Goal: Complete application form: Complete application form

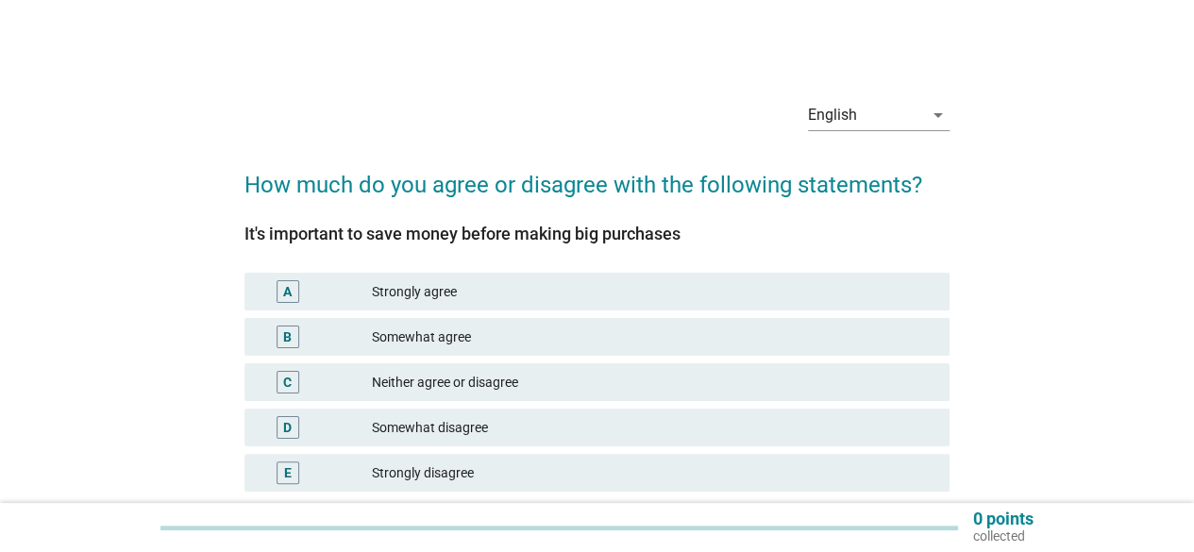
click at [291, 305] on div "A Strongly agree" at bounding box center [597, 292] width 705 height 38
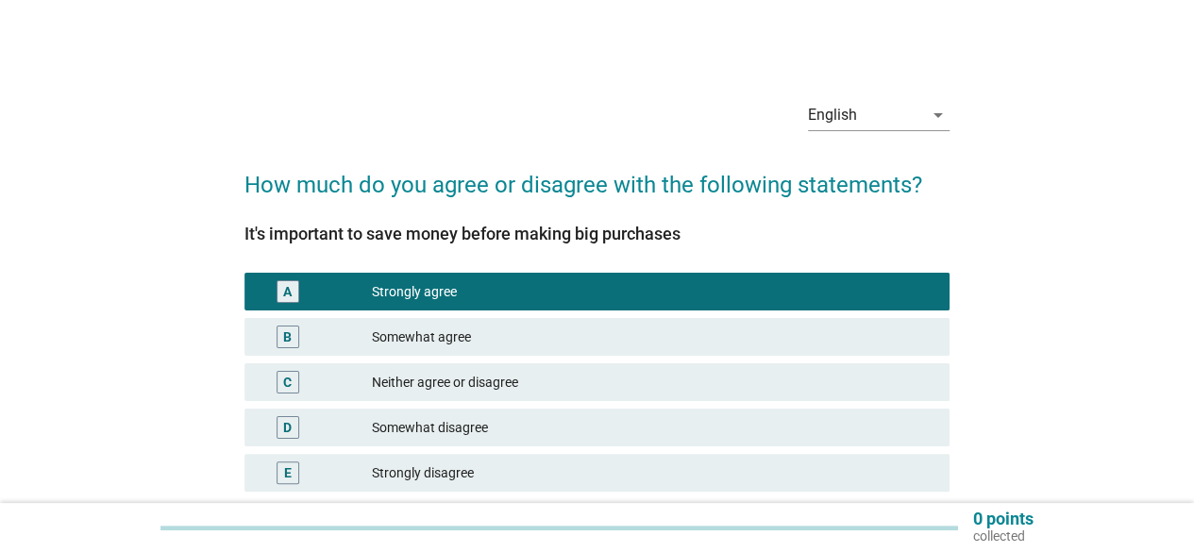
scroll to position [149, 0]
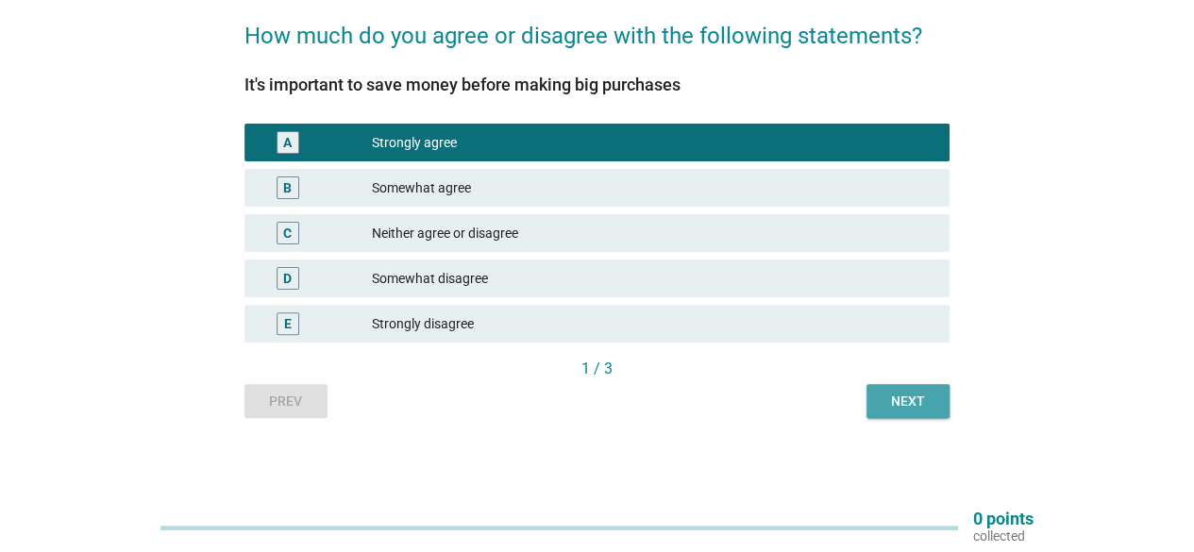
click at [927, 401] on div "Next" at bounding box center [908, 402] width 53 height 20
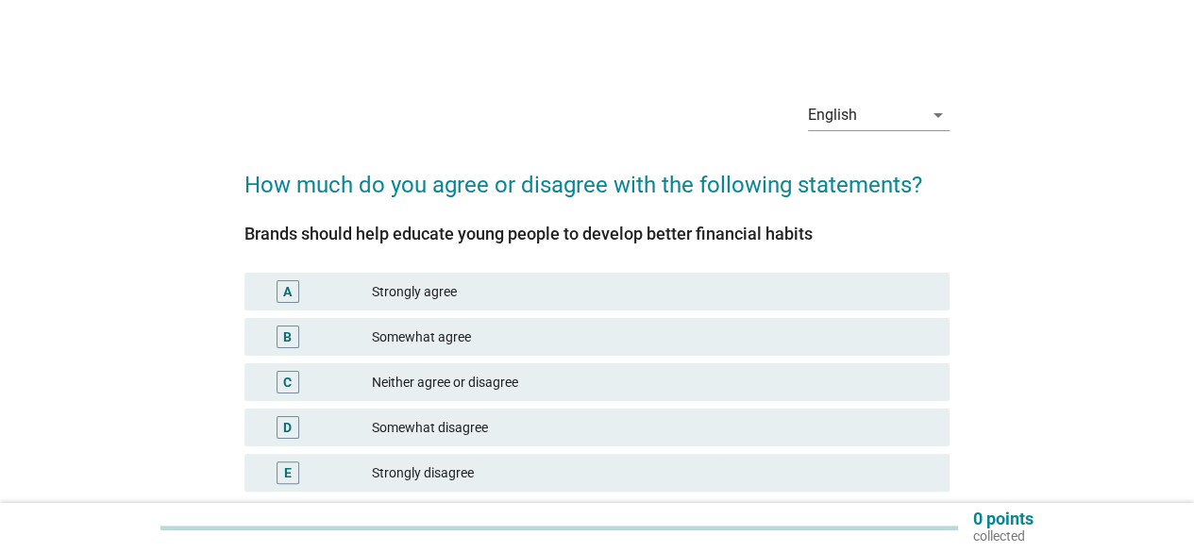
click at [557, 354] on div "B Somewhat agree" at bounding box center [597, 337] width 705 height 38
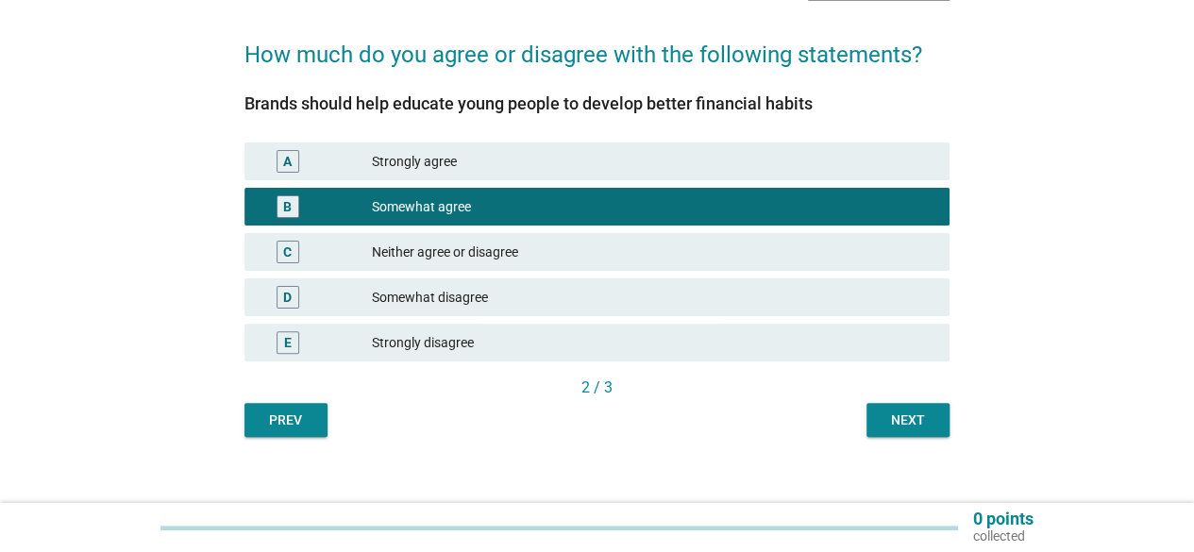
scroll to position [149, 0]
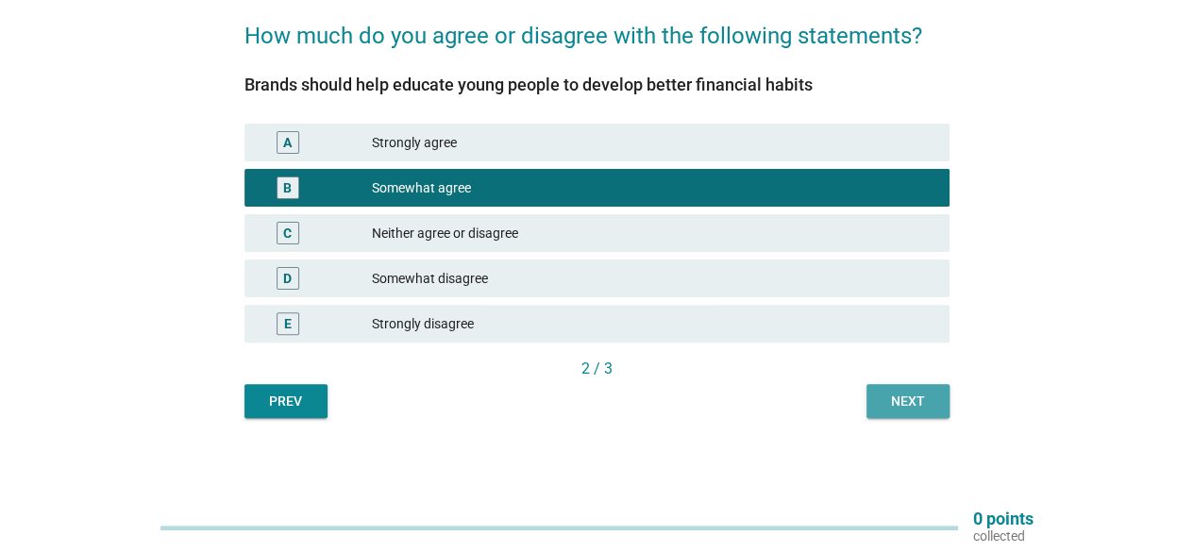
click at [917, 399] on div "Next" at bounding box center [908, 402] width 53 height 20
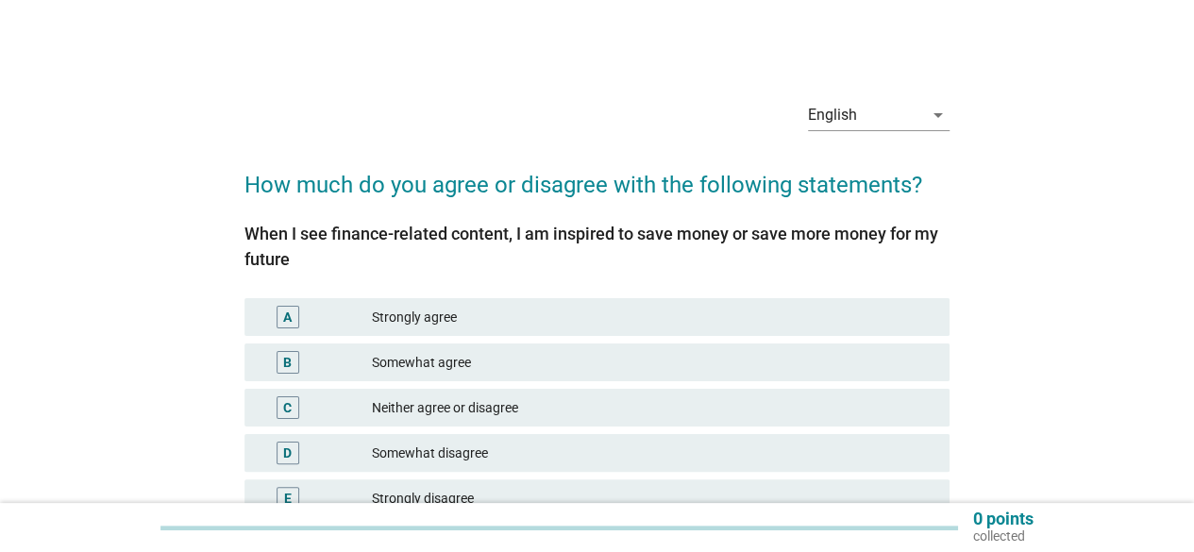
click at [720, 356] on div "Somewhat agree" at bounding box center [653, 362] width 563 height 23
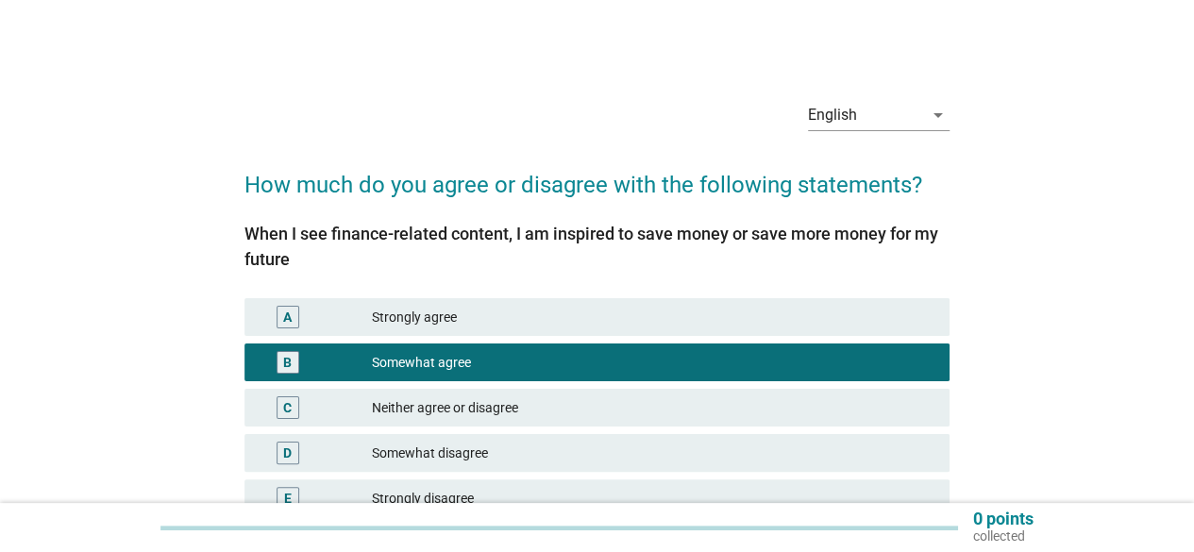
scroll to position [174, 0]
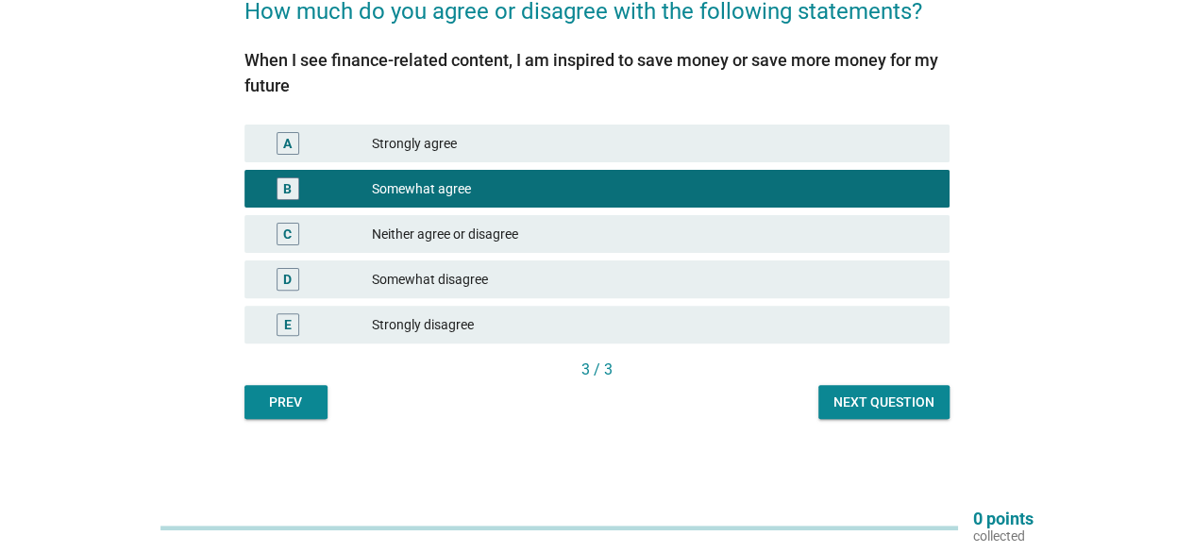
click at [919, 400] on div "Next question" at bounding box center [884, 403] width 101 height 20
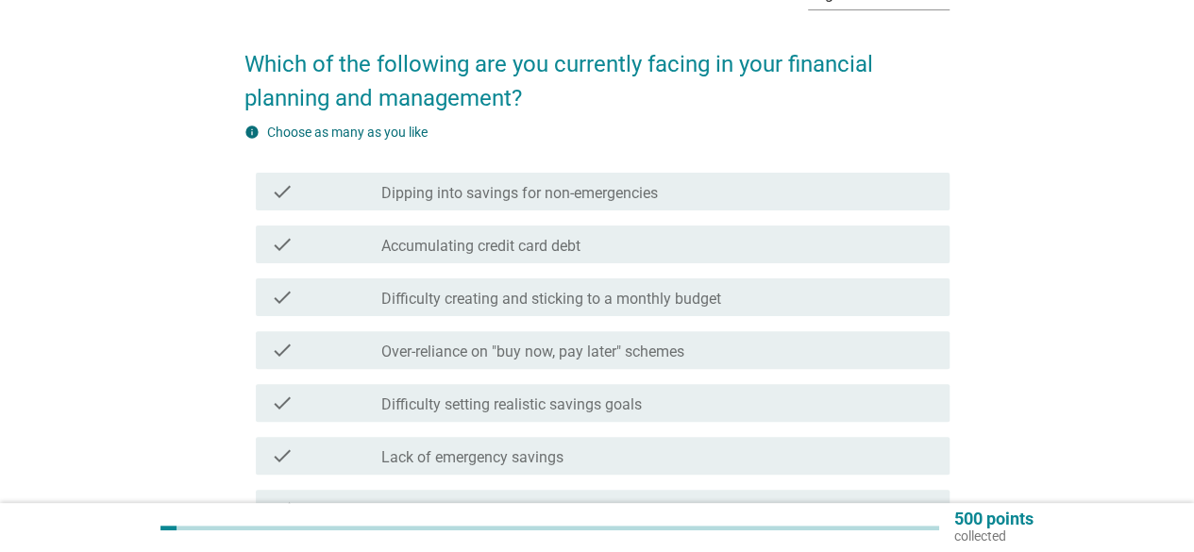
scroll to position [124, 0]
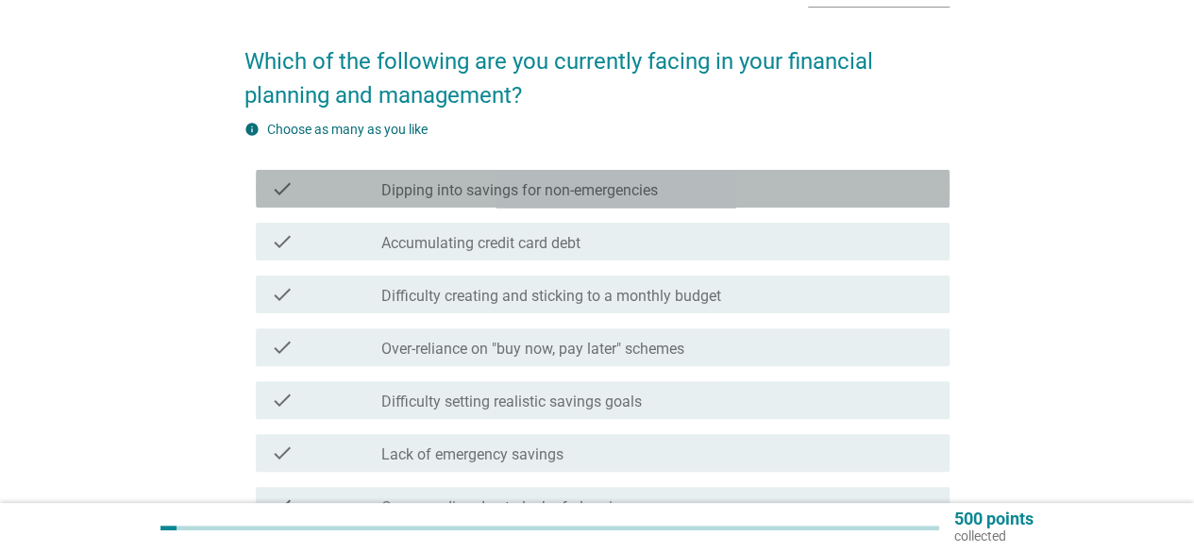
click at [773, 185] on div "check_box_outline_blank Dipping into savings for non-emergencies" at bounding box center [657, 188] width 553 height 23
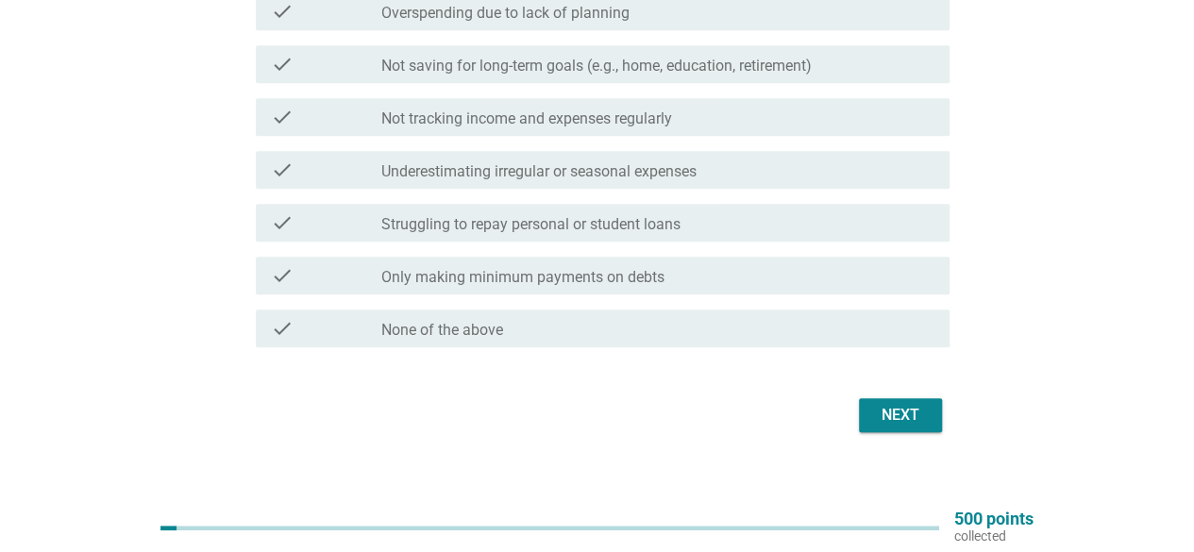
scroll to position [630, 0]
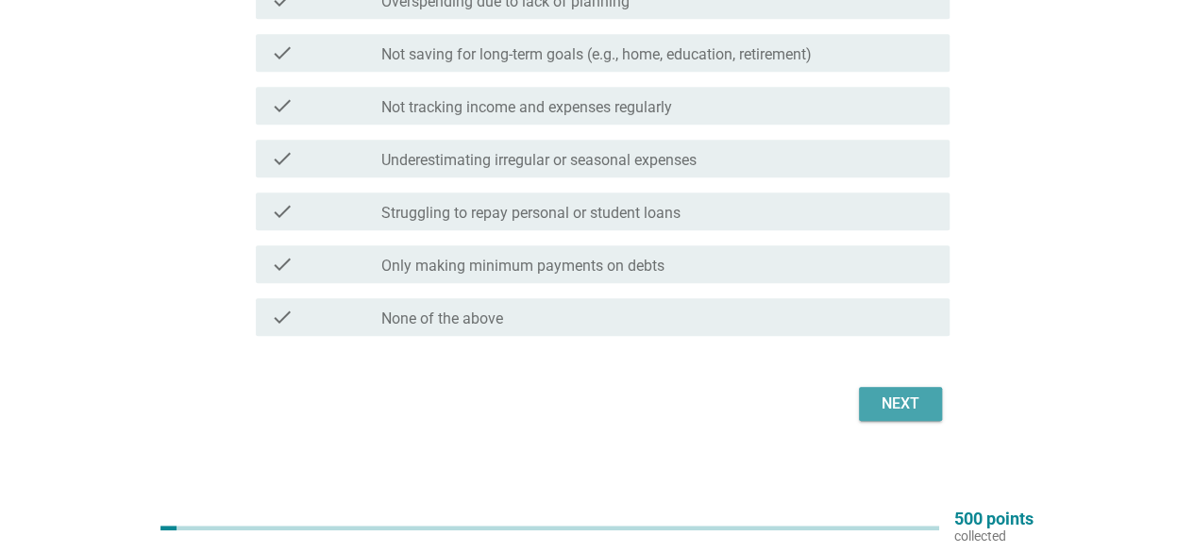
click at [912, 405] on div "Next" at bounding box center [900, 404] width 53 height 23
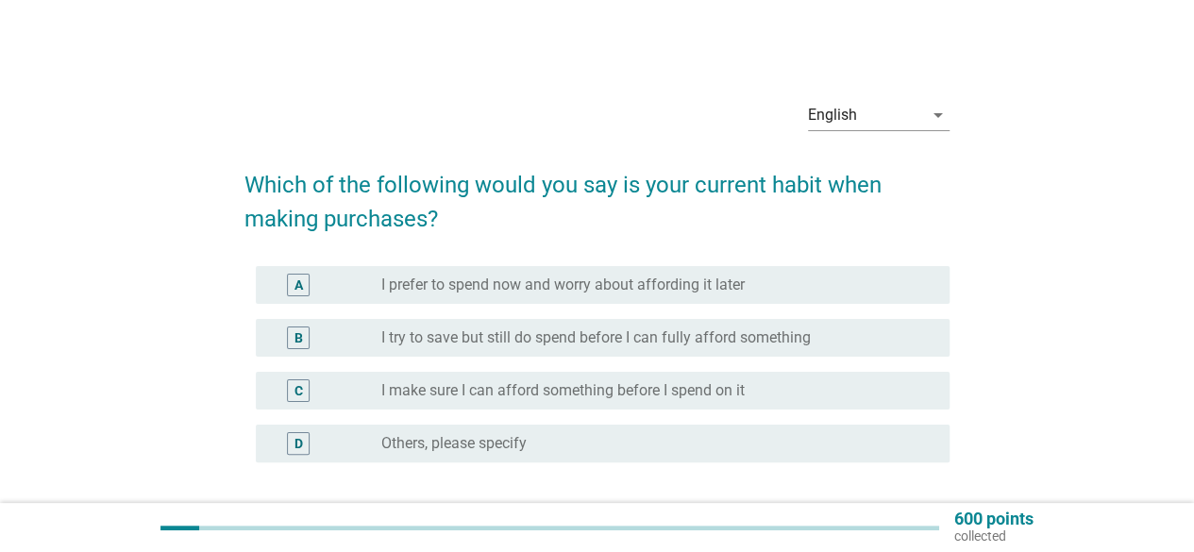
click at [906, 390] on div "radio_button_unchecked I make sure I can afford something before I spend on it" at bounding box center [650, 390] width 538 height 19
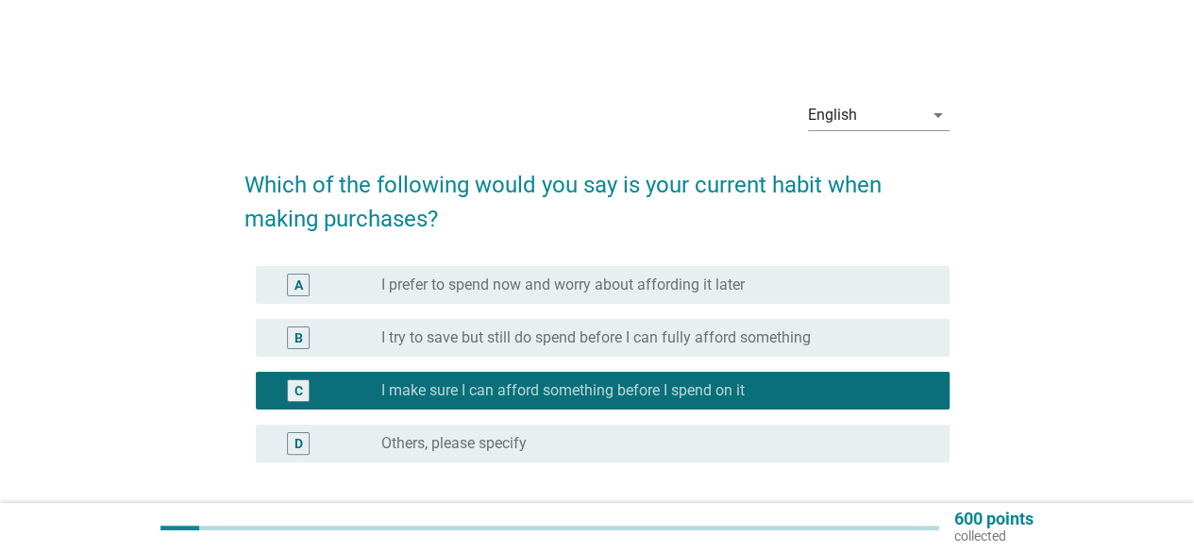
scroll to position [157, 0]
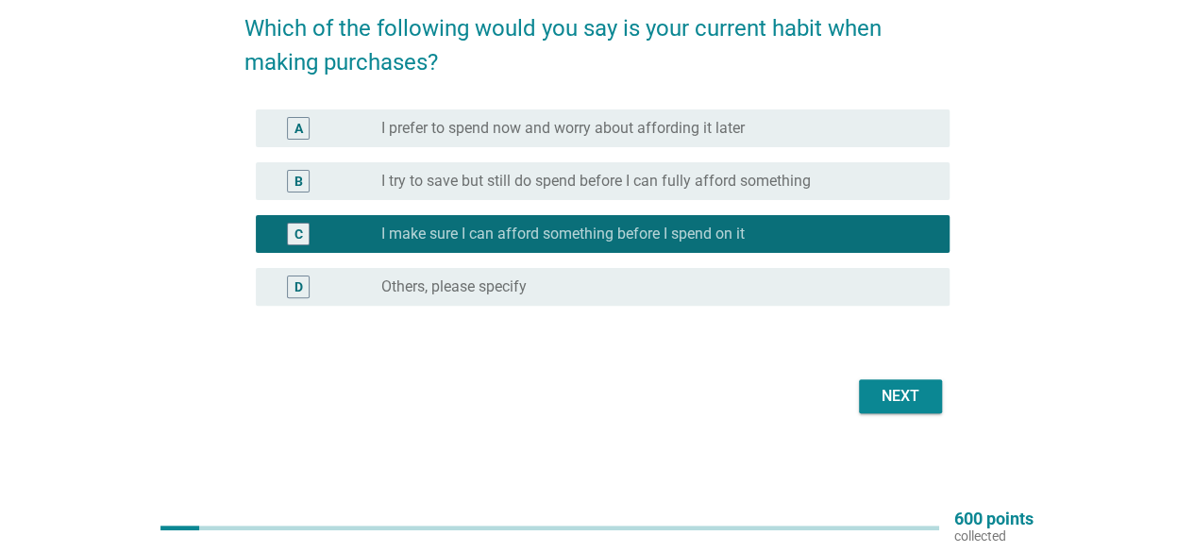
click at [903, 396] on div "Next" at bounding box center [900, 396] width 53 height 23
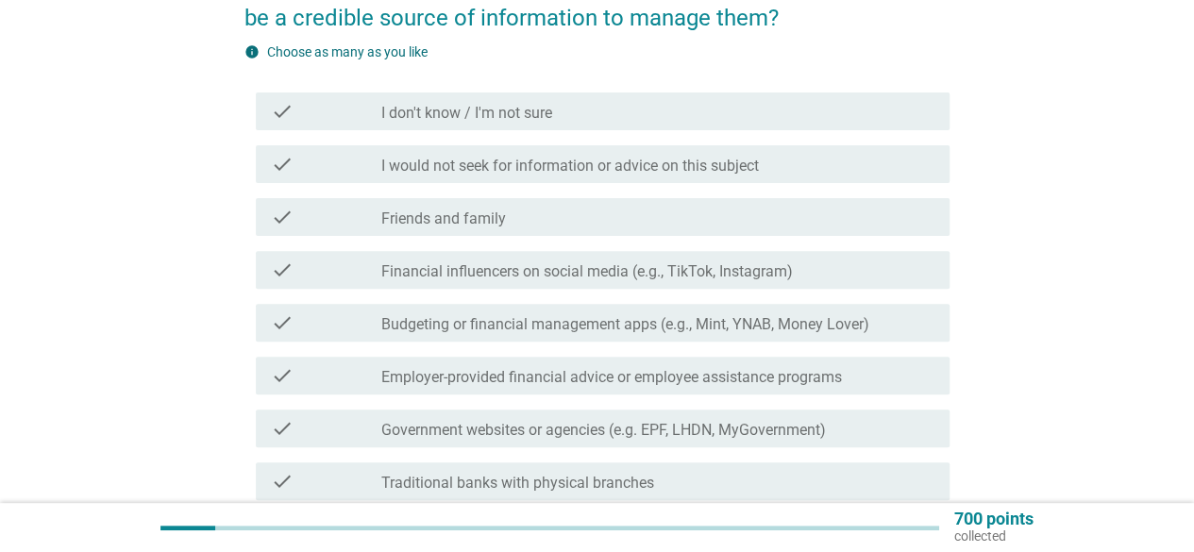
scroll to position [206, 0]
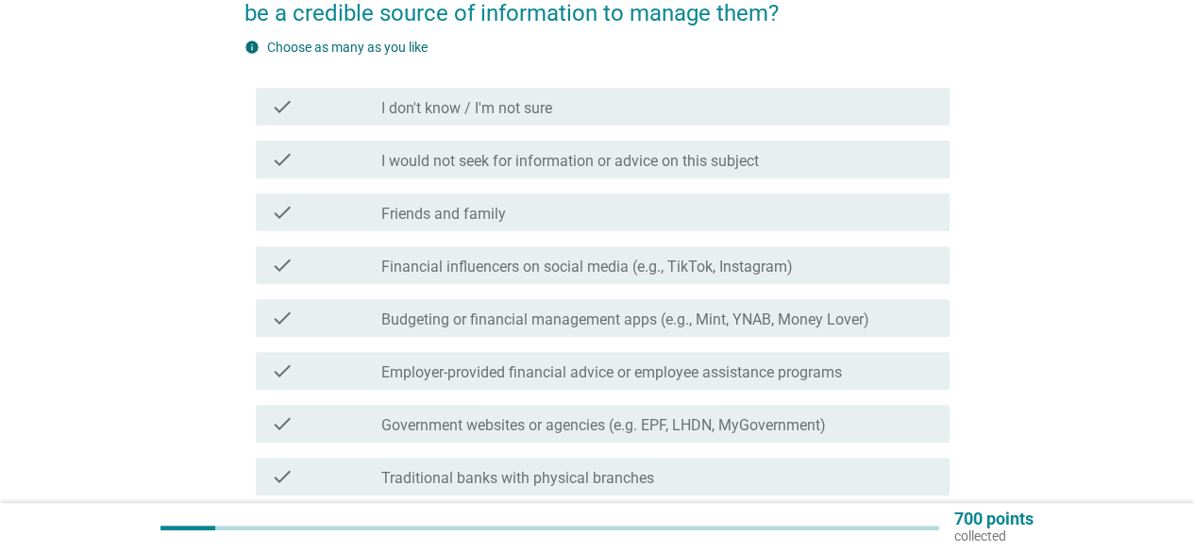
click at [822, 178] on div "check check_box_outline_blank I would not seek for information or advice on thi…" at bounding box center [597, 159] width 705 height 53
click at [823, 161] on div "check_box_outline_blank I would not seek for information or advice on this subj…" at bounding box center [657, 159] width 553 height 23
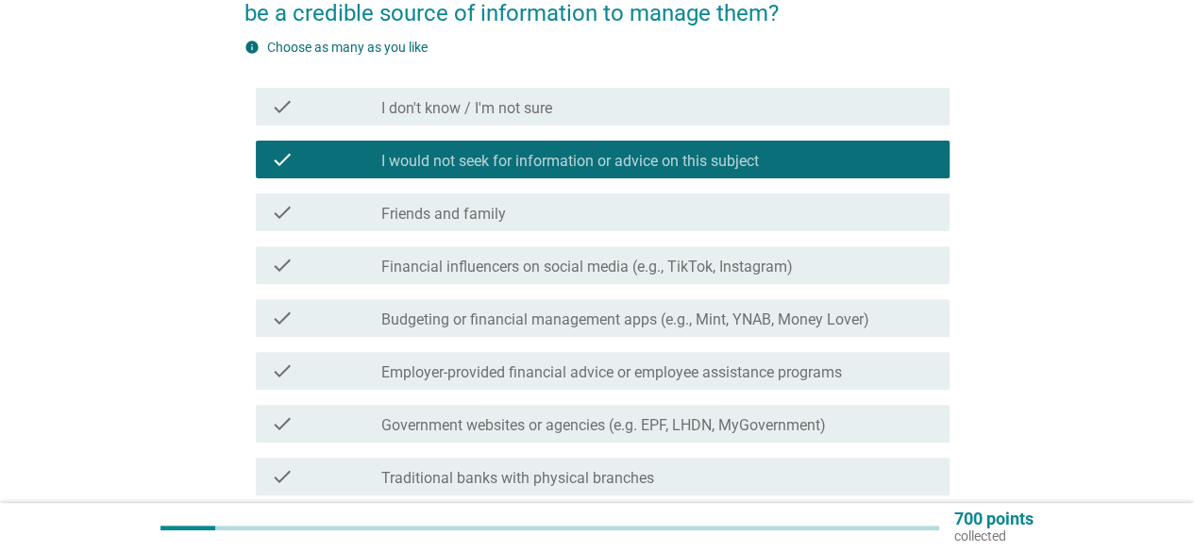
scroll to position [797, 0]
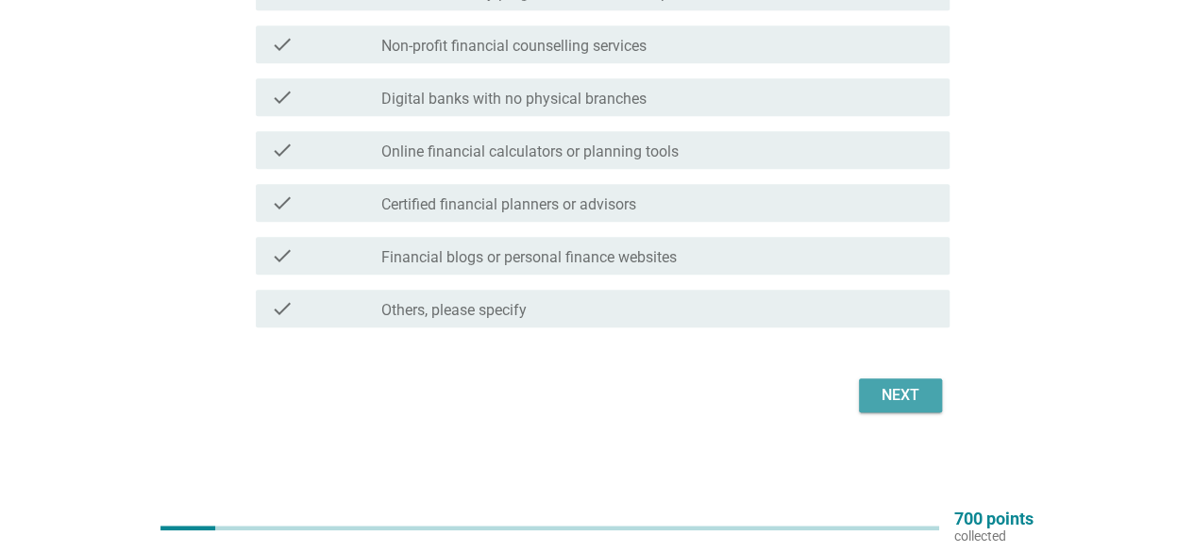
click at [925, 410] on button "Next" at bounding box center [900, 396] width 83 height 34
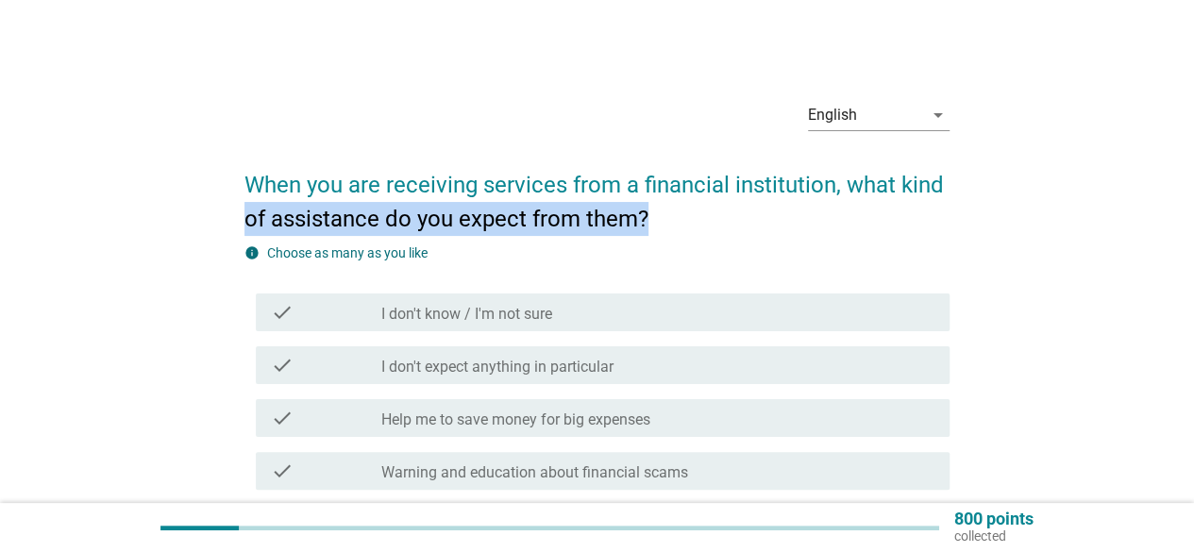
drag, startPoint x: 1188, startPoint y: 190, endPoint x: 1186, endPoint y: 237, distance: 47.2
click at [1189, 234] on div "English arrow_drop_down When you are receiving services from a financial instit…" at bounding box center [597, 518] width 1194 height 1036
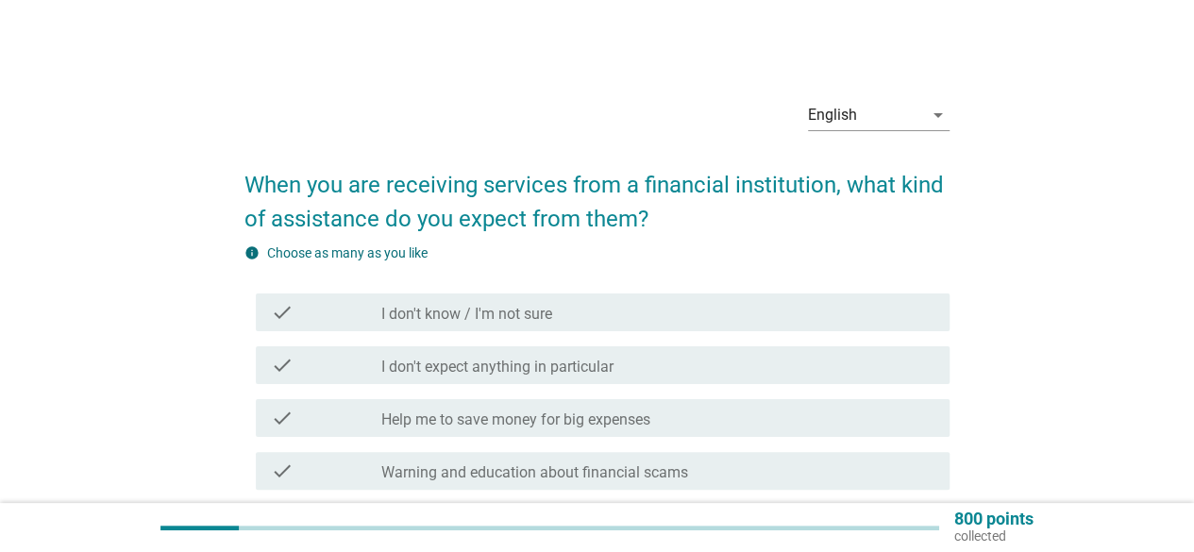
click at [1123, 260] on div "English arrow_drop_down When you are receiving services from a financial instit…" at bounding box center [597, 518] width 1104 height 896
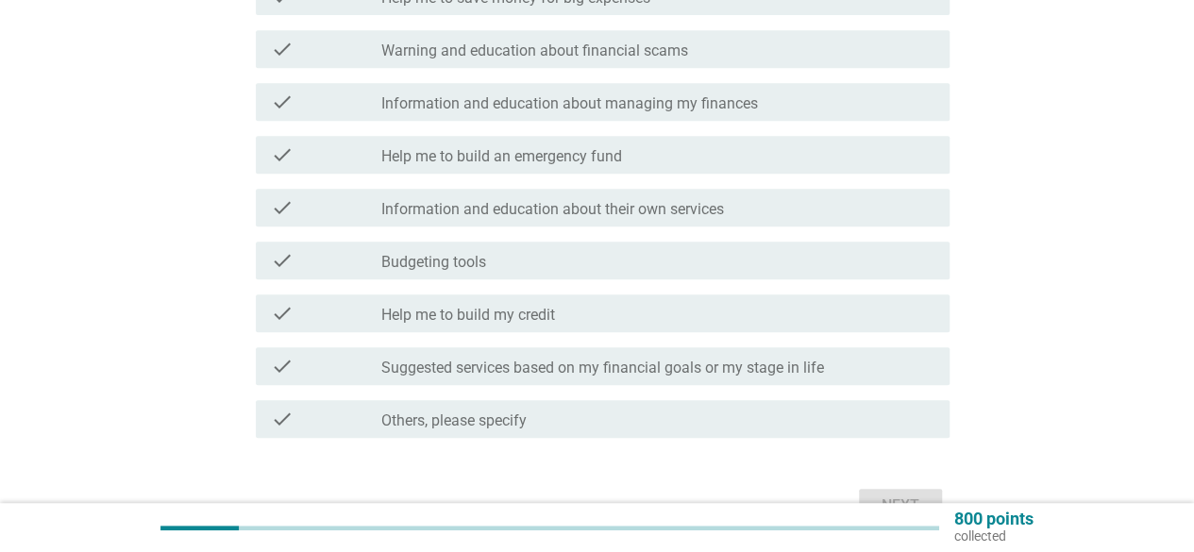
scroll to position [449, 0]
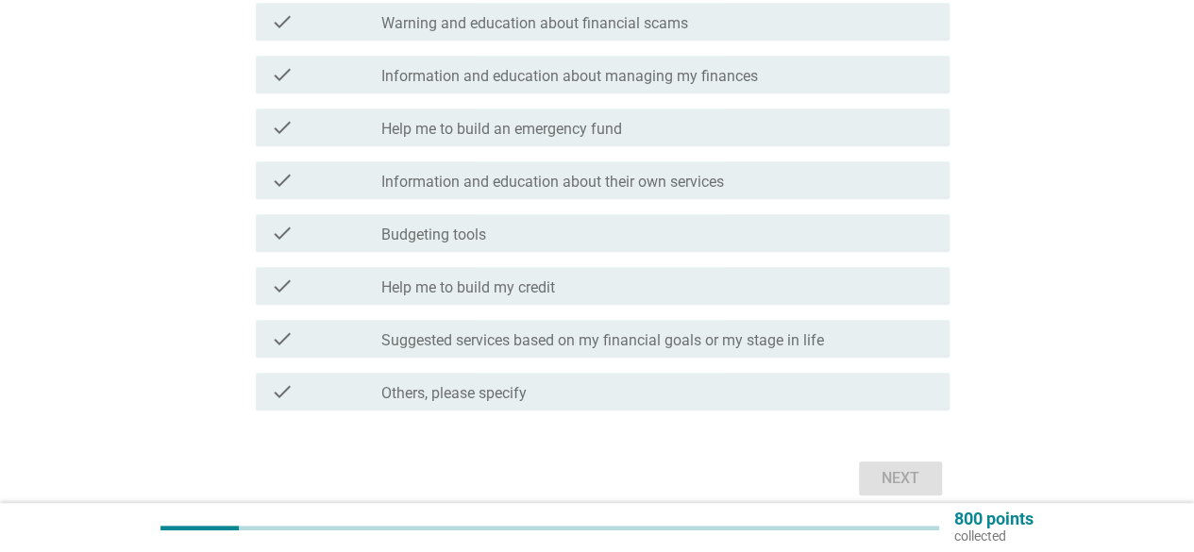
click at [861, 322] on div "check check_box_outline_blank Suggested services based on my financial goals or…" at bounding box center [603, 339] width 694 height 38
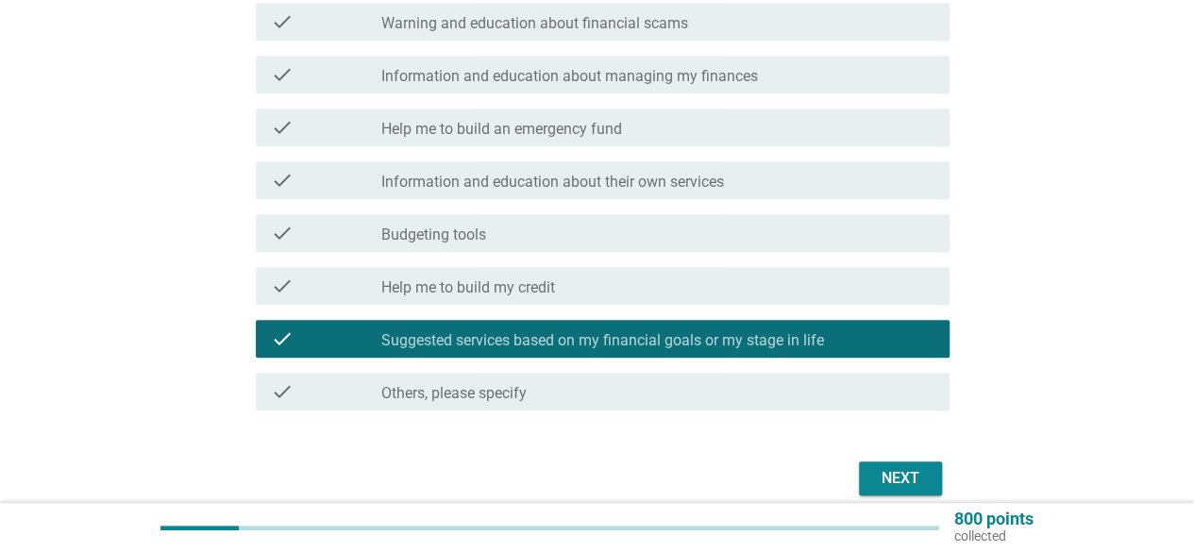
click at [933, 481] on button "Next" at bounding box center [900, 479] width 83 height 34
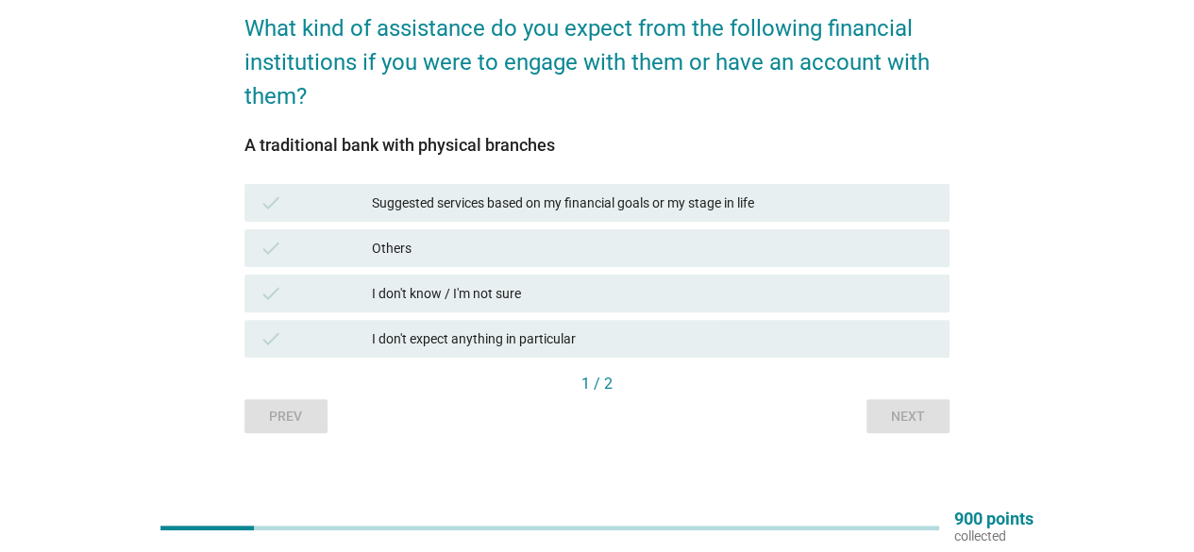
scroll to position [161, 0]
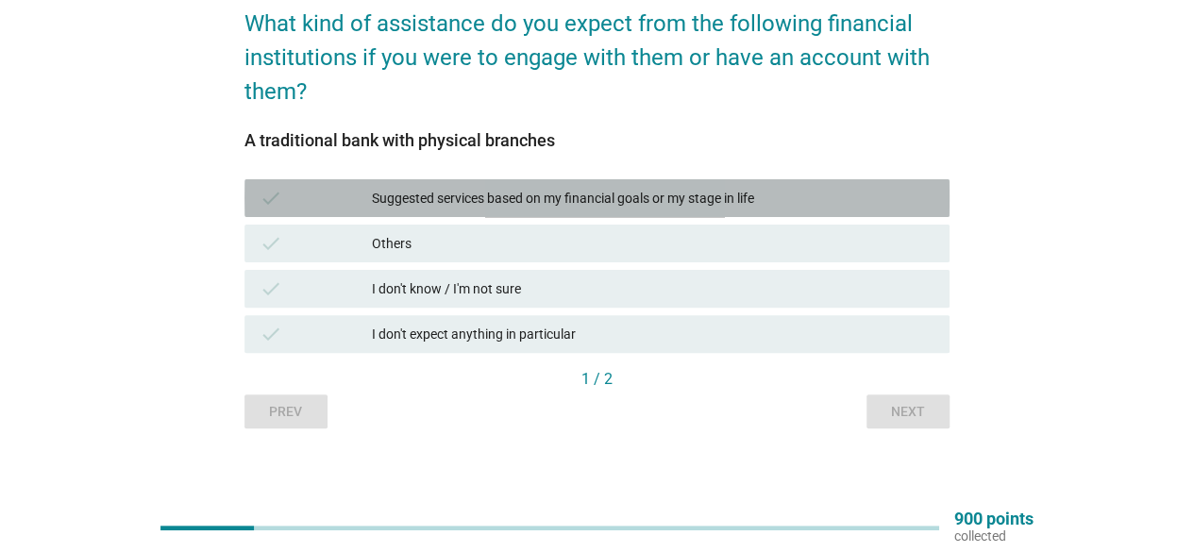
click at [742, 196] on div "Suggested services based on my financial goals or my stage in life" at bounding box center [653, 198] width 563 height 23
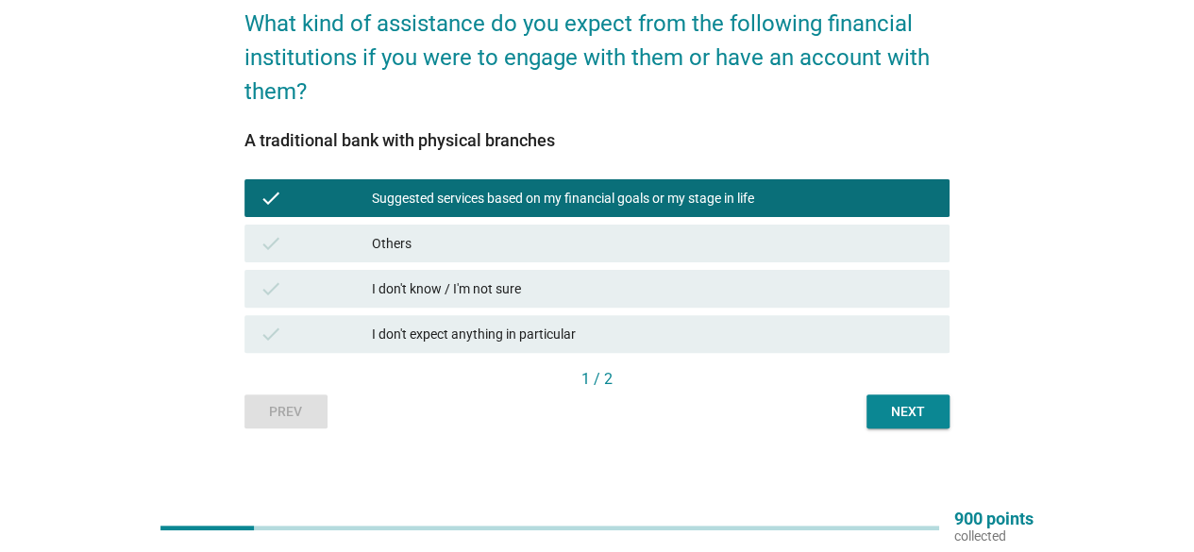
click at [922, 420] on div "Next" at bounding box center [908, 412] width 53 height 20
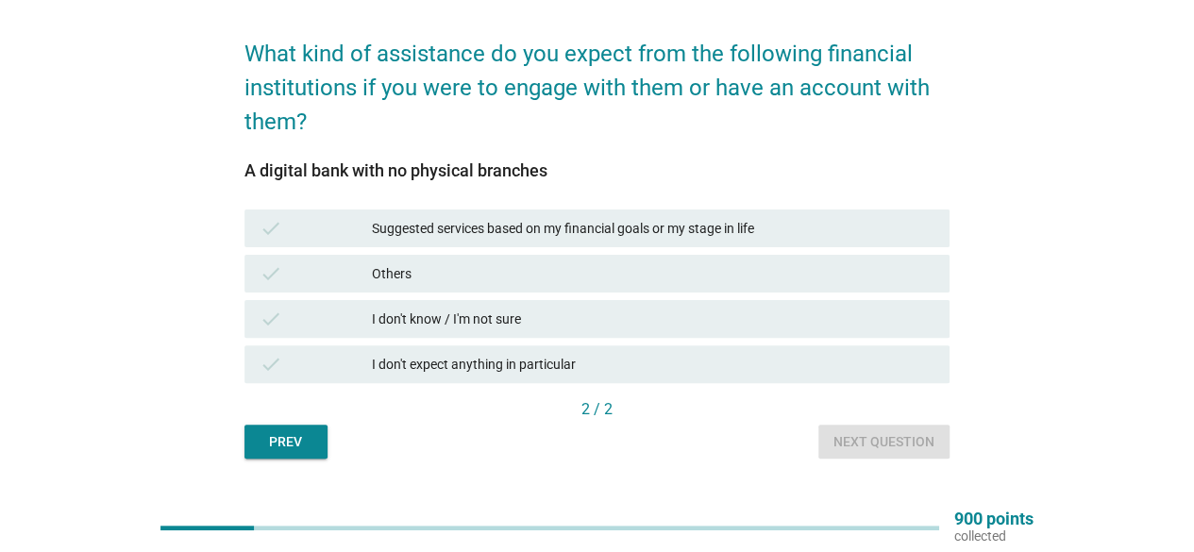
scroll to position [133, 0]
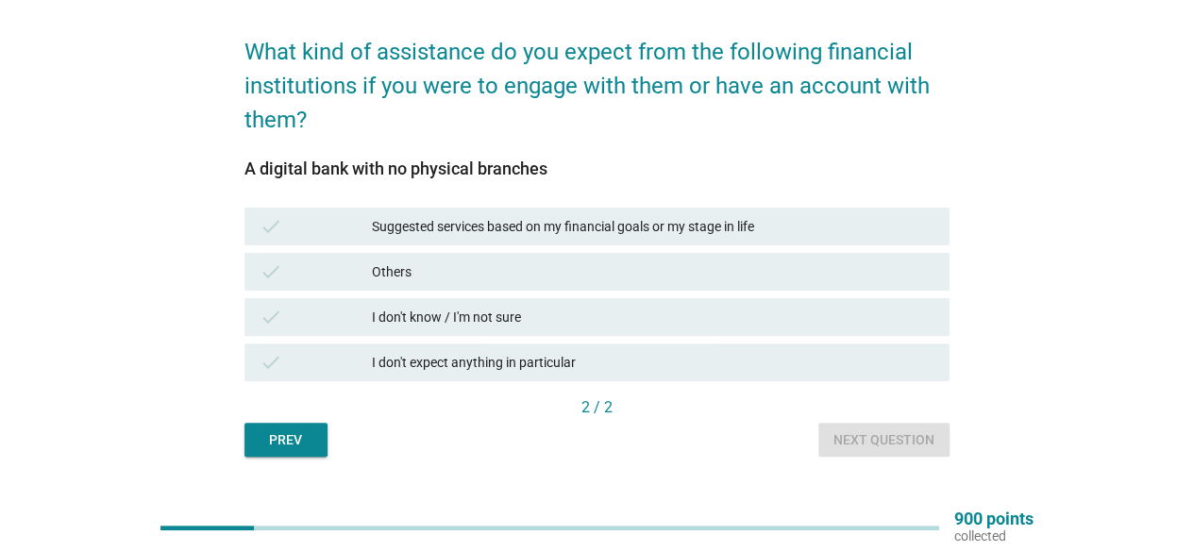
click at [693, 231] on div "Suggested services based on my financial goals or my stage in life" at bounding box center [653, 226] width 563 height 23
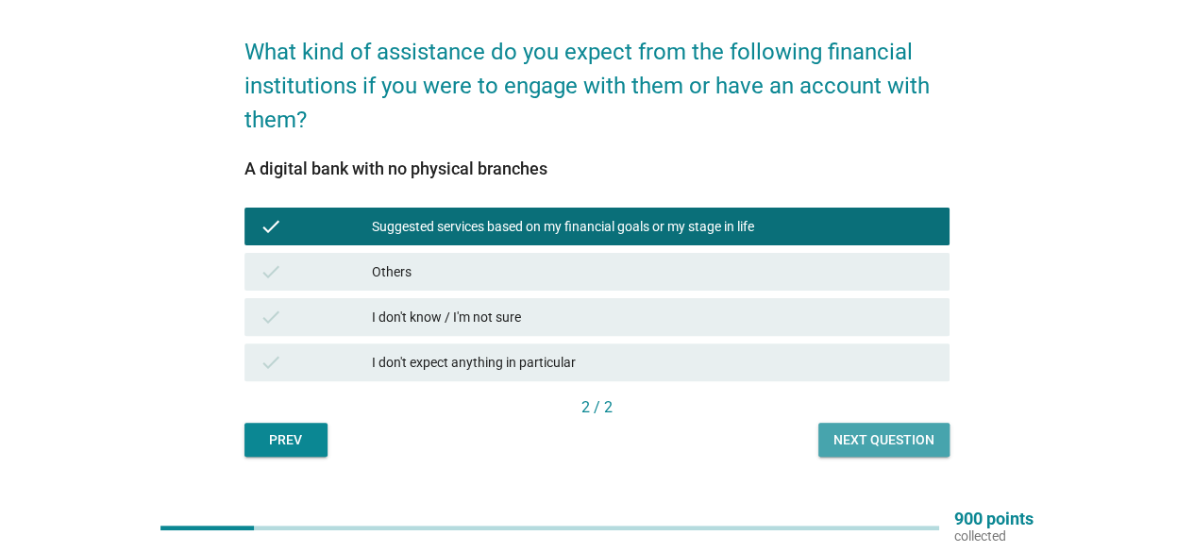
click at [836, 447] on div "Next question" at bounding box center [884, 440] width 101 height 20
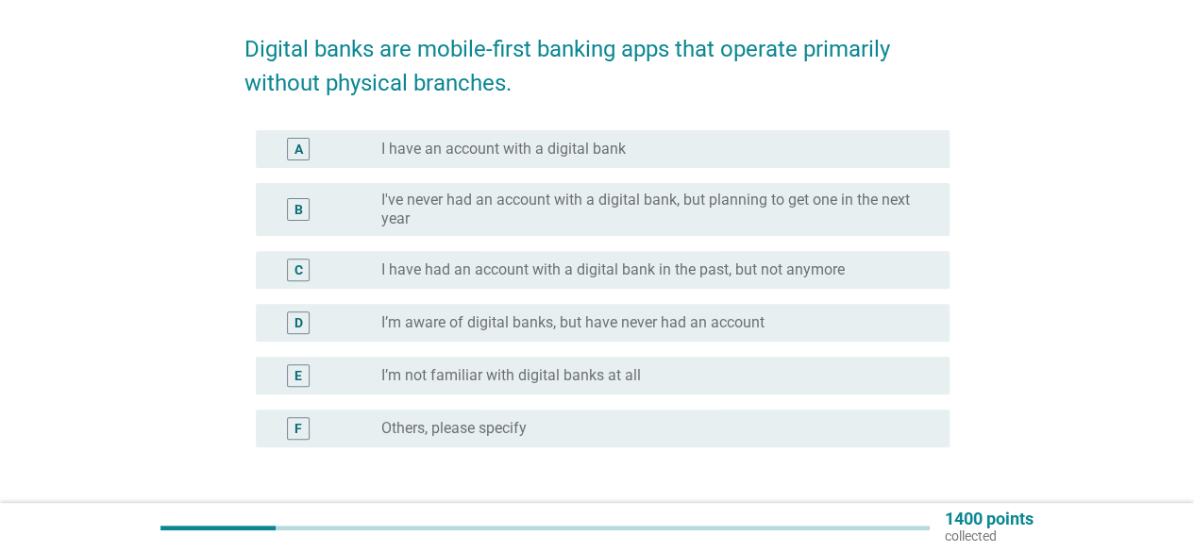
scroll to position [207, 0]
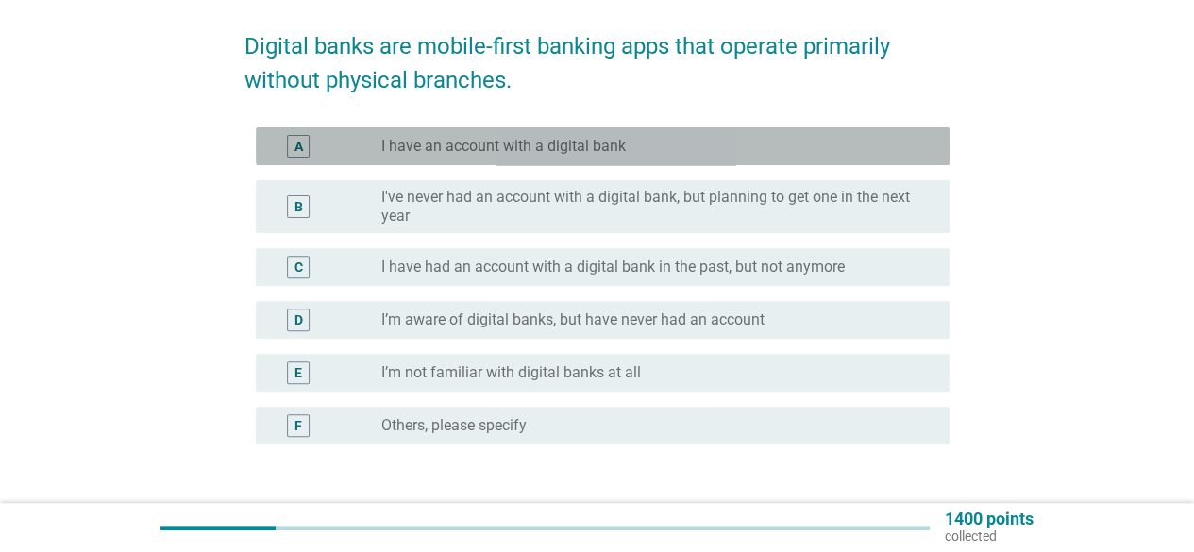
click at [574, 151] on label "I have an account with a digital bank" at bounding box center [503, 146] width 245 height 19
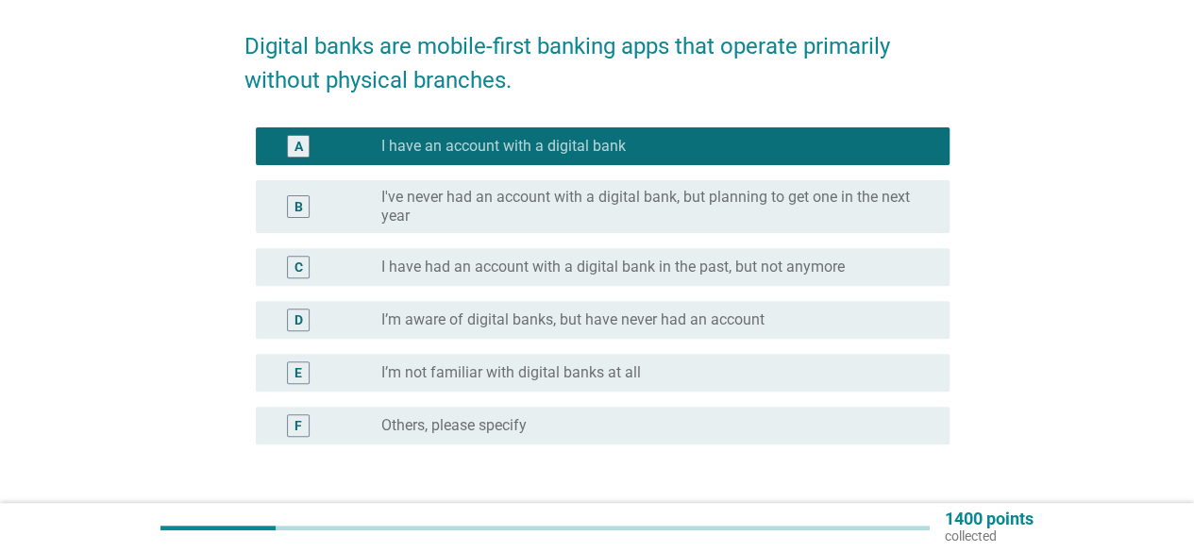
click at [698, 329] on div "radio_button_unchecked I’m aware of digital banks, but have never had an account" at bounding box center [657, 320] width 553 height 23
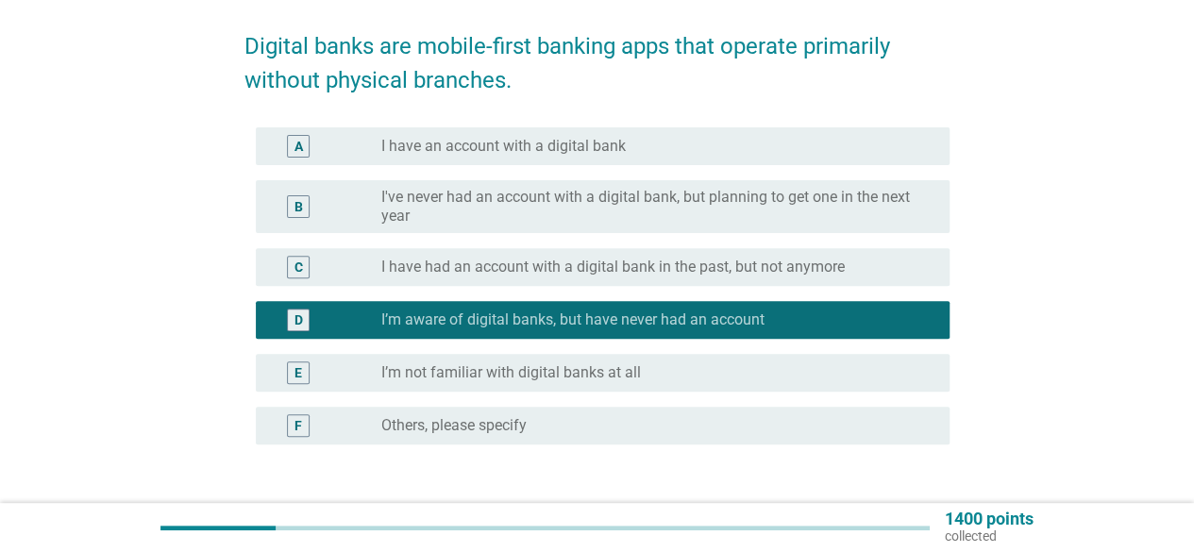
click at [693, 145] on div "radio_button_unchecked I have an account with a digital bank" at bounding box center [650, 146] width 538 height 19
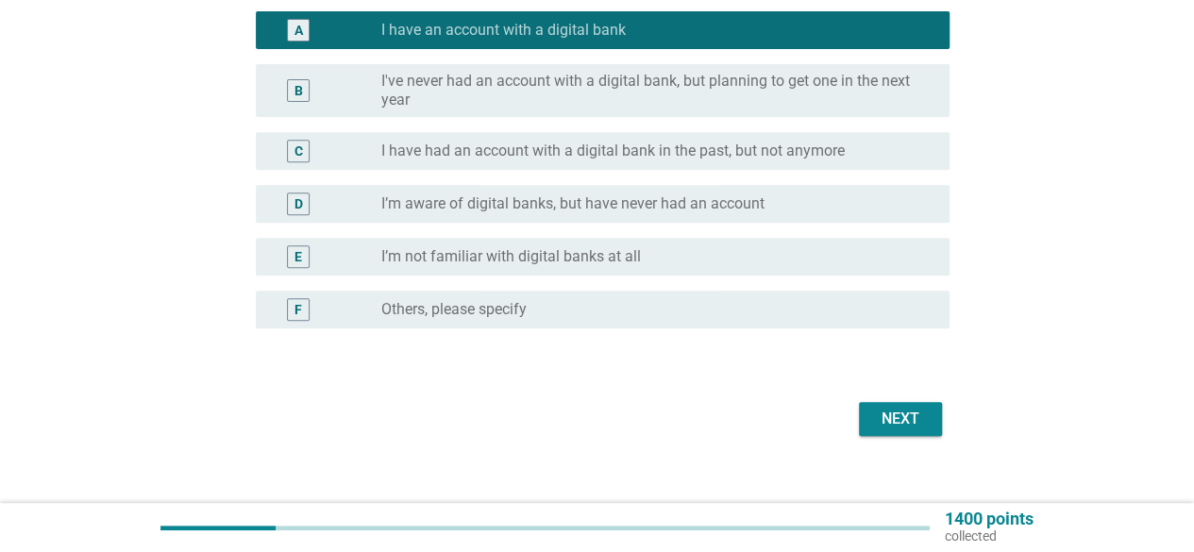
scroll to position [346, 0]
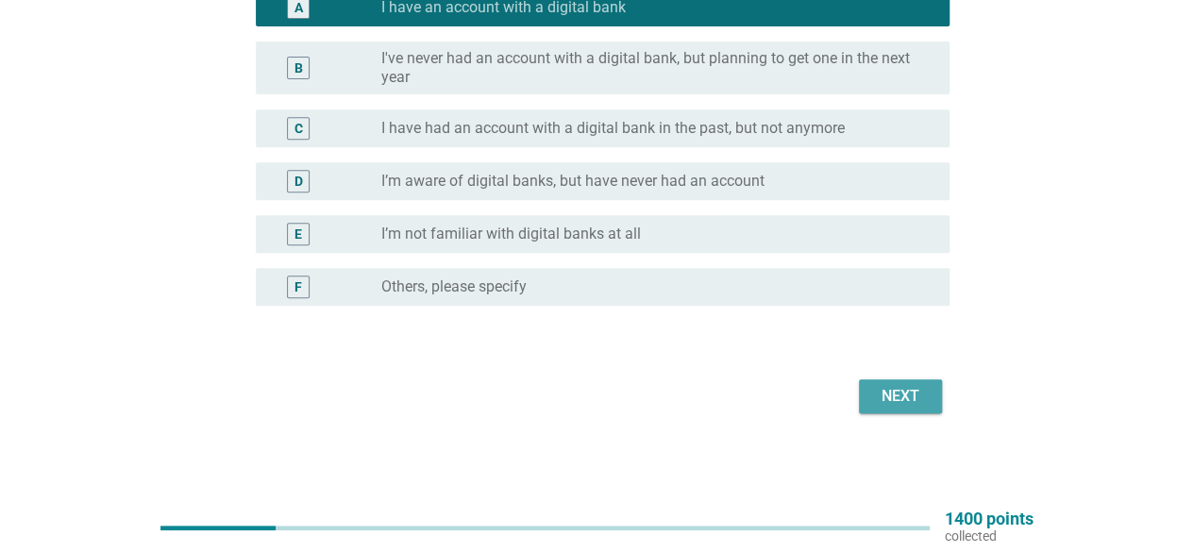
click at [900, 400] on div "Next" at bounding box center [900, 396] width 53 height 23
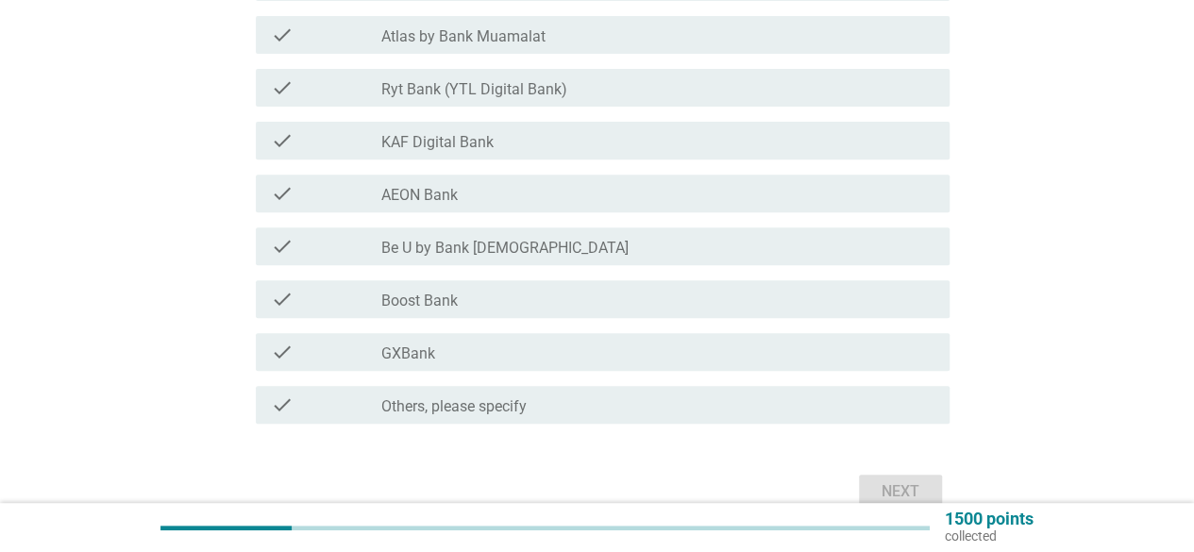
scroll to position [323, 0]
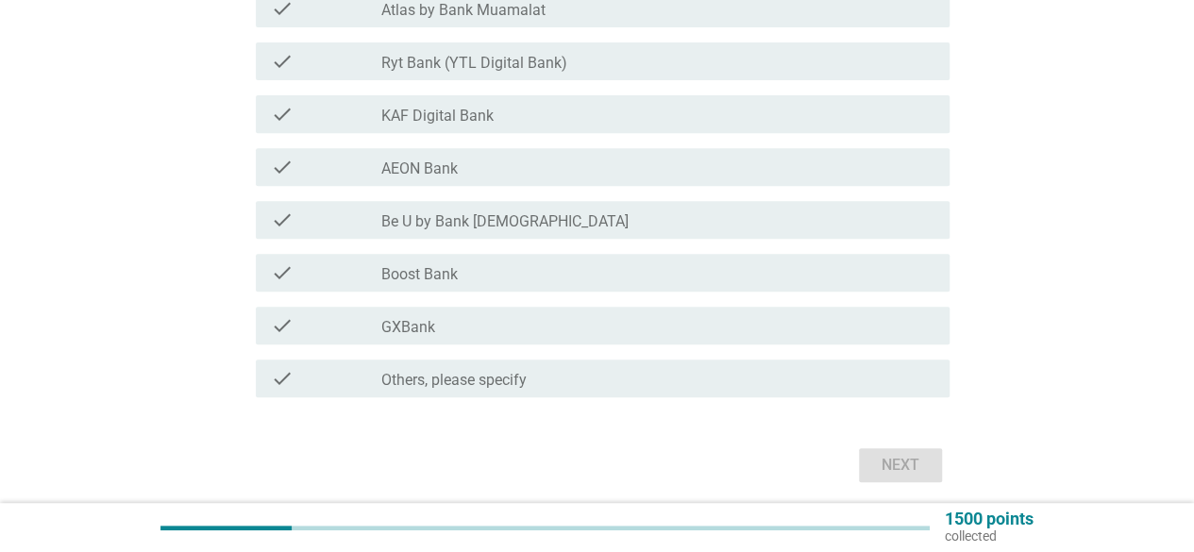
click at [491, 278] on div "check_box_outline_blank Boost Bank" at bounding box center [657, 272] width 553 height 23
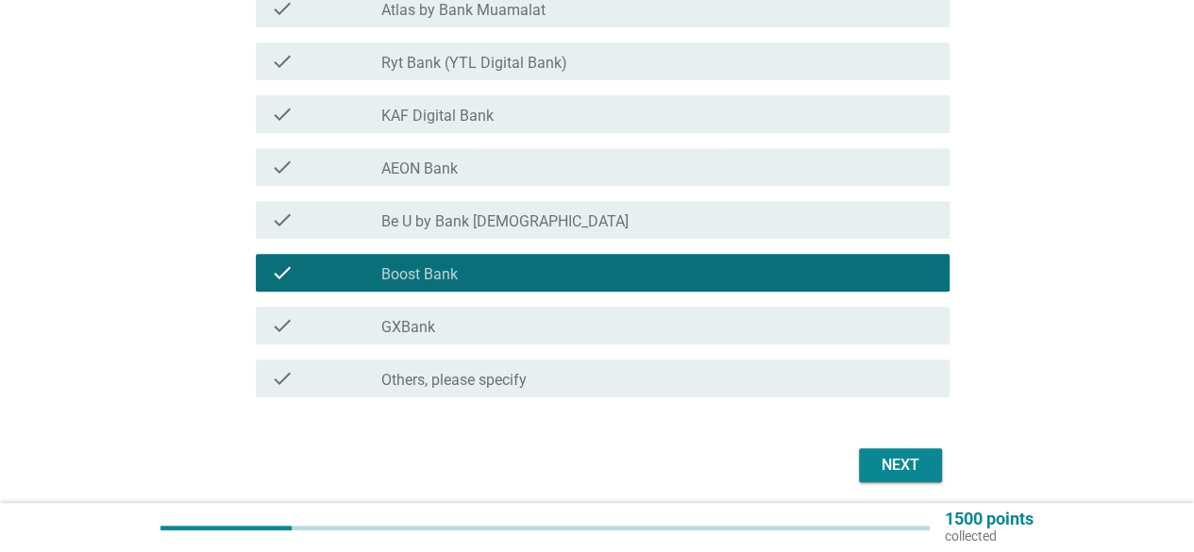
click at [480, 319] on div "check_box_outline_blank GXBank" at bounding box center [657, 325] width 553 height 23
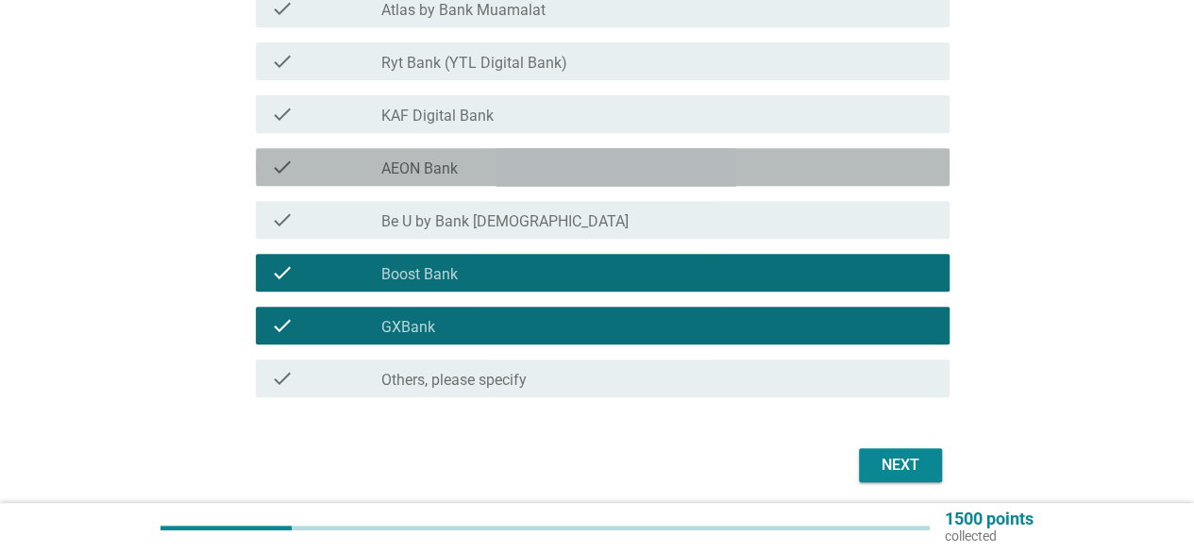
click at [525, 169] on div "check_box_outline_blank AEON Bank" at bounding box center [657, 167] width 553 height 23
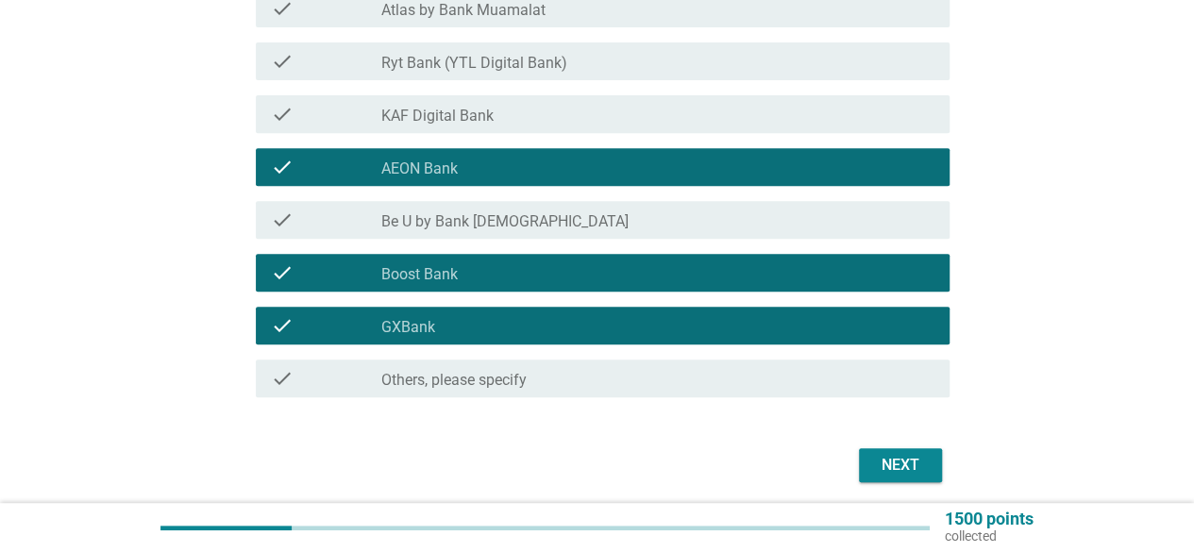
click at [501, 10] on label "Atlas by Bank Muamalat" at bounding box center [463, 10] width 164 height 19
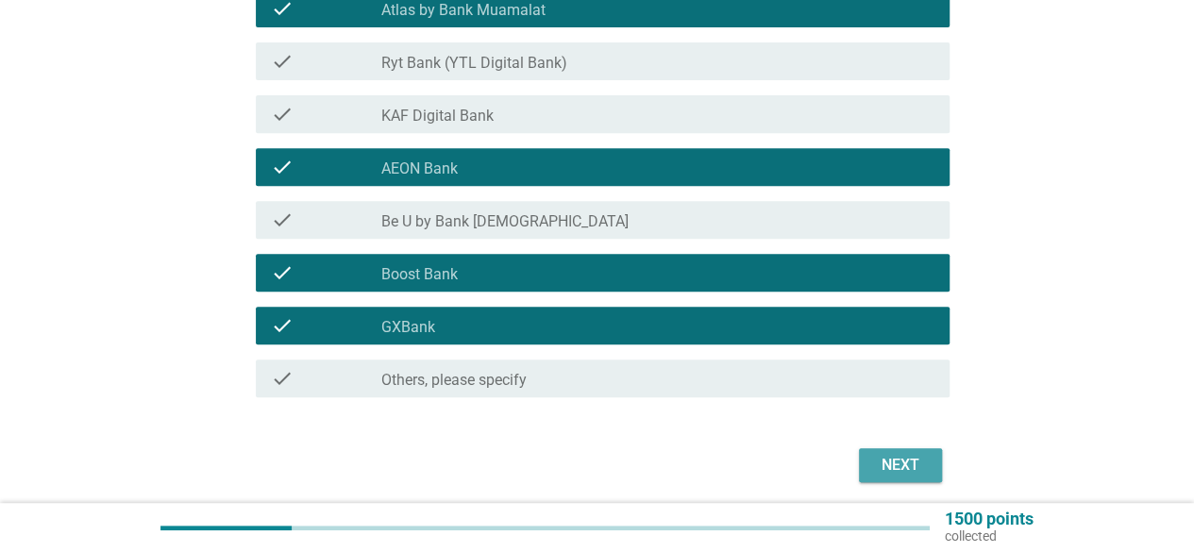
click at [901, 459] on div "Next" at bounding box center [900, 465] width 53 height 23
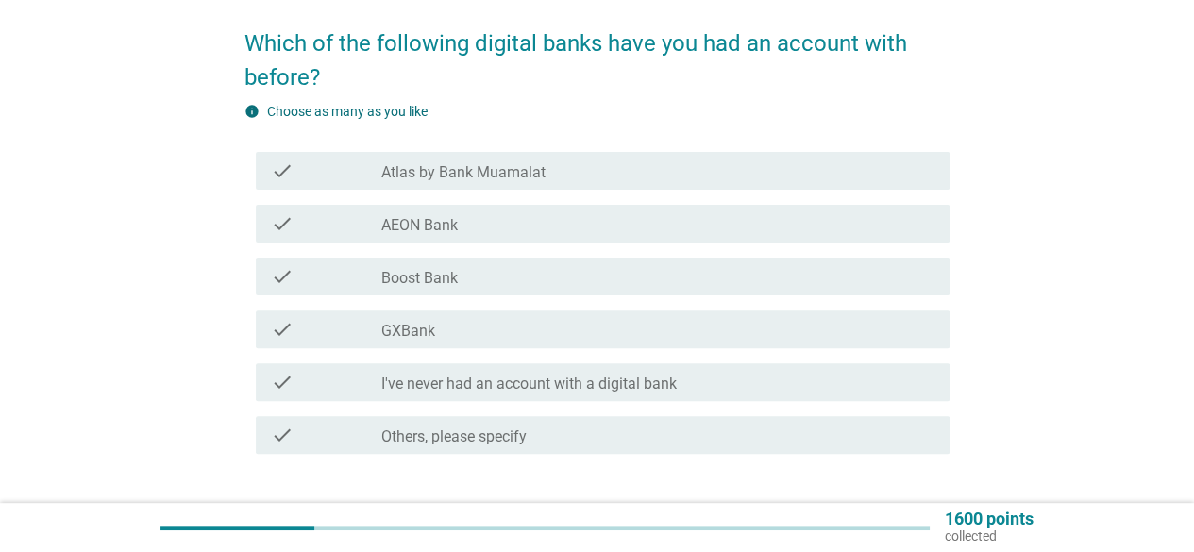
scroll to position [143, 0]
click at [530, 268] on div "check_box_outline_blank Boost Bank" at bounding box center [657, 275] width 553 height 23
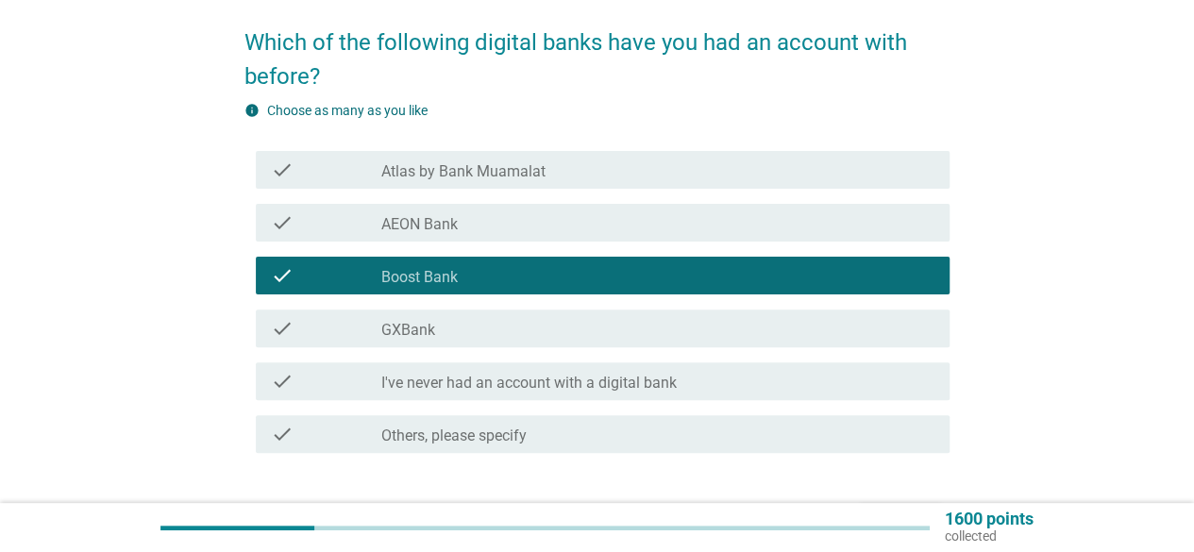
click at [511, 331] on div "check_box_outline_blank GXBank" at bounding box center [657, 328] width 553 height 23
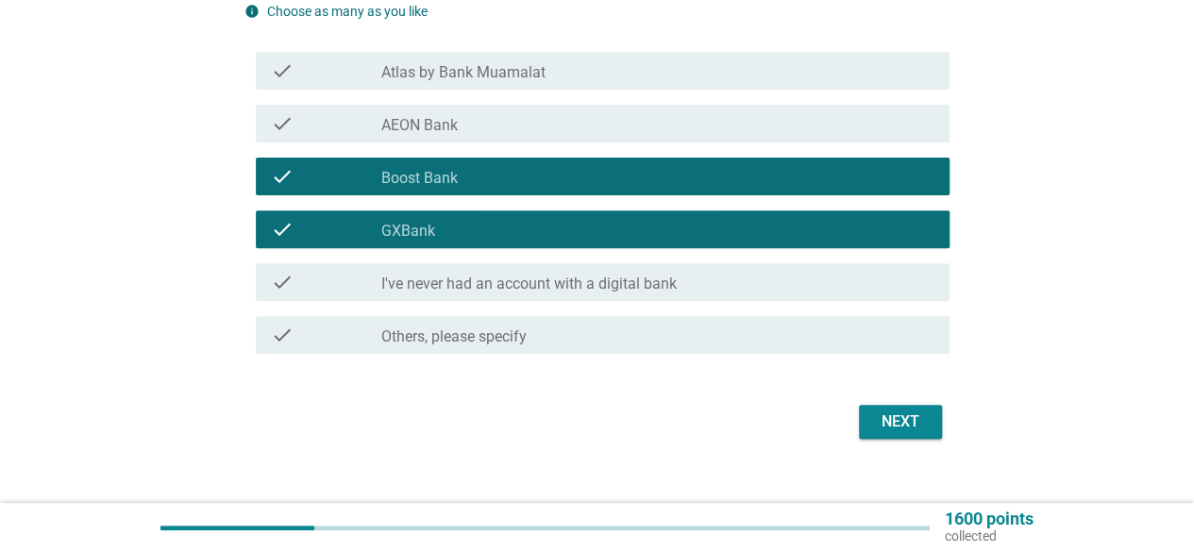
scroll to position [268, 0]
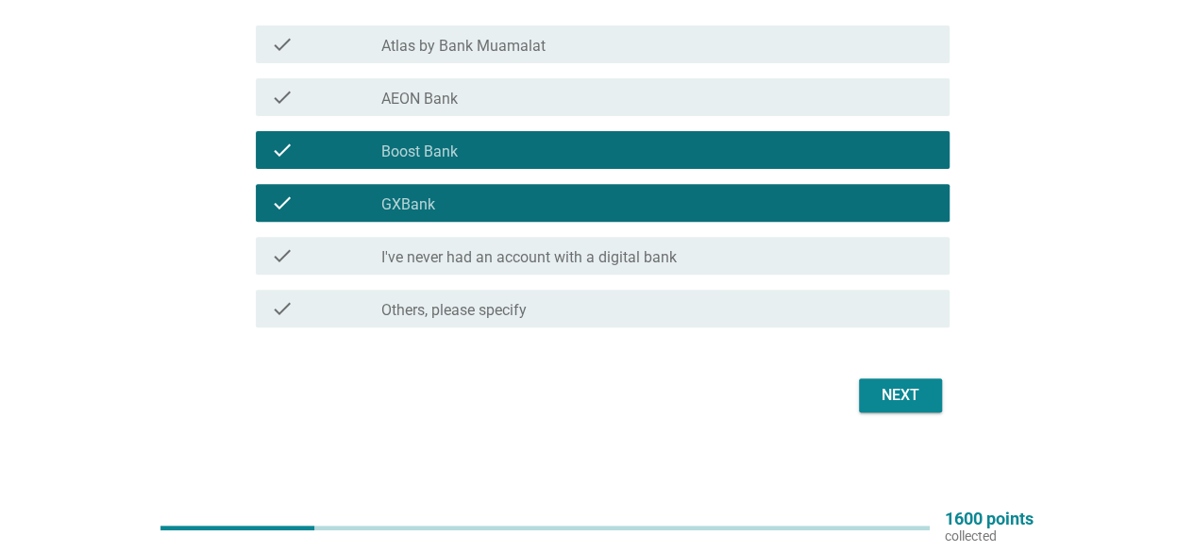
click at [891, 395] on div "Next" at bounding box center [900, 395] width 53 height 23
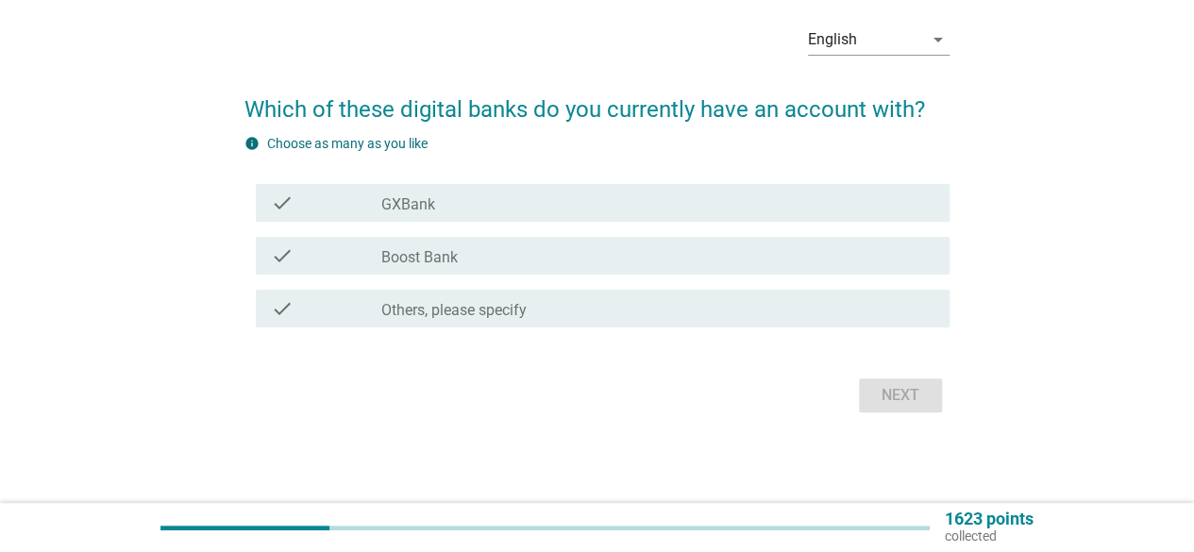
scroll to position [0, 0]
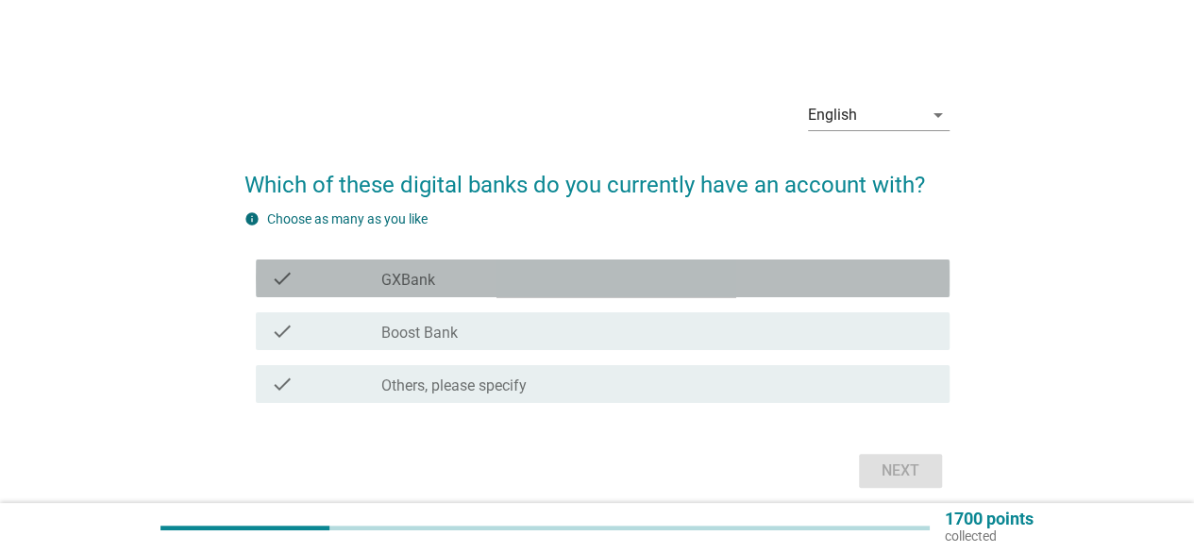
click at [507, 279] on div "check_box GXBank" at bounding box center [657, 278] width 553 height 23
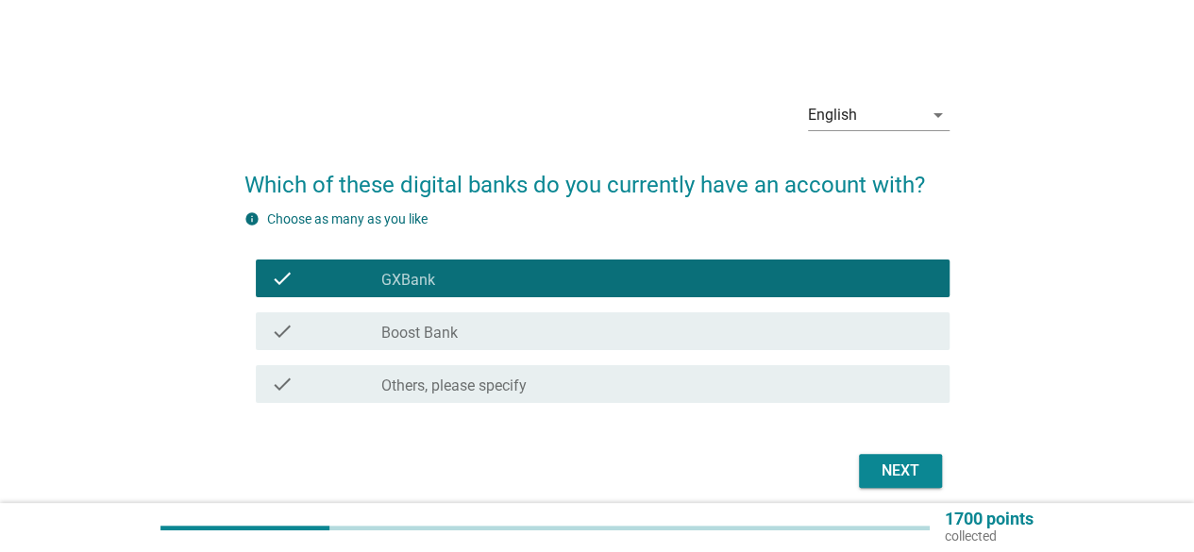
click at [502, 331] on div "check_box Boost Bank" at bounding box center [657, 331] width 553 height 23
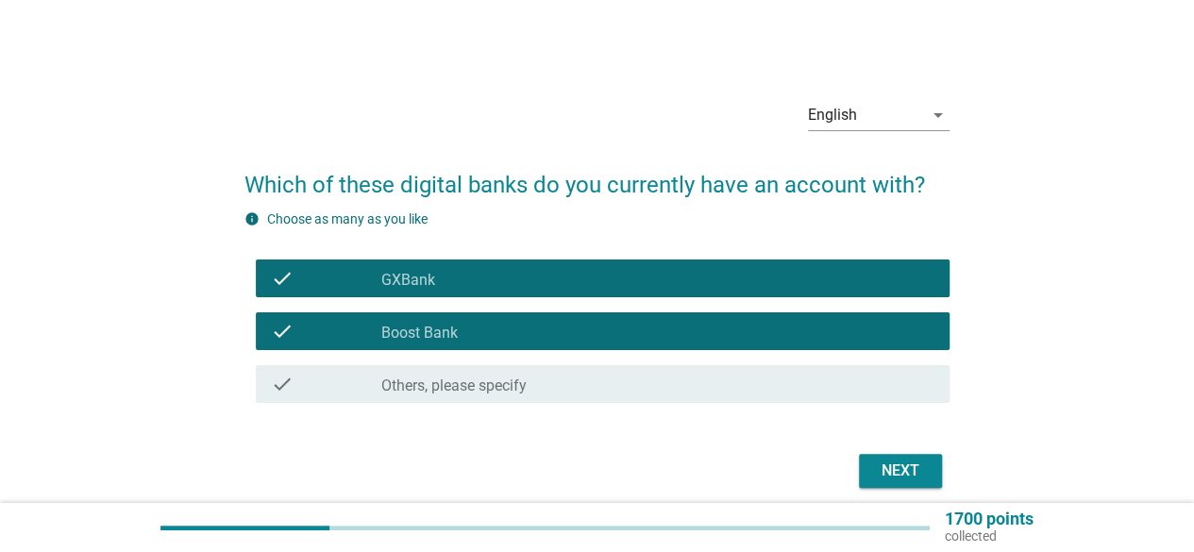
click at [891, 479] on div "Next" at bounding box center [900, 471] width 53 height 23
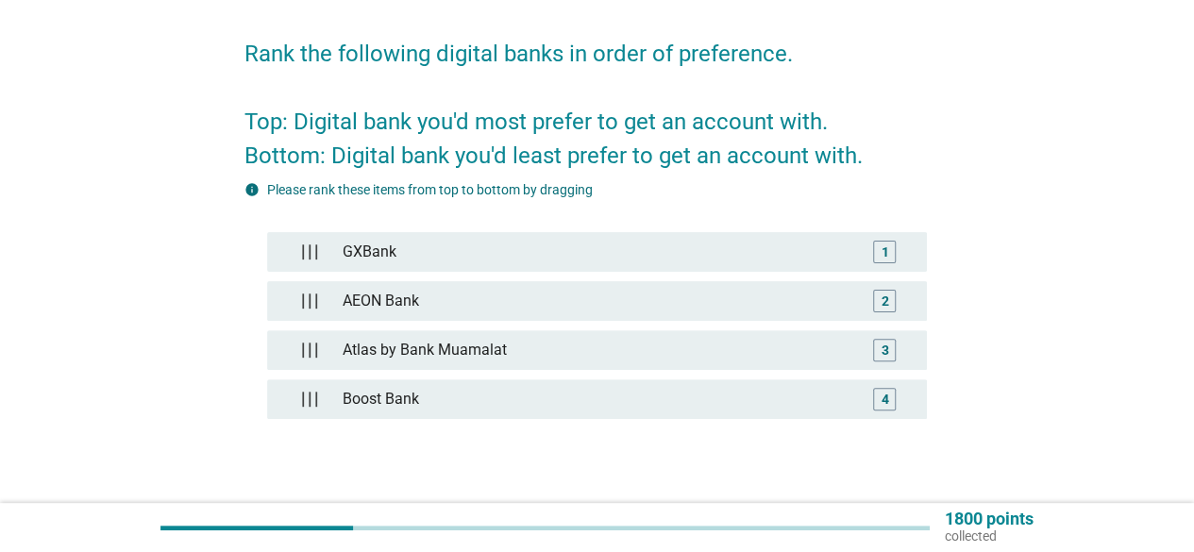
scroll to position [134, 0]
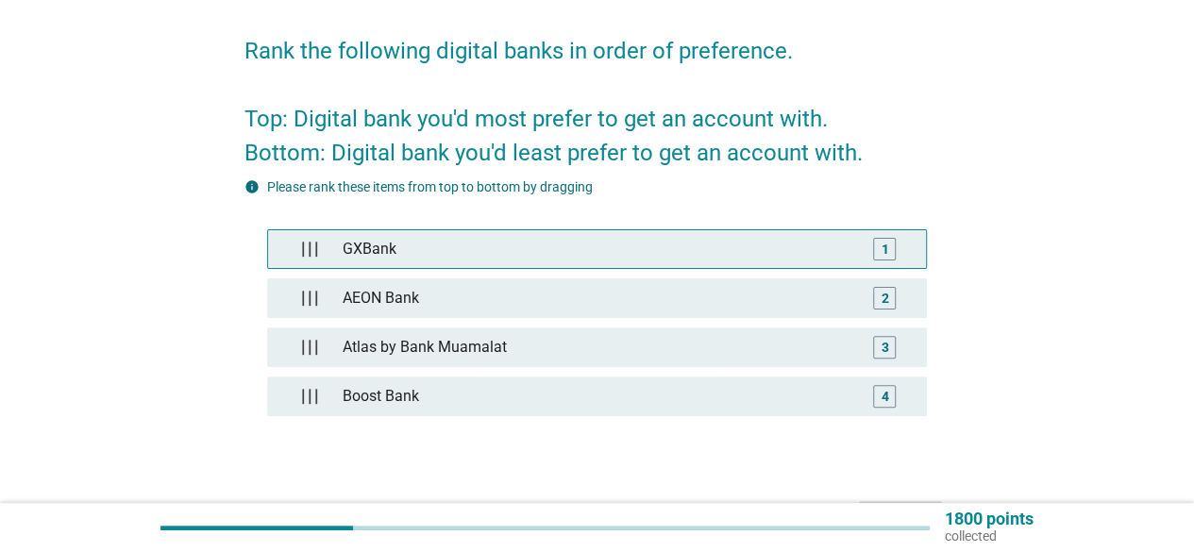
click at [850, 245] on div "GXBank" at bounding box center [596, 249] width 523 height 38
click at [896, 246] on div "1" at bounding box center [884, 249] width 23 height 23
click at [896, 248] on div "1" at bounding box center [885, 249] width 23 height 23
click at [799, 248] on div "GXBank" at bounding box center [596, 249] width 523 height 38
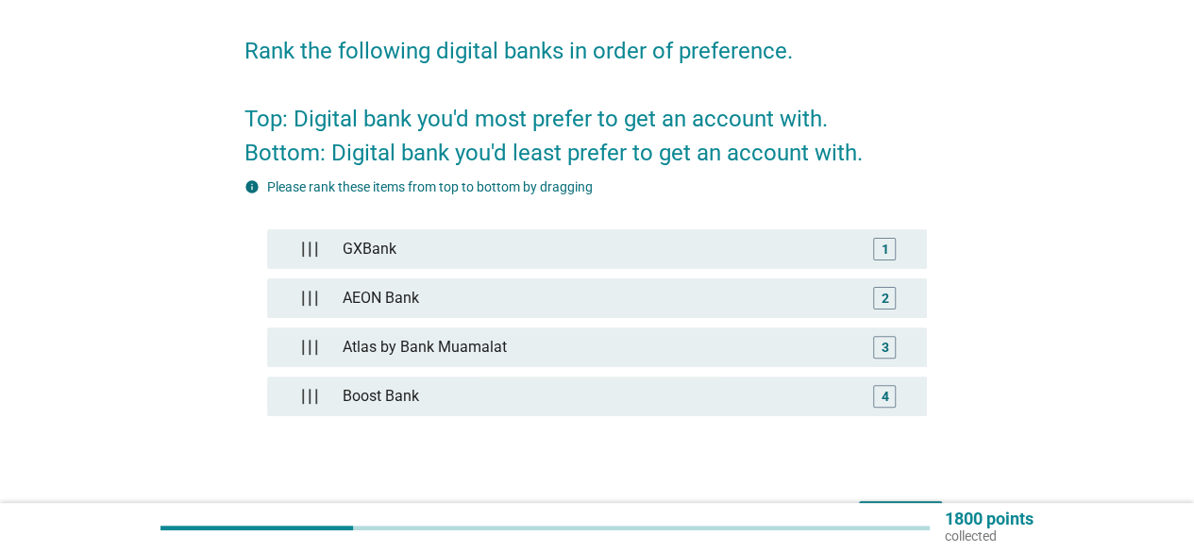
click at [634, 365] on div "GXBank 1 AEON Bank 2 Atlas by Bank Muamalat 3 Boost Bank 4" at bounding box center [597, 332] width 660 height 206
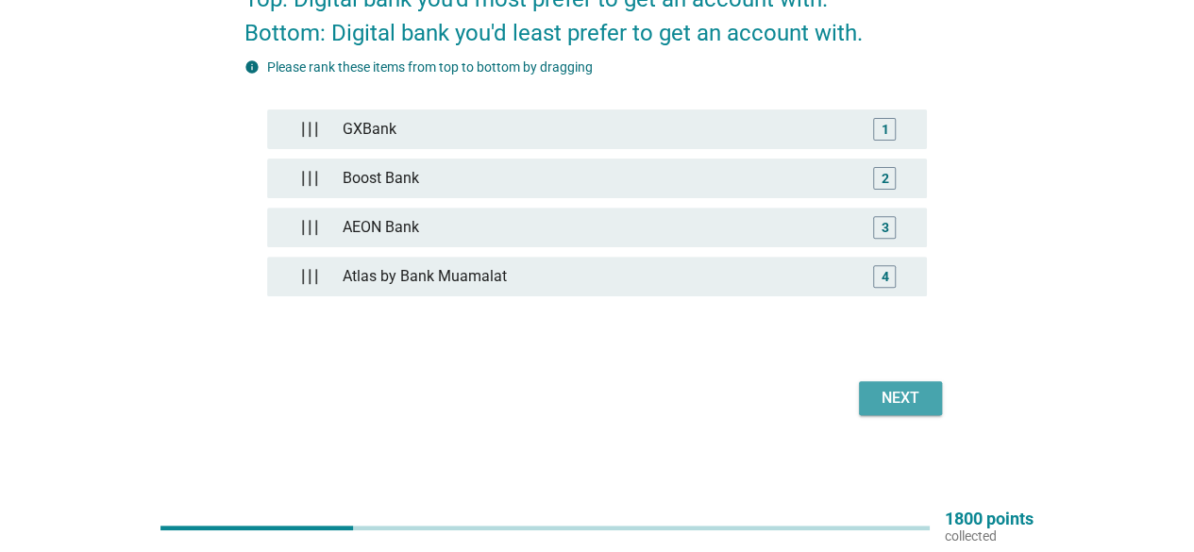
click at [918, 405] on div "Next" at bounding box center [900, 398] width 53 height 23
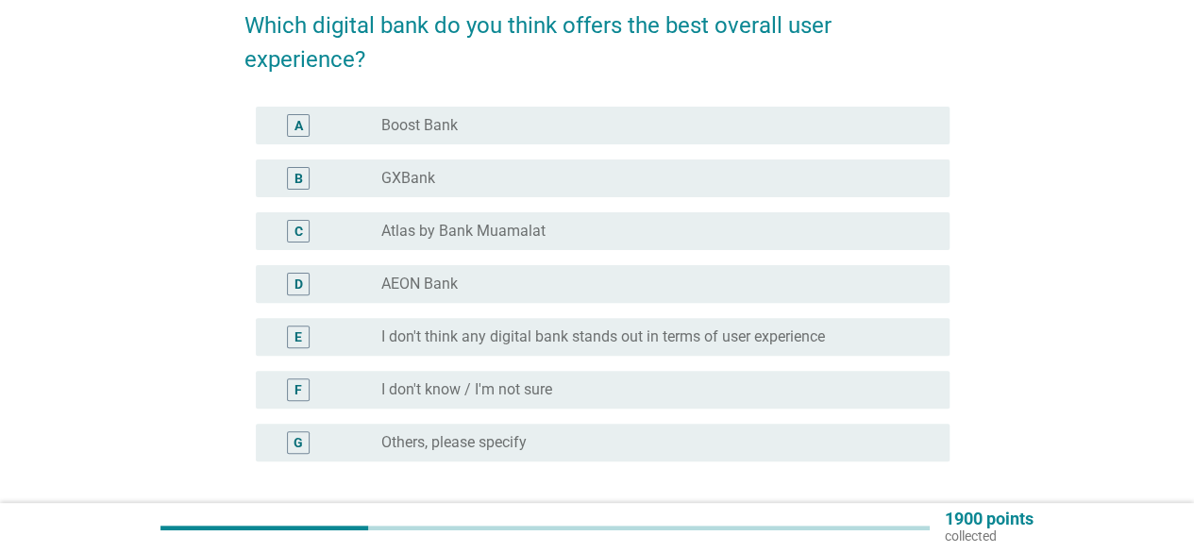
scroll to position [166, 0]
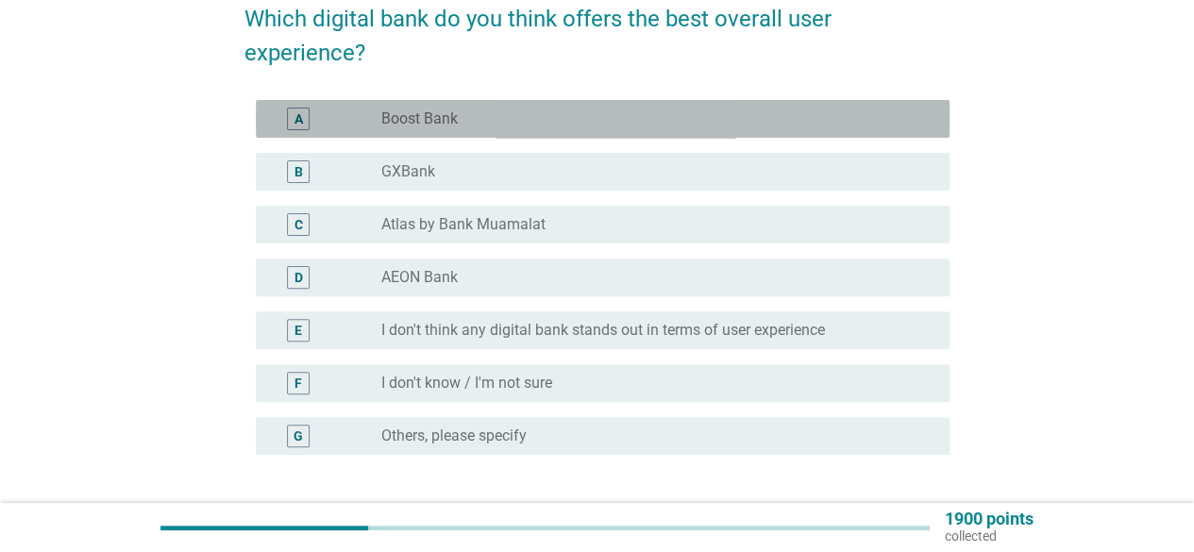
click at [497, 112] on div "radio_button_unchecked Boost Bank" at bounding box center [650, 119] width 538 height 19
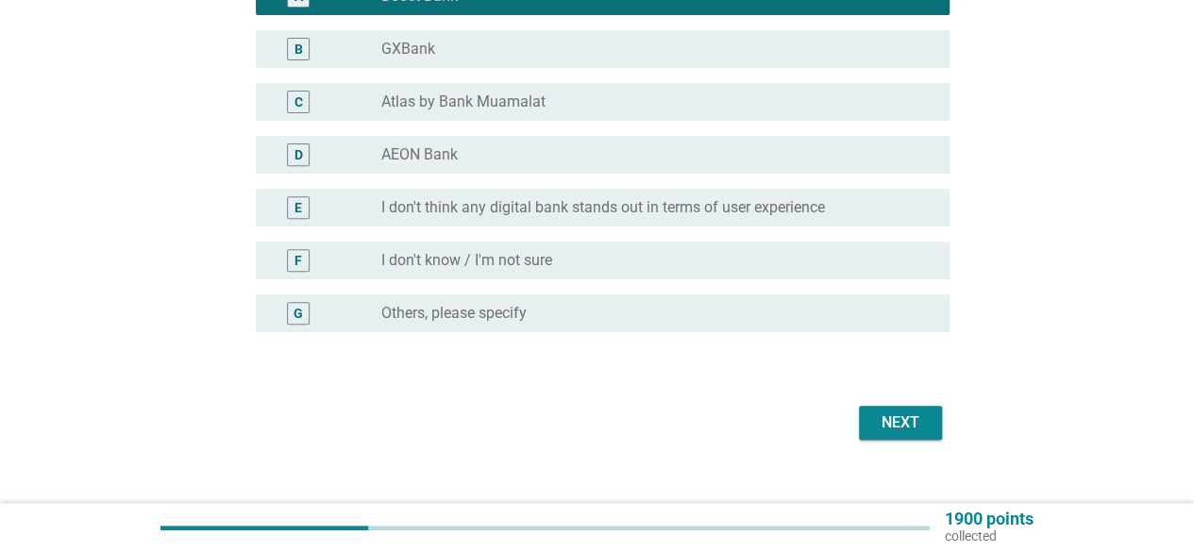
scroll to position [315, 0]
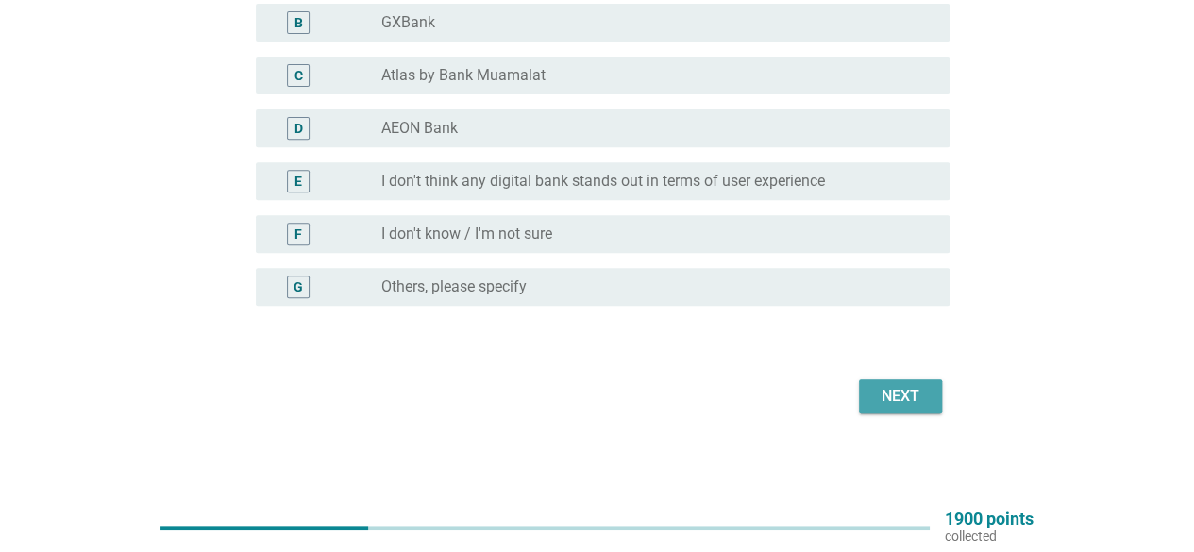
click at [911, 387] on div "Next" at bounding box center [900, 396] width 53 height 23
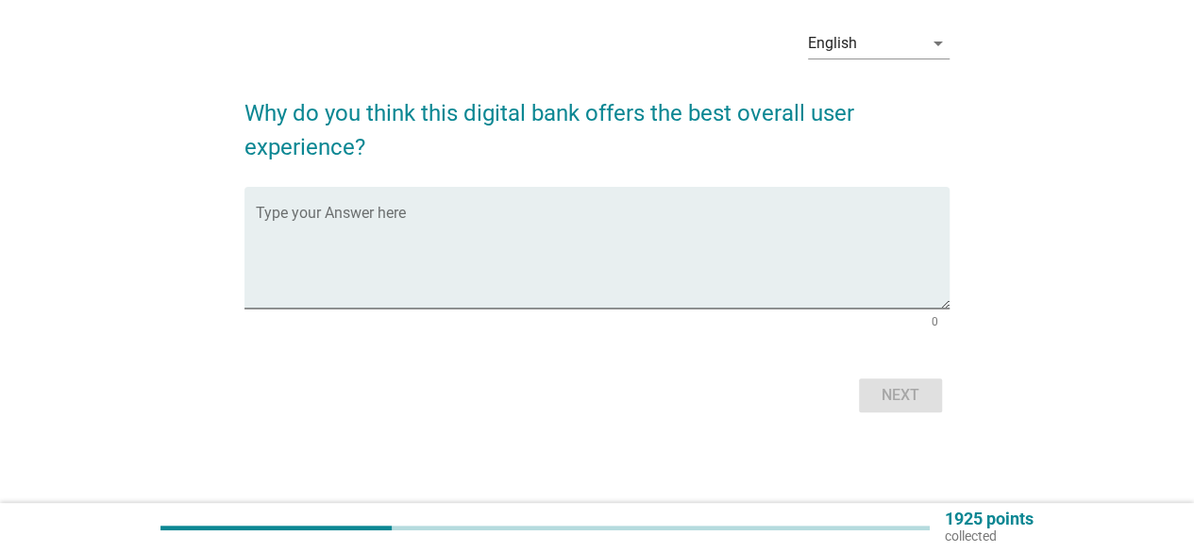
scroll to position [0, 0]
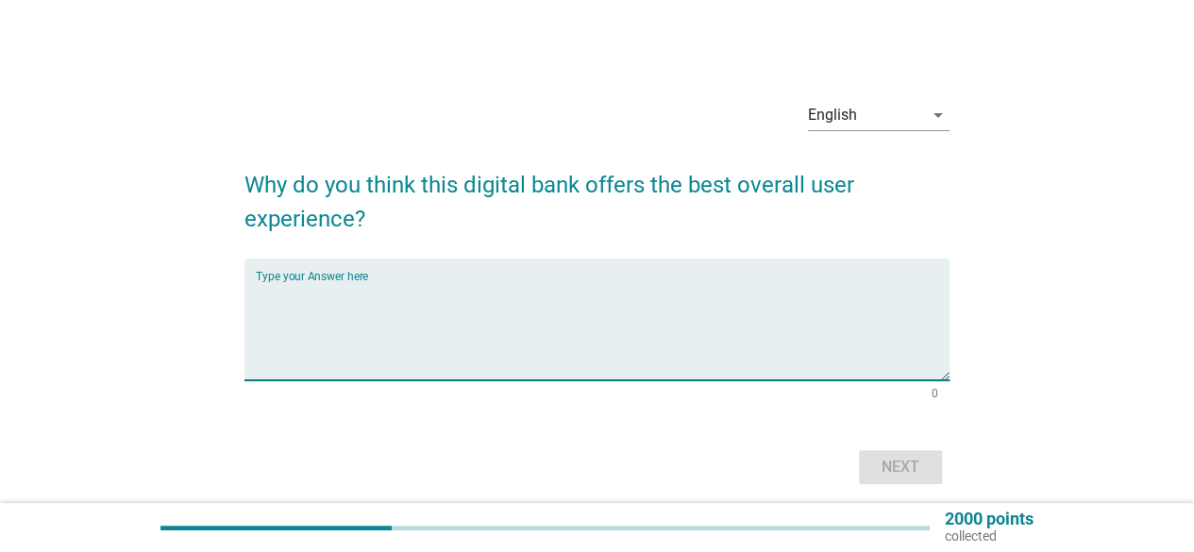
click at [669, 304] on textarea "Type your Answer here" at bounding box center [603, 330] width 694 height 99
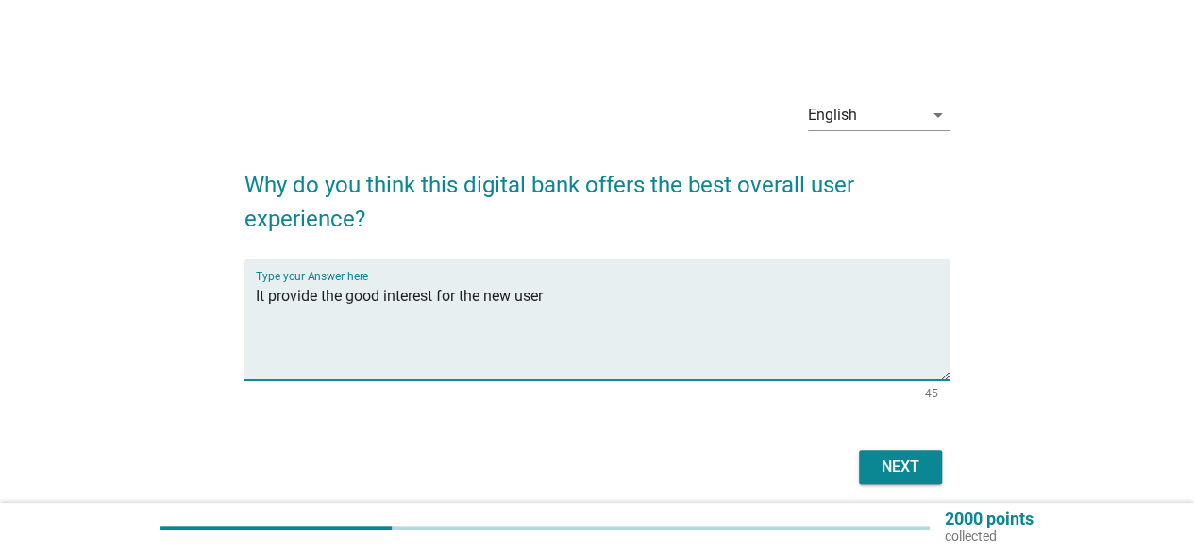
type textarea "It provide the good interest for the new user"
click at [865, 458] on button "Next" at bounding box center [900, 467] width 83 height 34
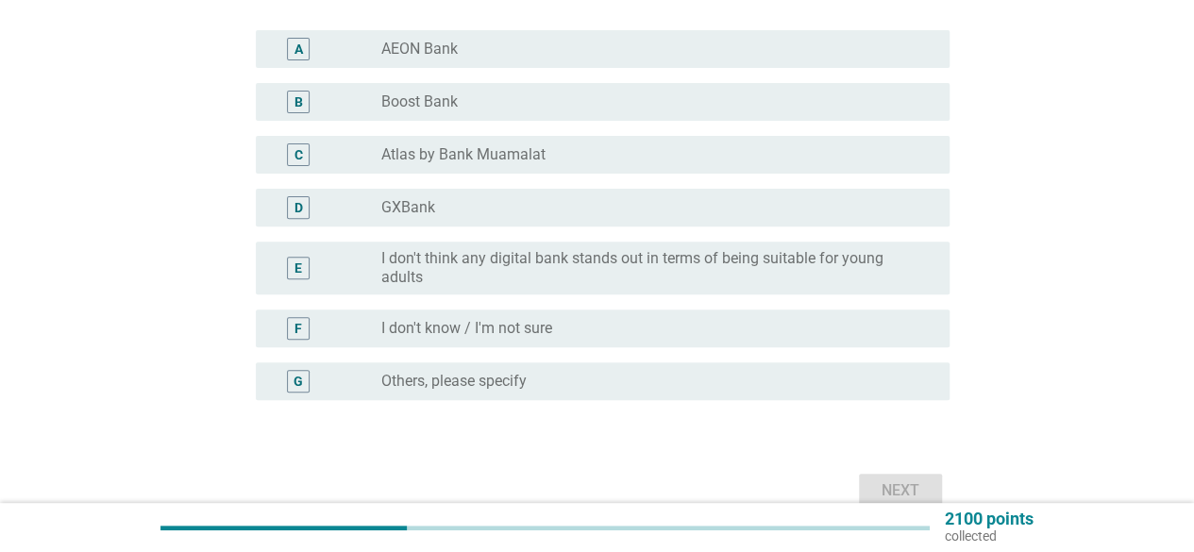
scroll to position [244, 0]
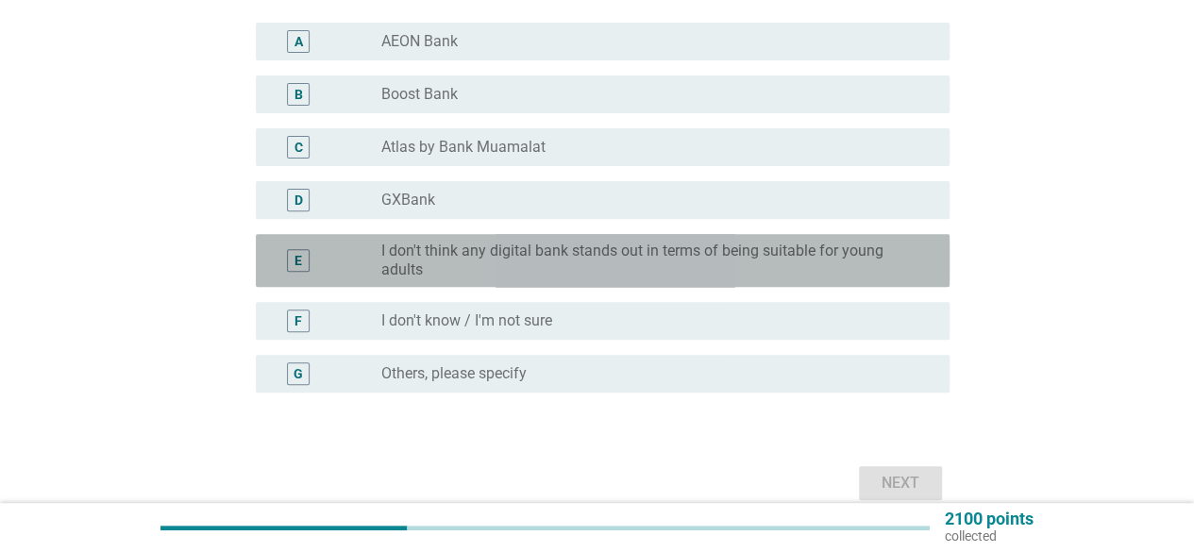
click at [836, 276] on label "I don't think any digital bank stands out in terms of being suitable for young …" at bounding box center [650, 261] width 538 height 38
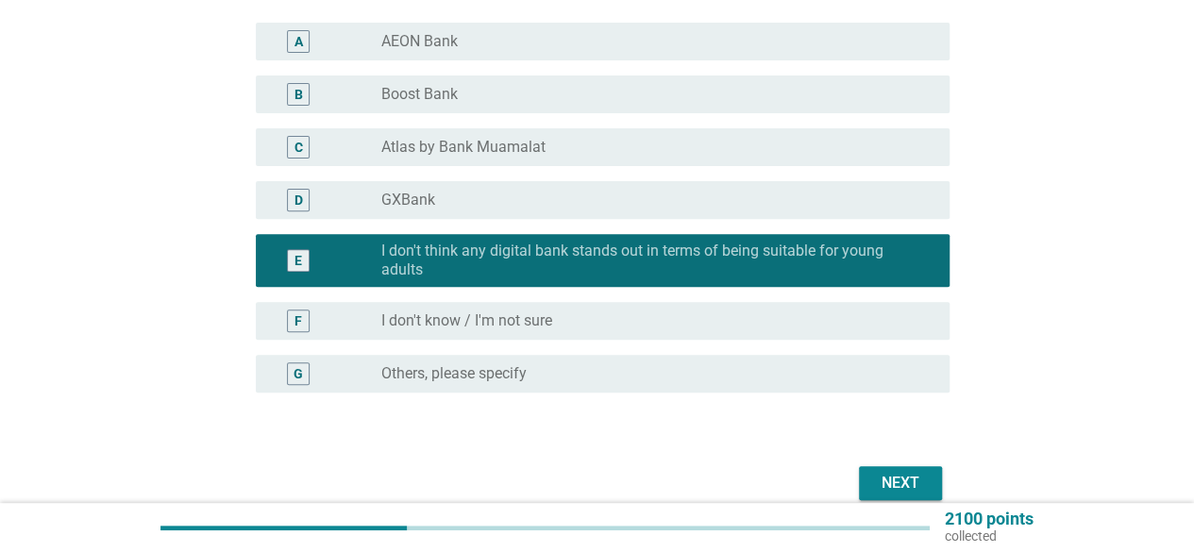
click at [918, 472] on div "Next" at bounding box center [900, 483] width 53 height 23
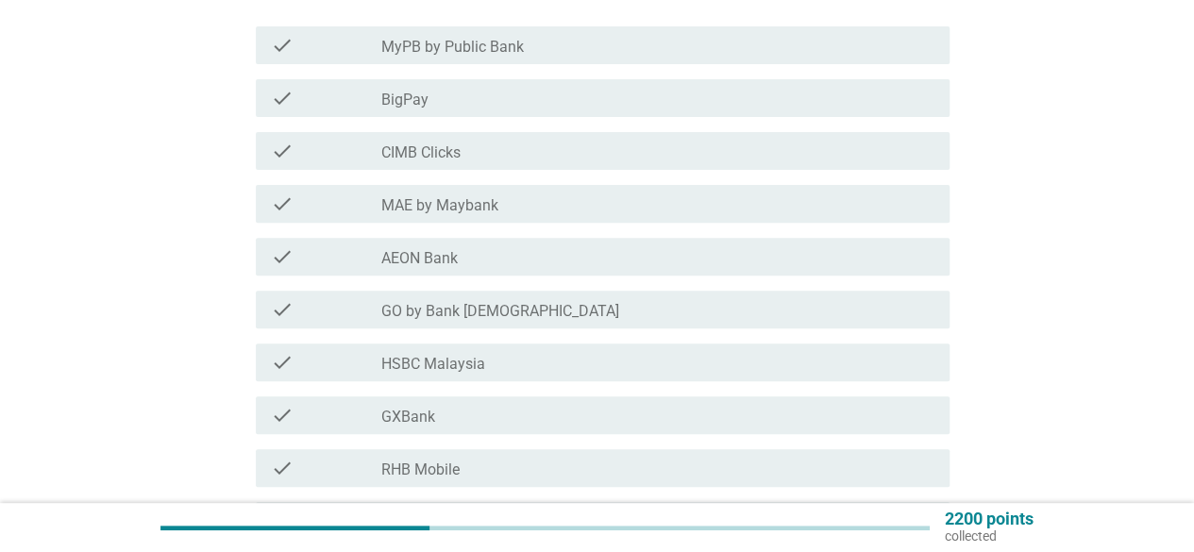
scroll to position [275, 0]
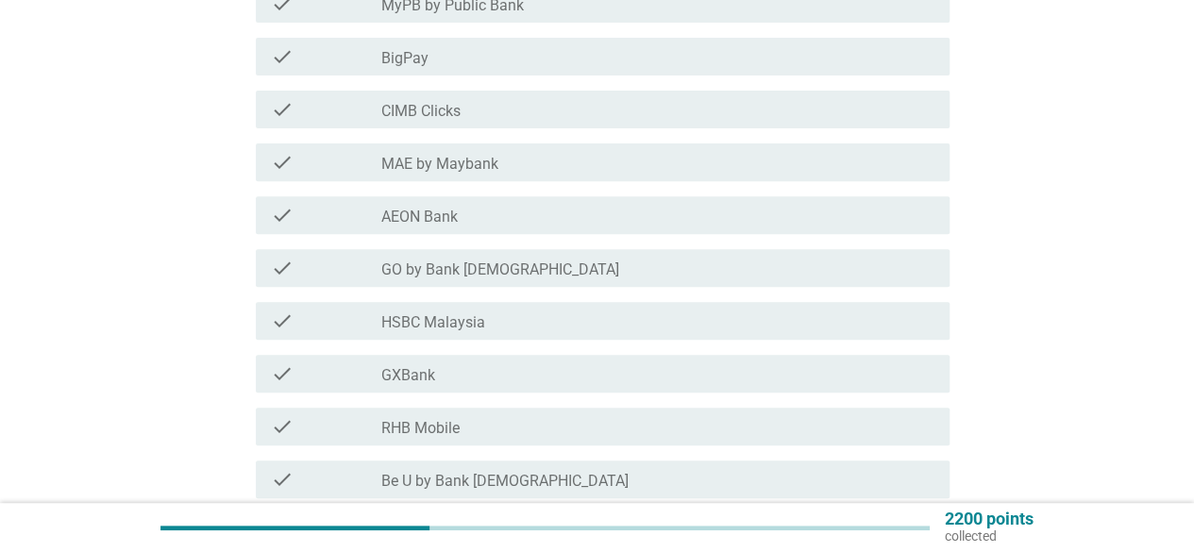
click at [478, 64] on div "check_box_outline_blank BigPay" at bounding box center [657, 56] width 553 height 23
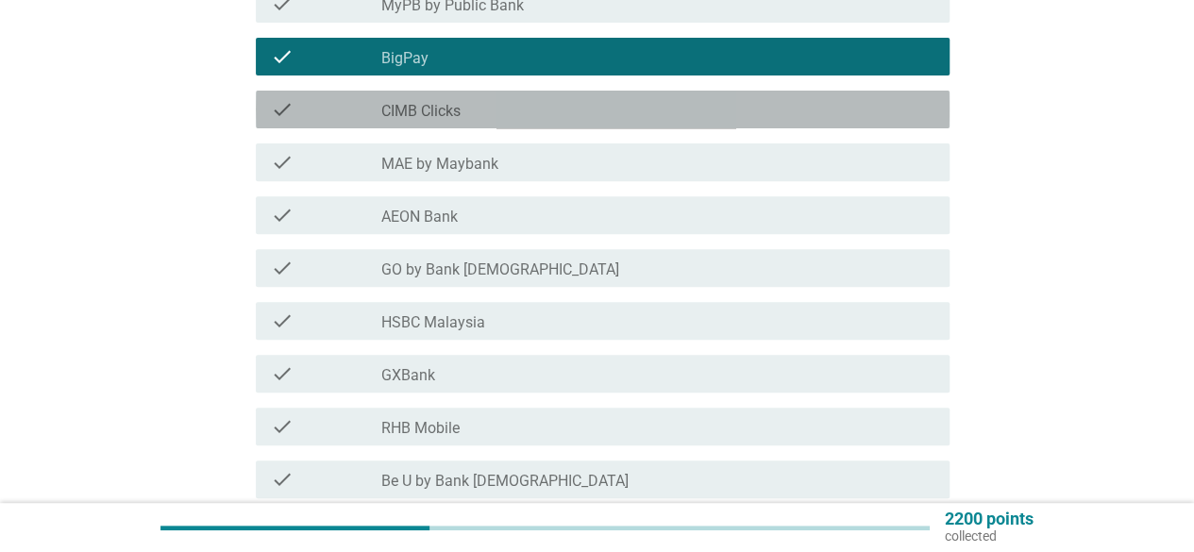
click at [481, 116] on div "check_box_outline_blank CIMB Clicks" at bounding box center [657, 109] width 553 height 23
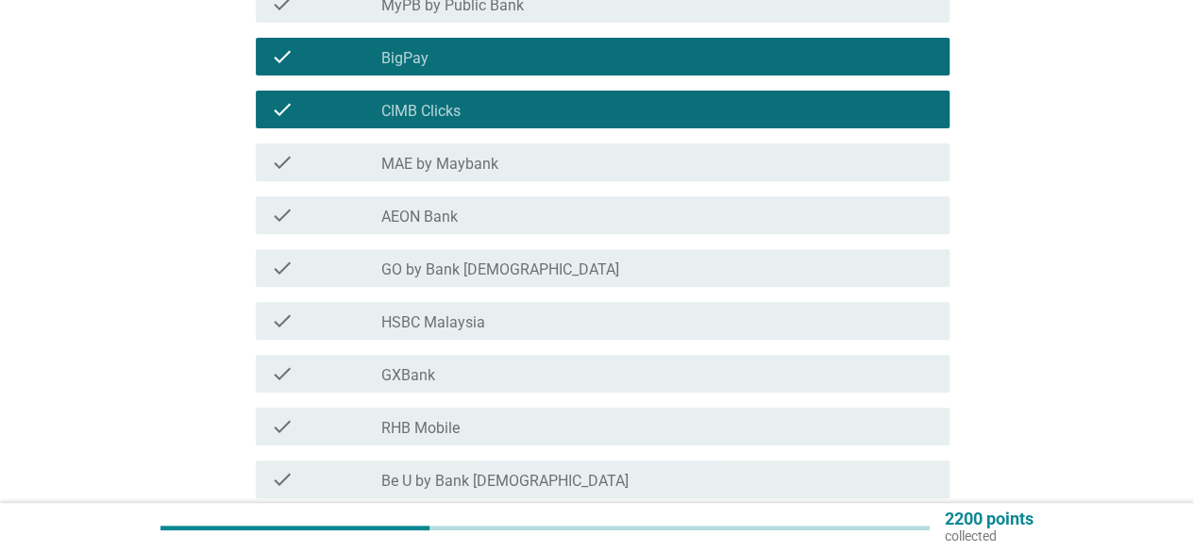
drag, startPoint x: 484, startPoint y: 152, endPoint x: 483, endPoint y: 165, distance: 13.3
click at [484, 154] on div "check_box_outline_blank MAE by Maybank" at bounding box center [657, 162] width 553 height 23
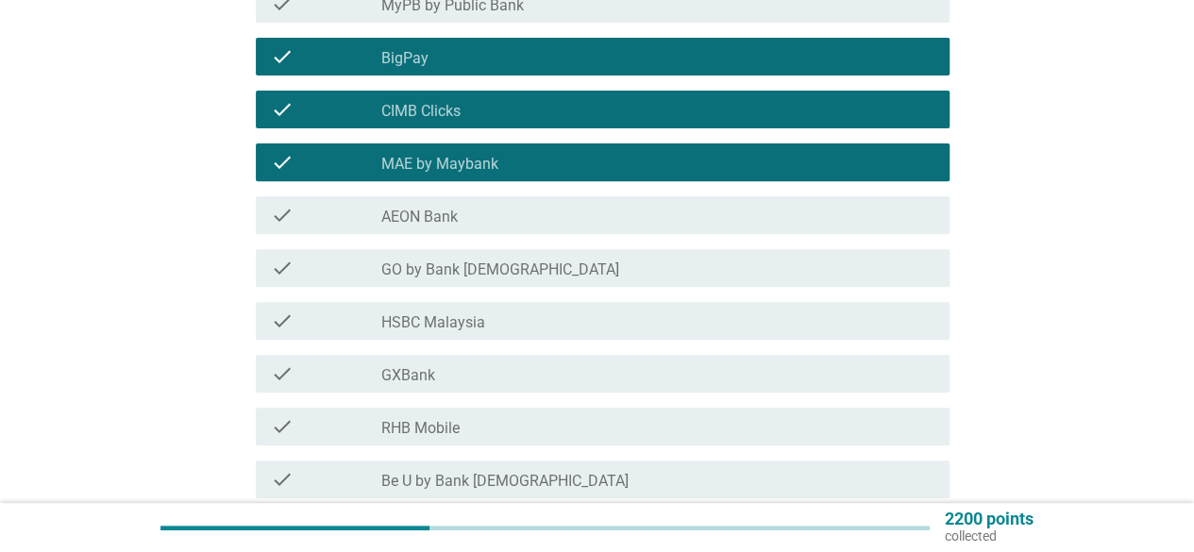
drag, startPoint x: 478, startPoint y: 222, endPoint x: 478, endPoint y: 243, distance: 20.8
click at [478, 223] on div "check_box_outline_blank AEON Bank" at bounding box center [657, 215] width 553 height 23
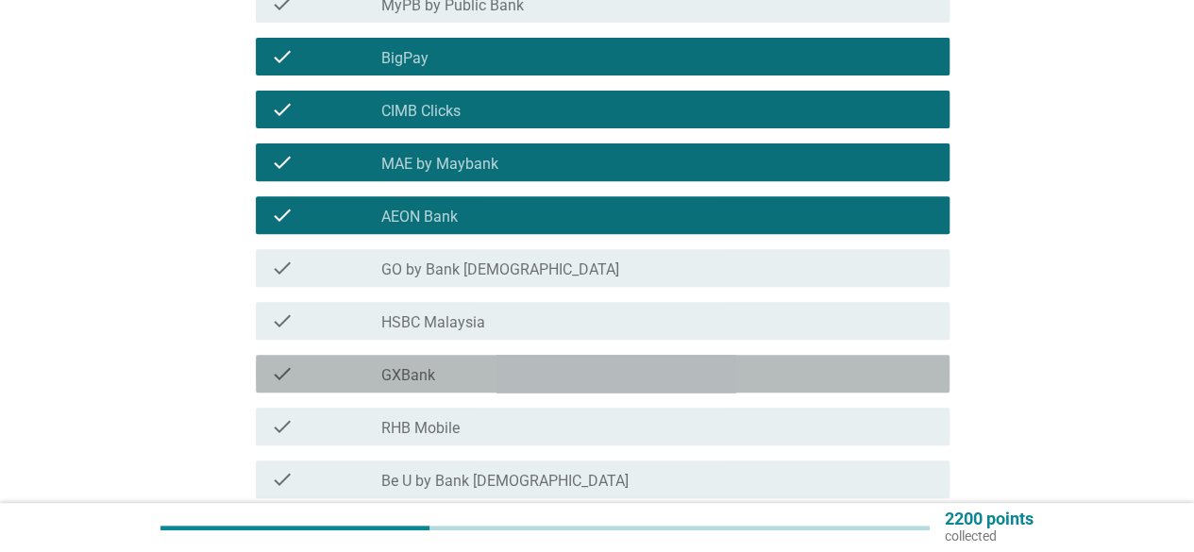
drag, startPoint x: 485, startPoint y: 381, endPoint x: 498, endPoint y: 389, distance: 15.2
click at [485, 382] on div "check_box_outline_blank GXBank" at bounding box center [657, 374] width 553 height 23
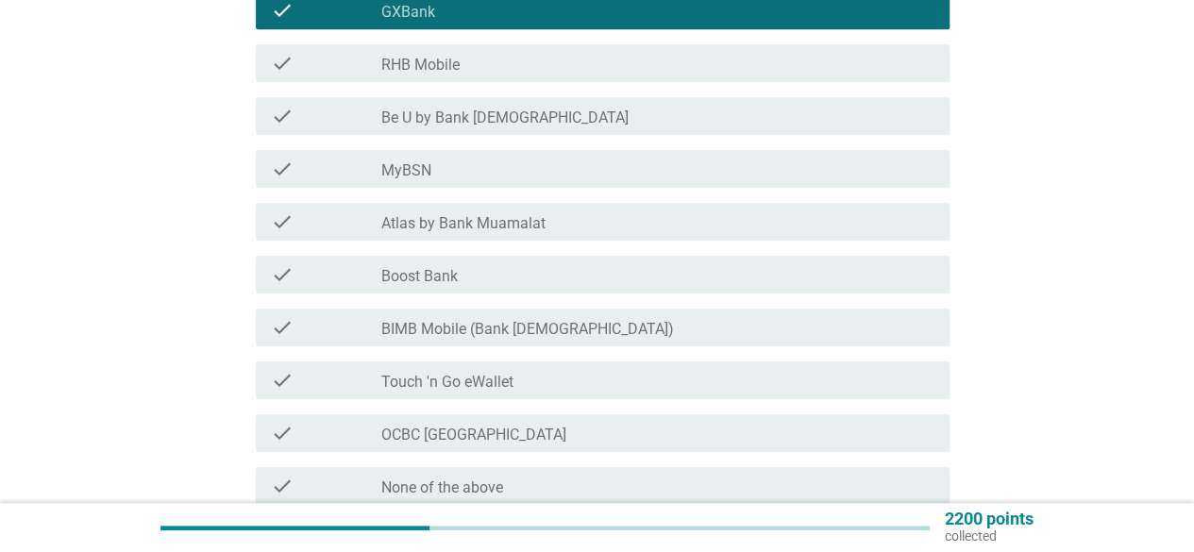
scroll to position [643, 0]
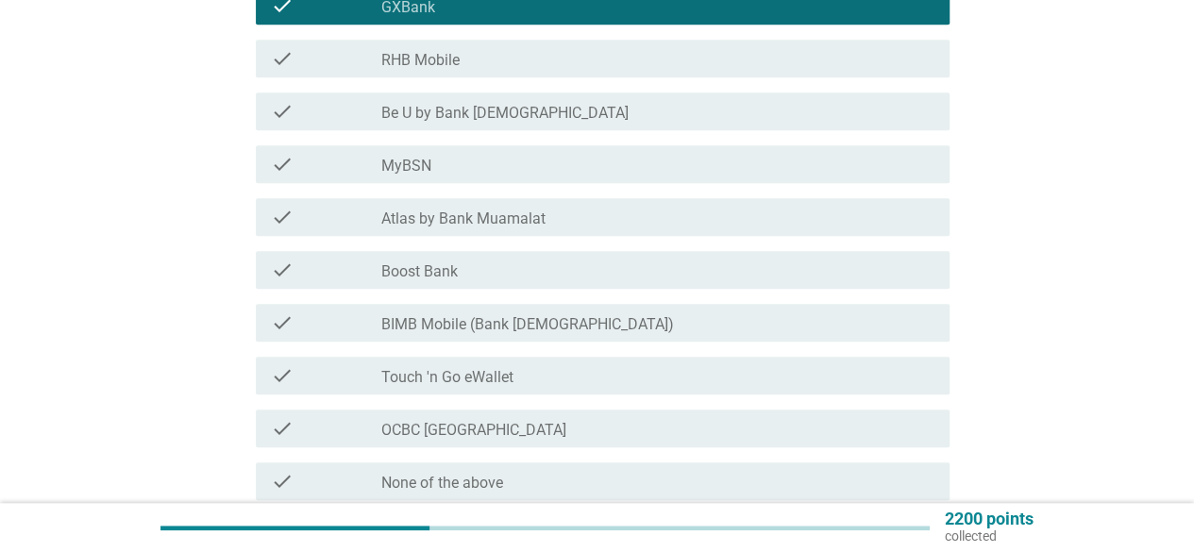
click at [444, 262] on label "Boost Bank" at bounding box center [419, 271] width 76 height 19
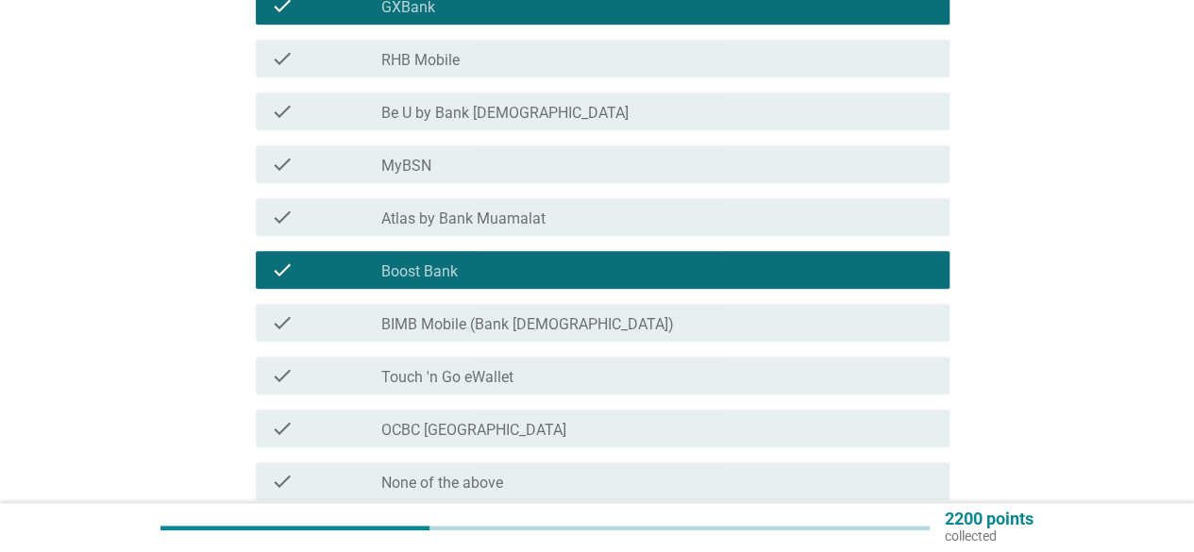
click at [448, 380] on label "Touch 'n Go eWallet" at bounding box center [447, 377] width 132 height 19
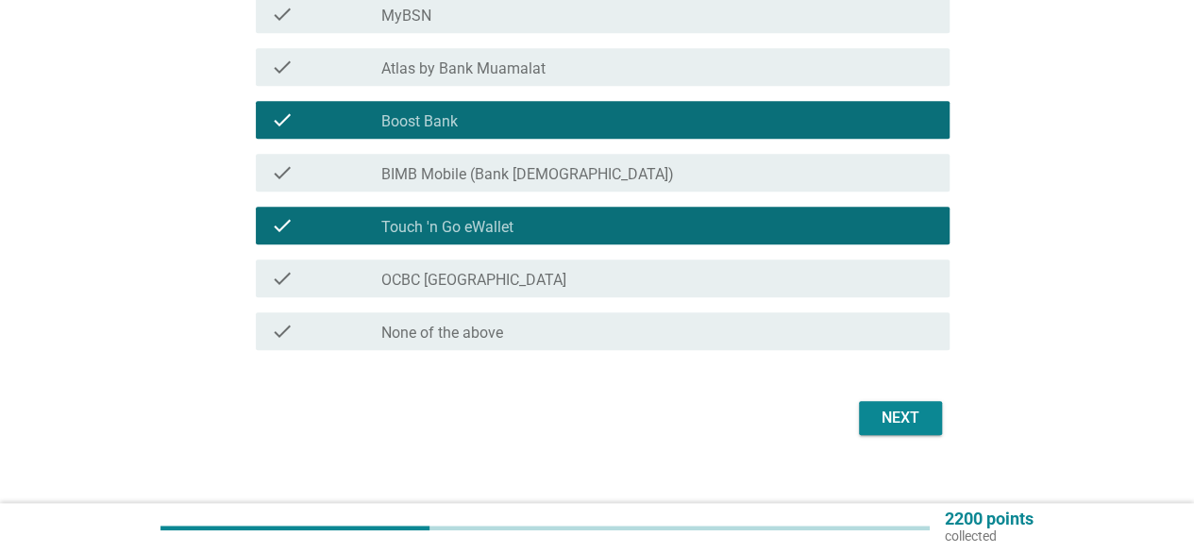
scroll to position [816, 0]
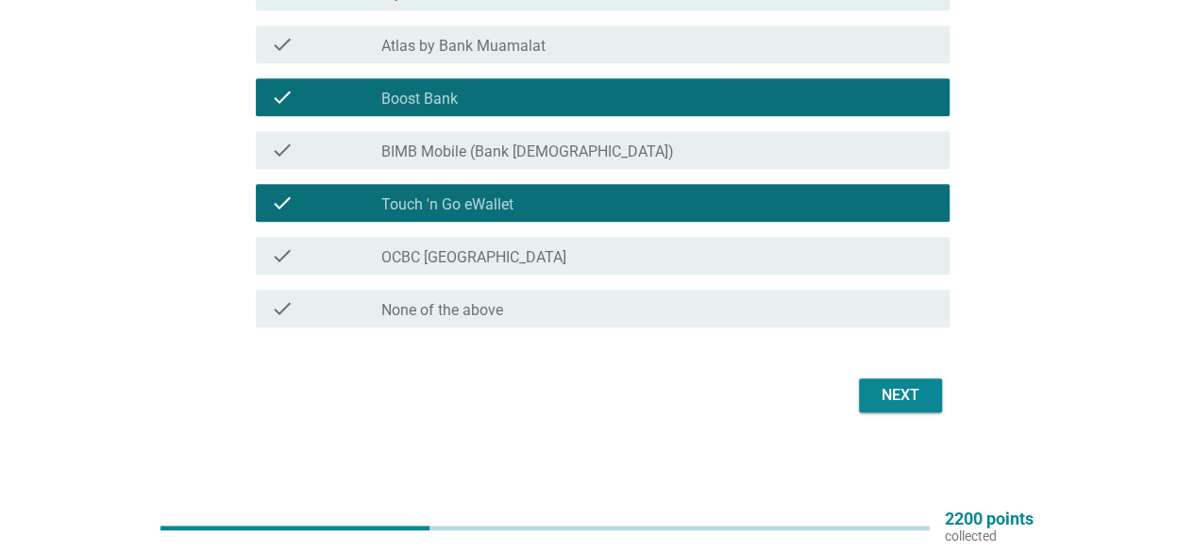
click at [865, 390] on button "Next" at bounding box center [900, 396] width 83 height 34
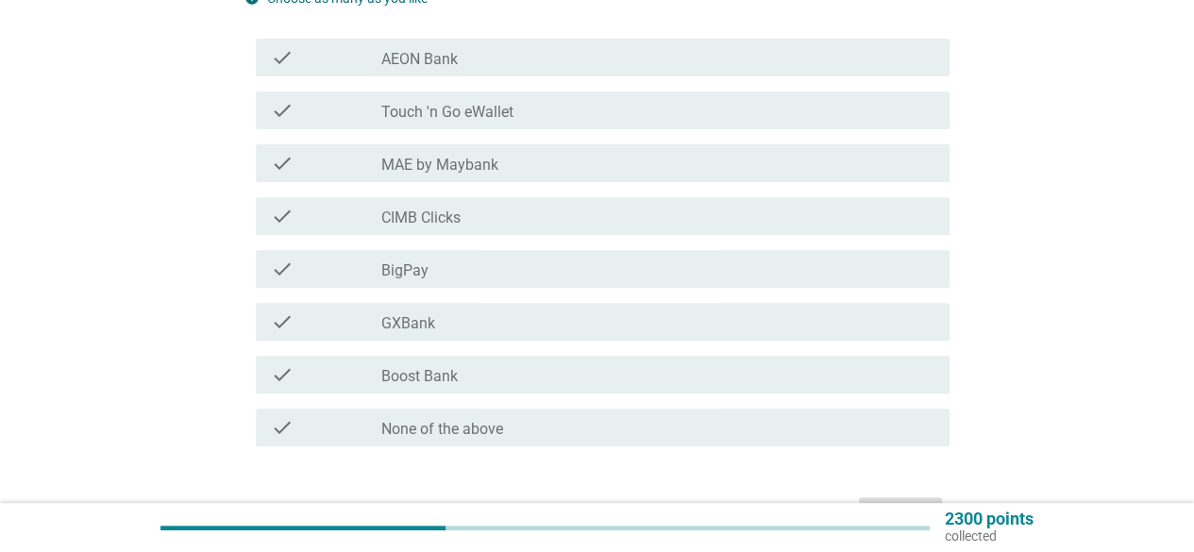
scroll to position [261, 0]
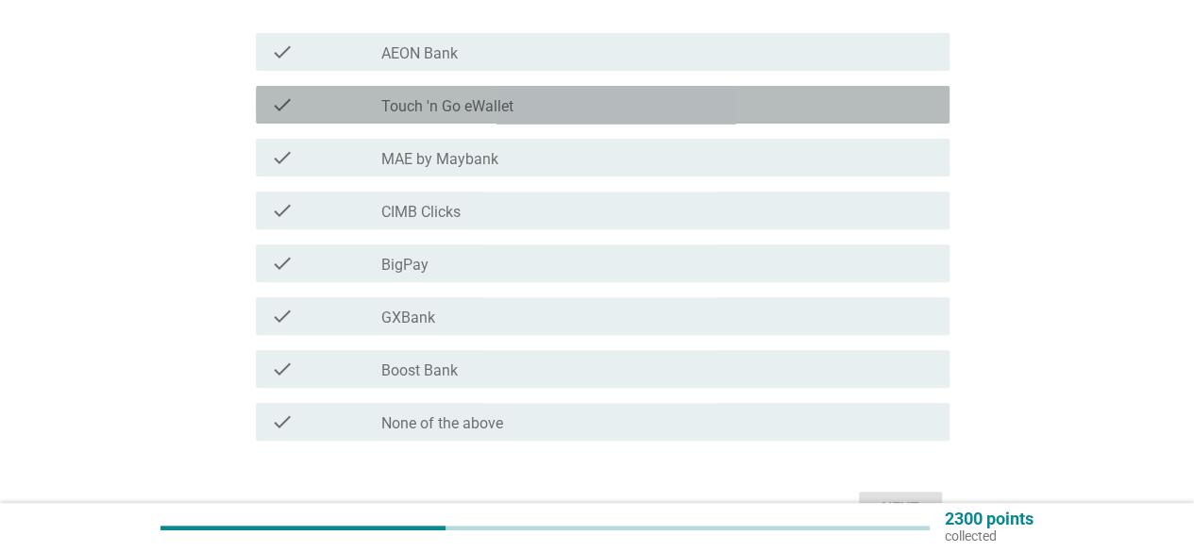
click at [565, 95] on div "check_box_outline_blank Touch 'n Go eWallet" at bounding box center [657, 104] width 553 height 23
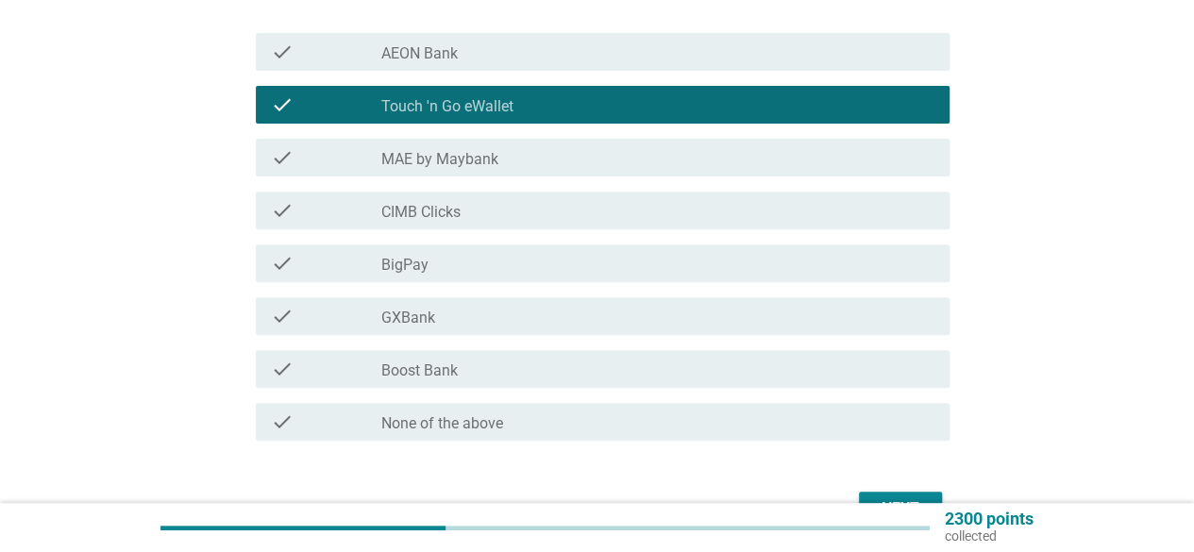
click at [547, 161] on div "check_box_outline_blank MAE by Maybank" at bounding box center [657, 157] width 553 height 23
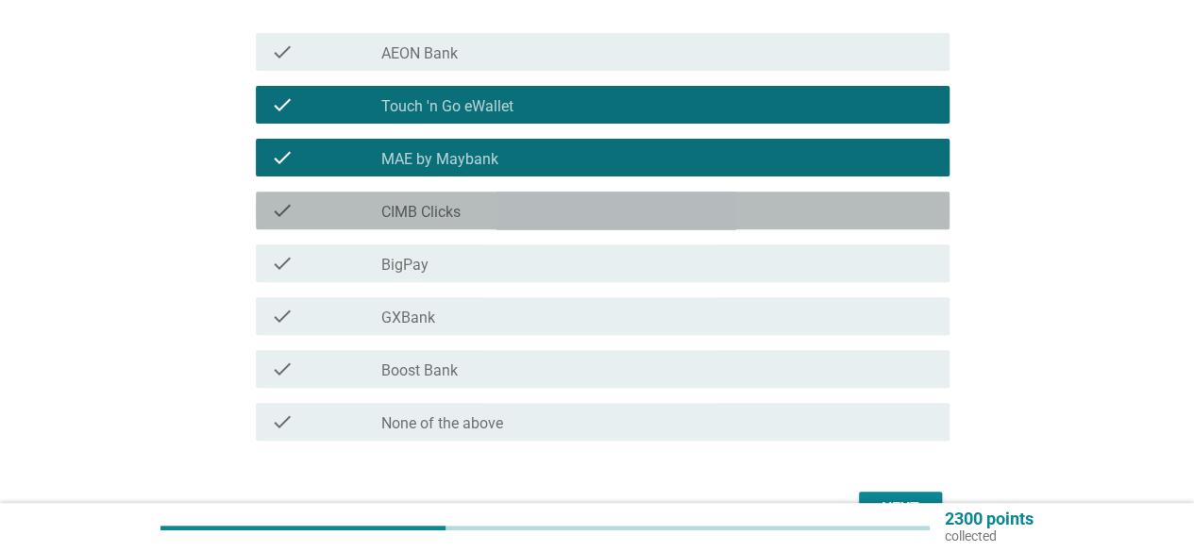
click at [582, 211] on div "check_box_outline_blank CIMB Clicks" at bounding box center [657, 210] width 553 height 23
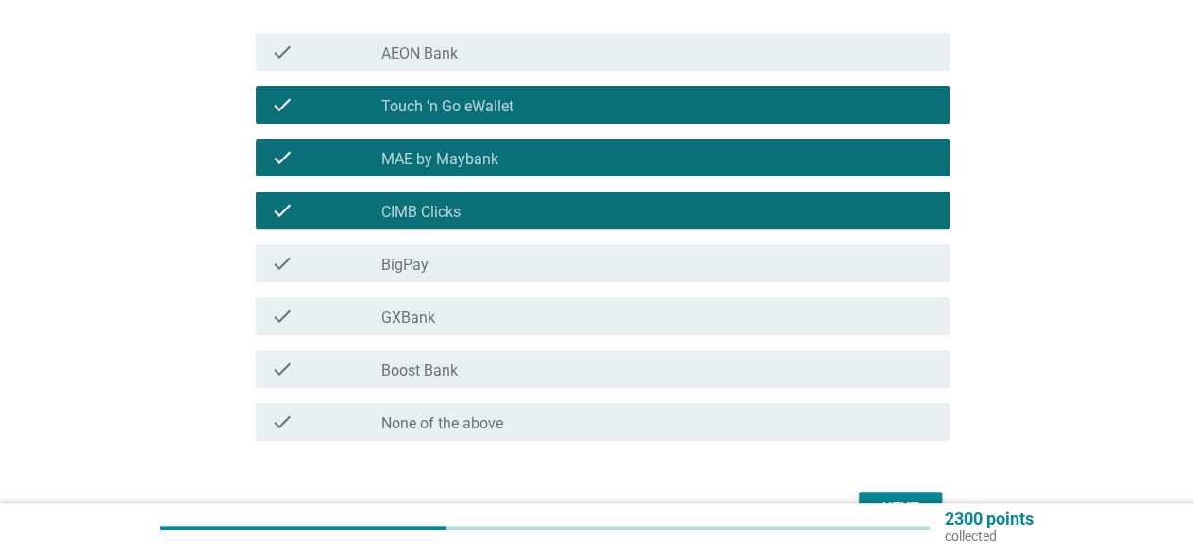
drag, startPoint x: 533, startPoint y: 363, endPoint x: 514, endPoint y: 327, distance: 41.8
click at [533, 364] on div "check_box_outline_blank Boost Bank" at bounding box center [657, 369] width 553 height 23
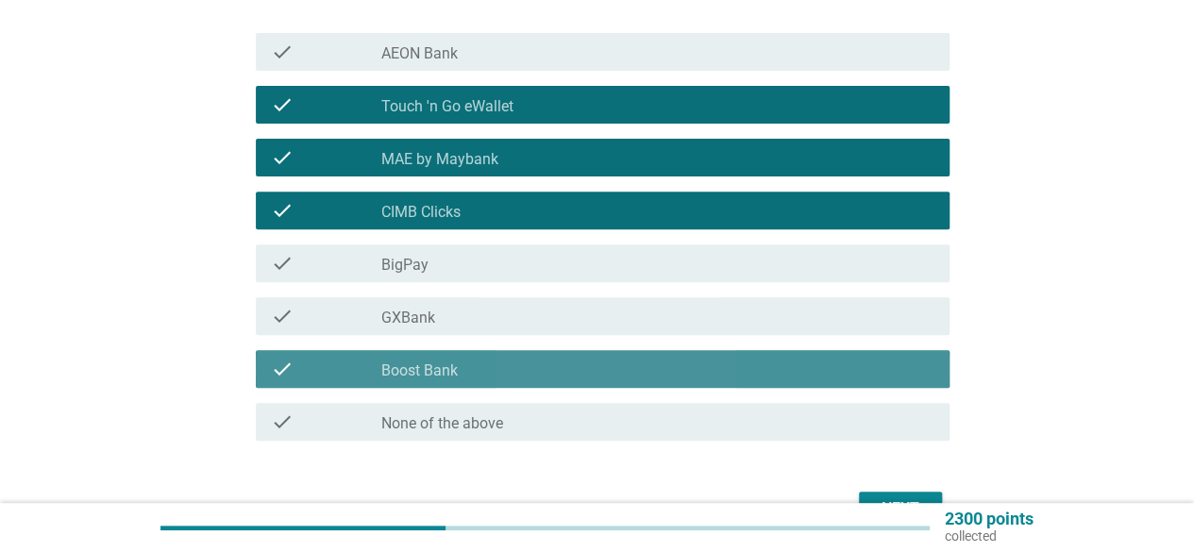
click at [511, 322] on div "check_box_outline_blank GXBank" at bounding box center [657, 316] width 553 height 23
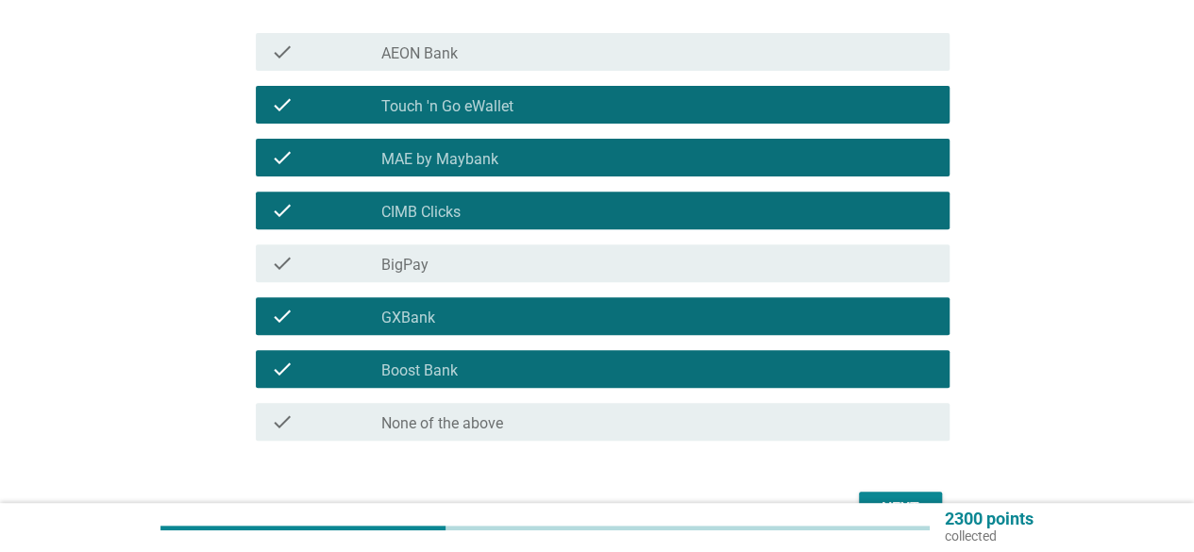
click at [501, 270] on div "check_box_outline_blank BigPay" at bounding box center [657, 263] width 553 height 23
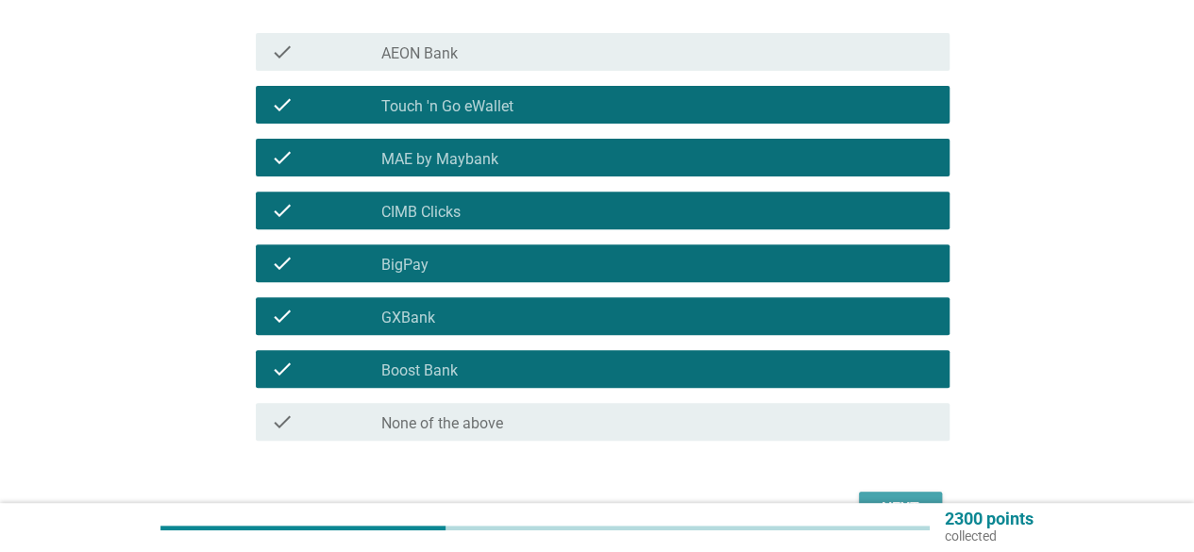
click at [898, 492] on button "Next" at bounding box center [900, 509] width 83 height 34
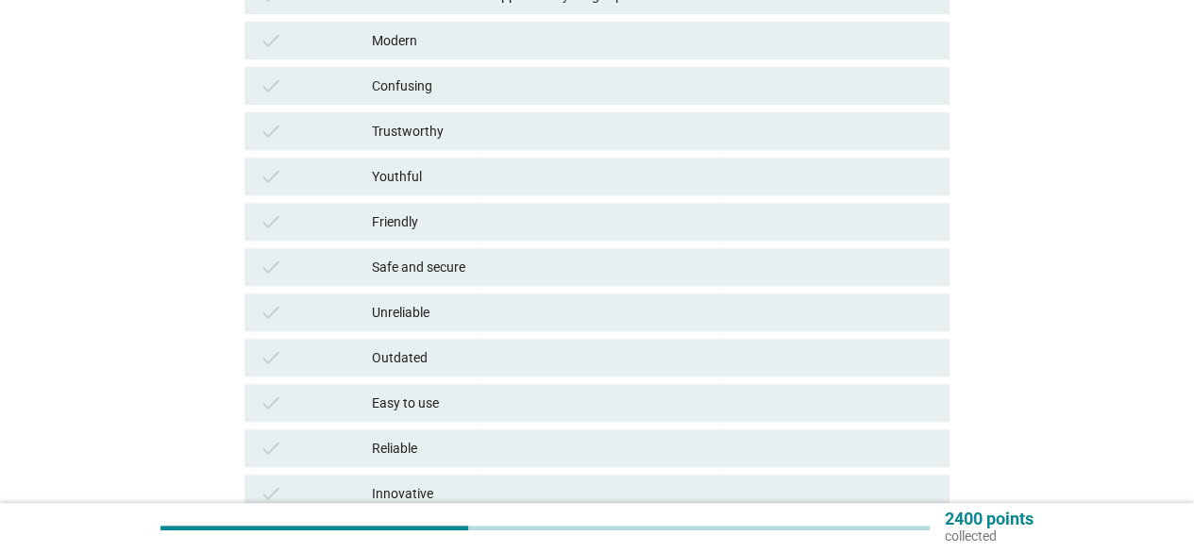
scroll to position [332, 0]
click at [433, 130] on div "Trustworthy" at bounding box center [653, 129] width 563 height 23
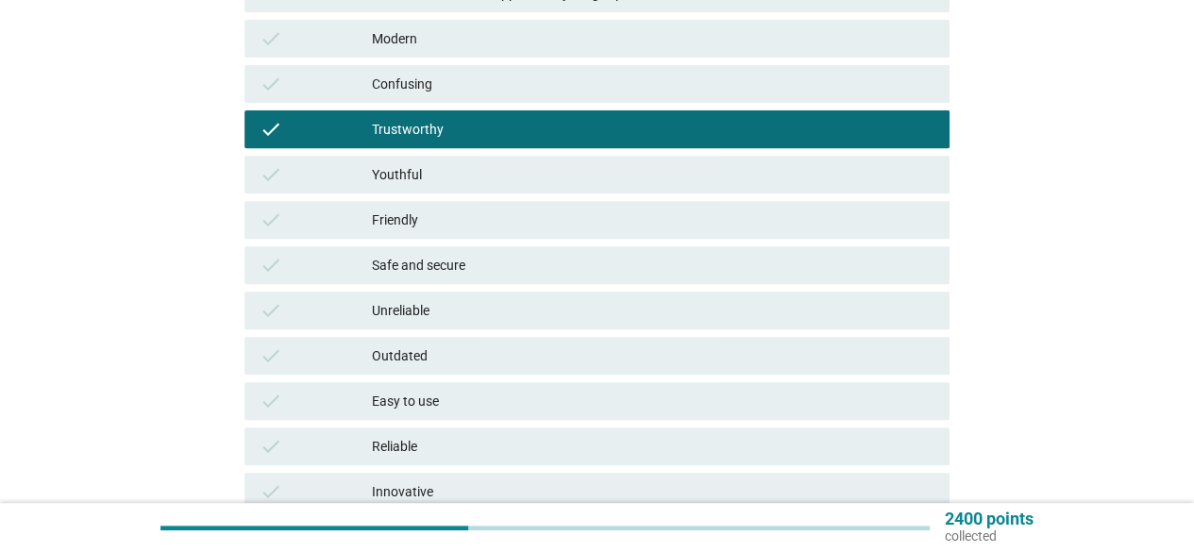
click at [436, 235] on div "check Friendly" at bounding box center [597, 220] width 705 height 38
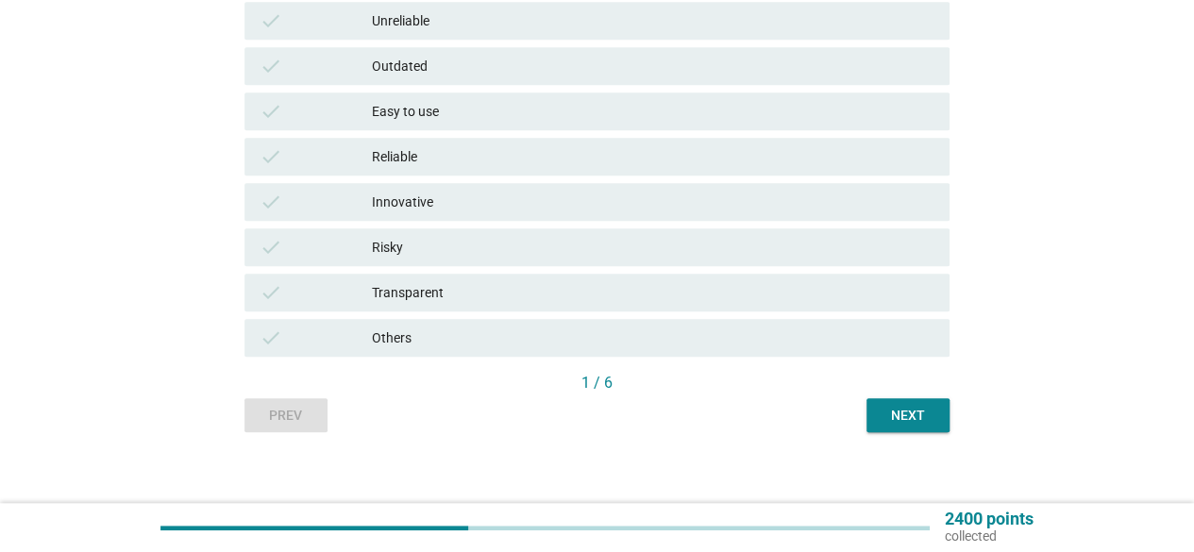
scroll to position [636, 0]
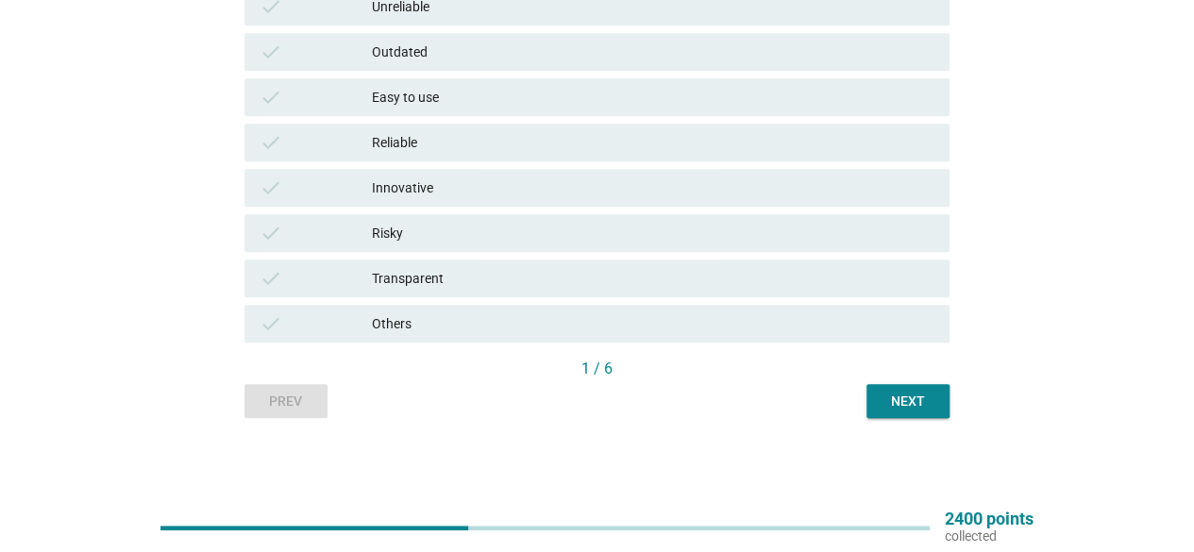
click at [582, 105] on div "Easy to use" at bounding box center [653, 97] width 563 height 23
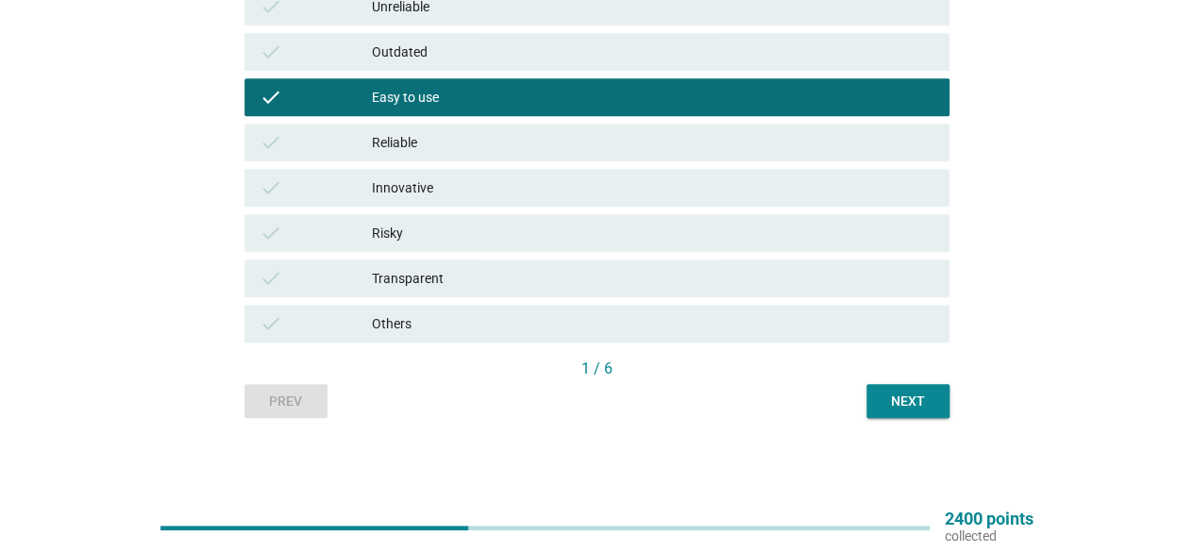
click at [904, 407] on div "Next" at bounding box center [908, 402] width 53 height 20
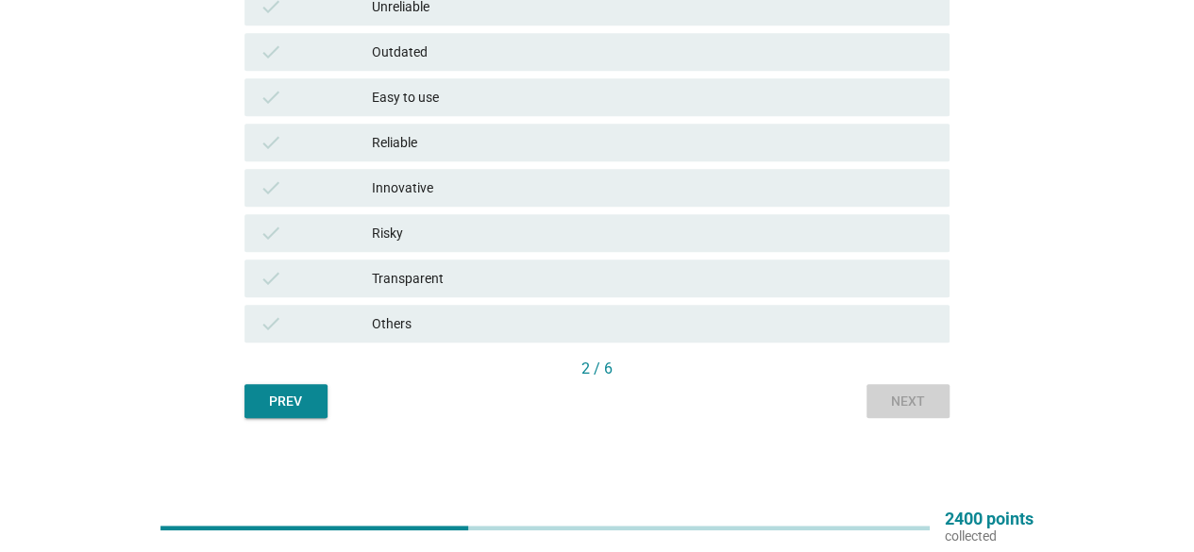
scroll to position [0, 0]
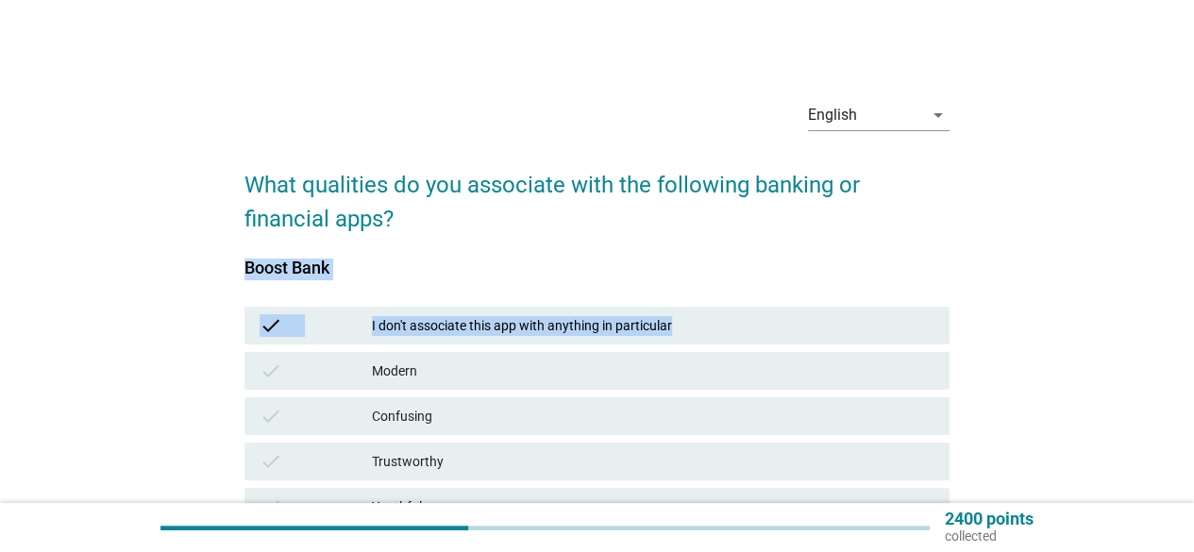
drag, startPoint x: 1192, startPoint y: 210, endPoint x: 1189, endPoint y: 292, distance: 82.2
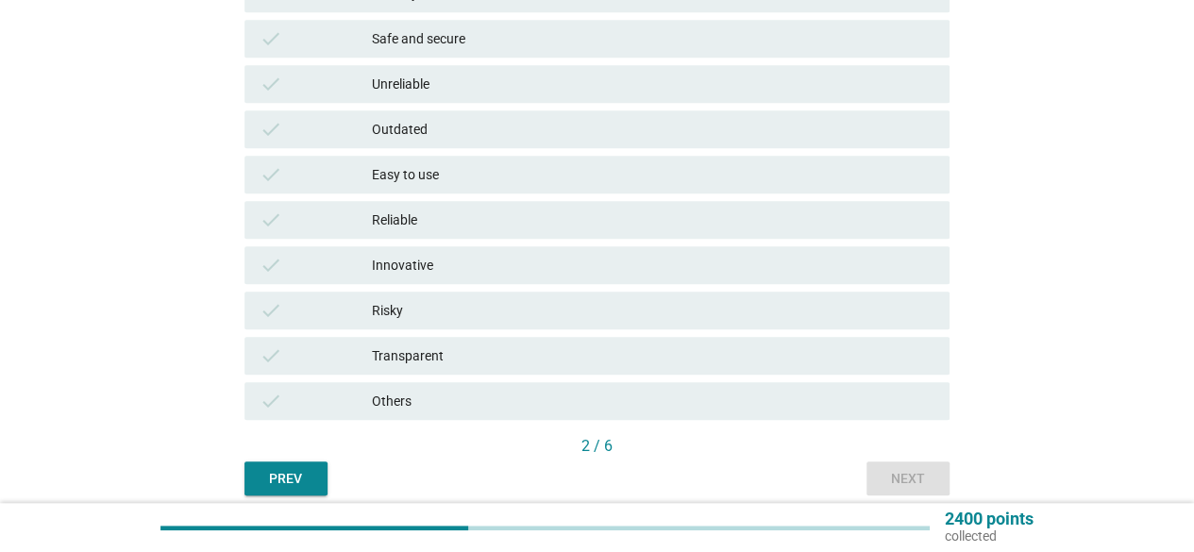
scroll to position [561, 0]
click at [511, 177] on div "Easy to use" at bounding box center [653, 172] width 563 height 23
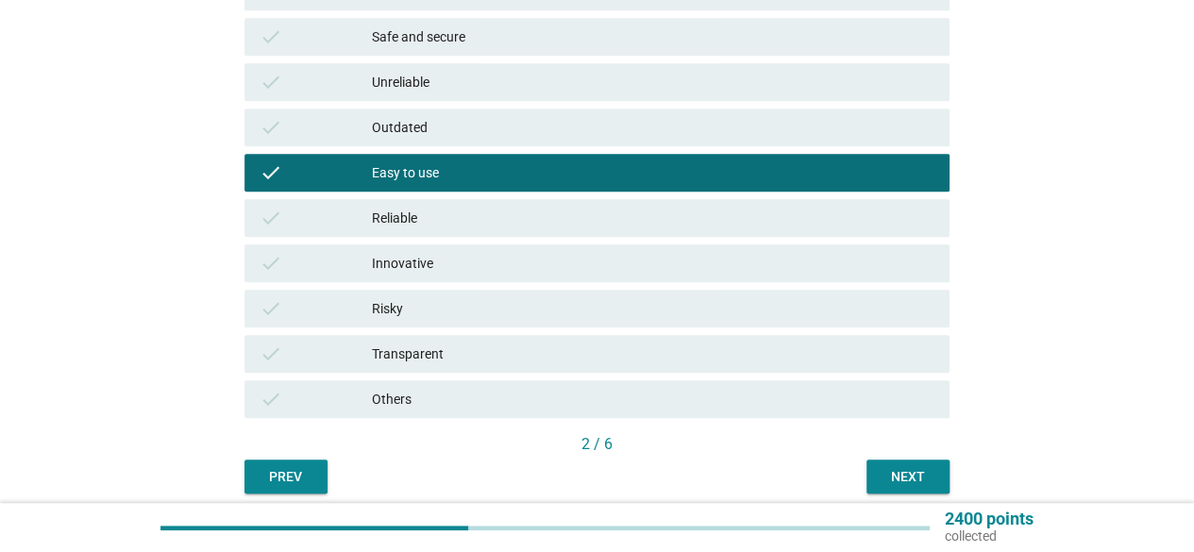
click at [940, 489] on button "Next" at bounding box center [908, 477] width 83 height 34
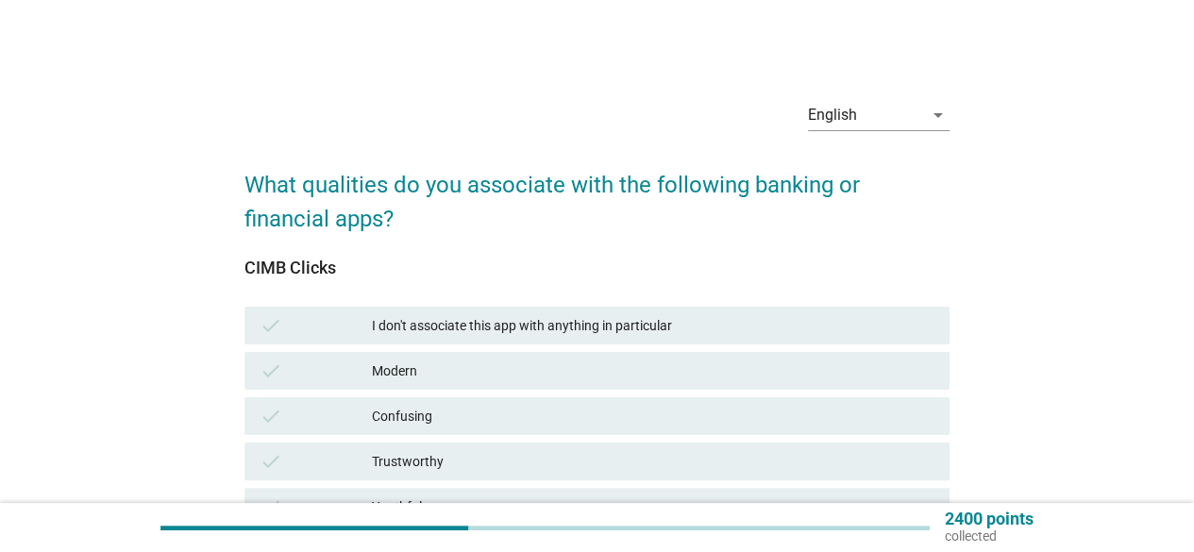
drag, startPoint x: 1182, startPoint y: 211, endPoint x: 1186, endPoint y: 256, distance: 44.5
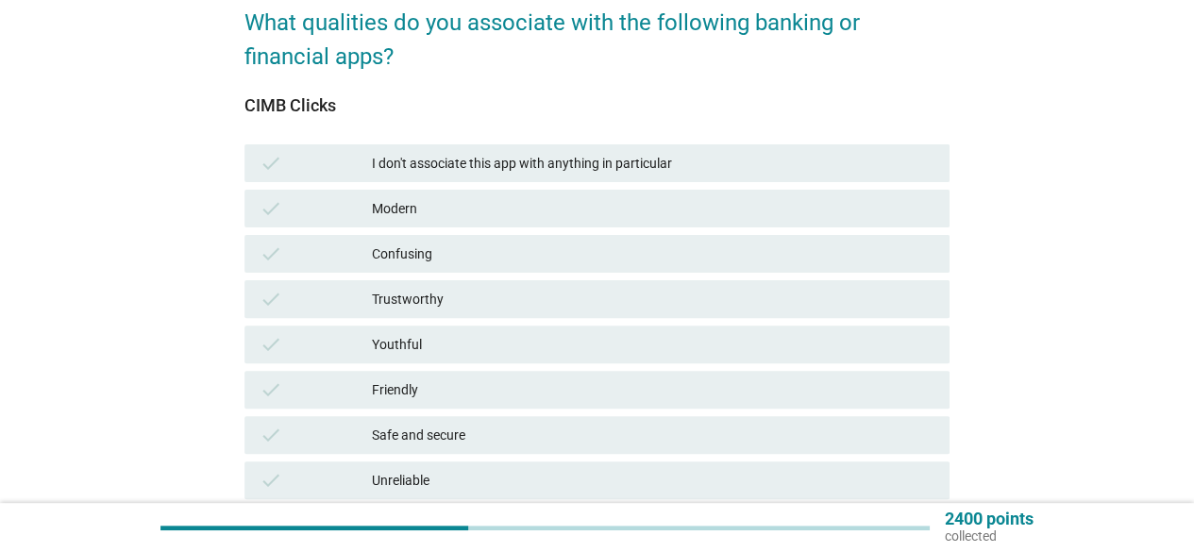
scroll to position [163, 0]
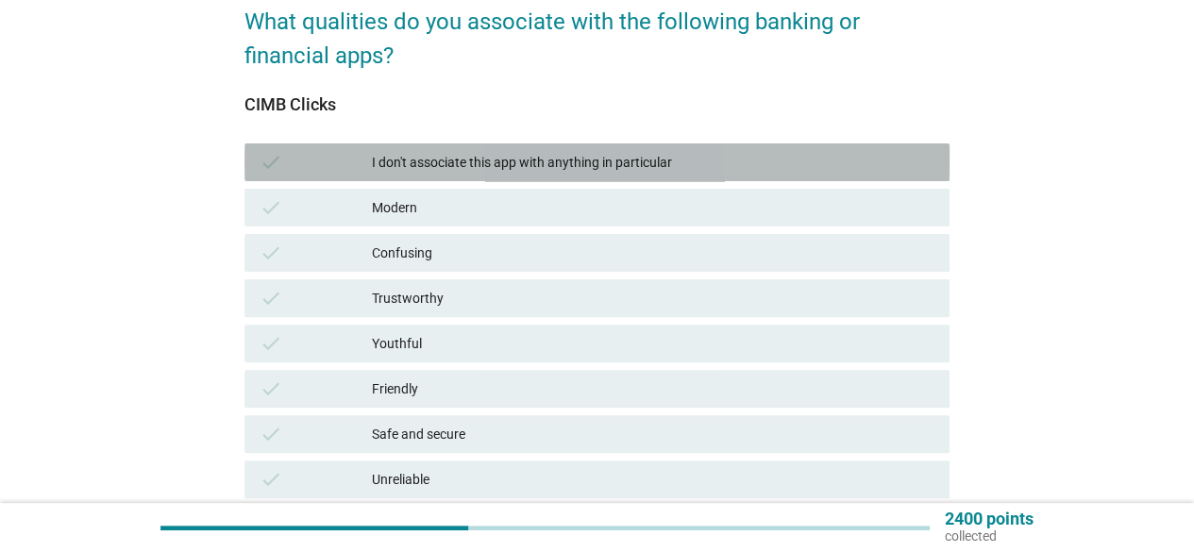
click at [714, 160] on div "I don't associate this app with anything in particular" at bounding box center [653, 162] width 563 height 23
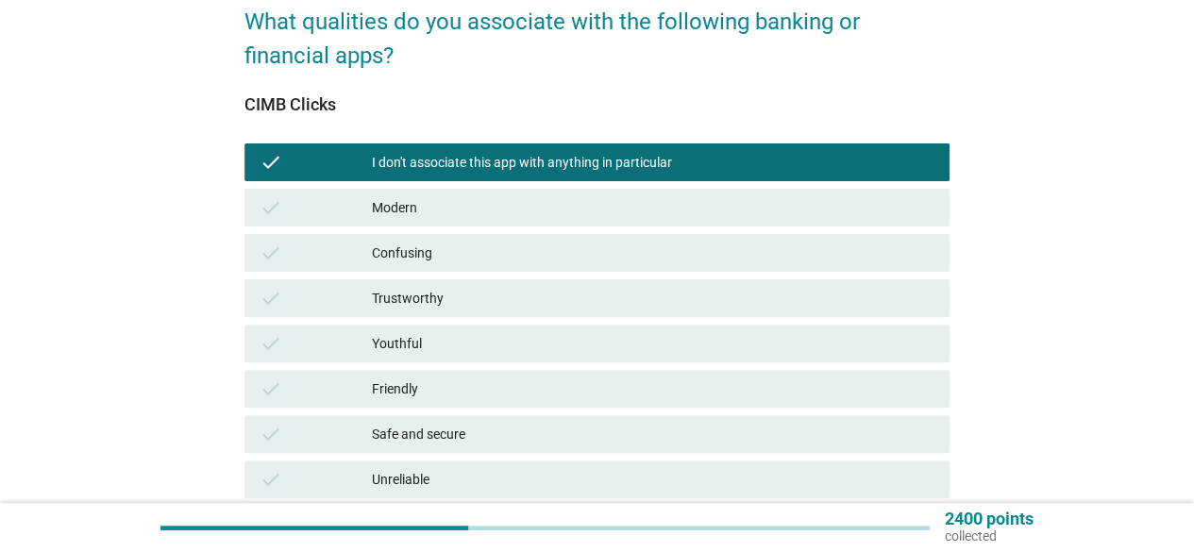
scroll to position [636, 0]
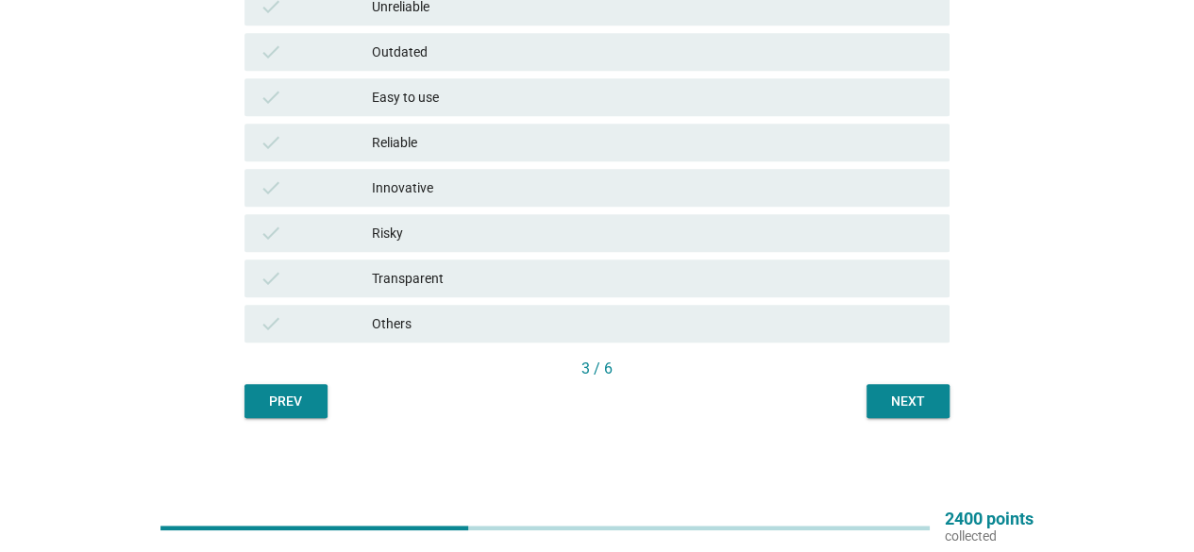
click at [918, 410] on div "Next" at bounding box center [908, 402] width 53 height 20
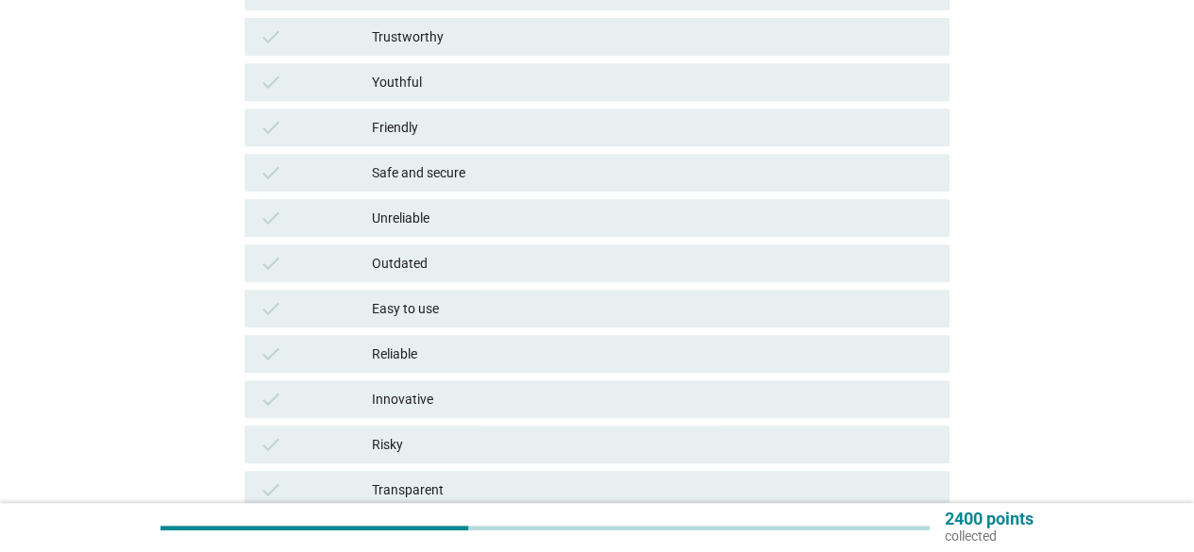
scroll to position [538, 0]
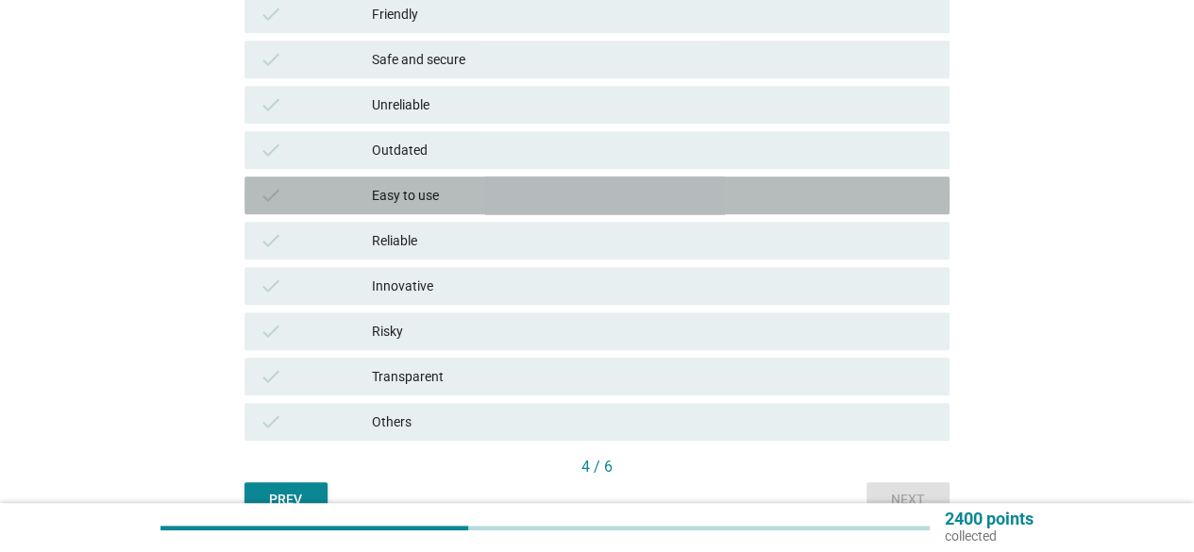
click at [439, 188] on div "Easy to use" at bounding box center [653, 195] width 563 height 23
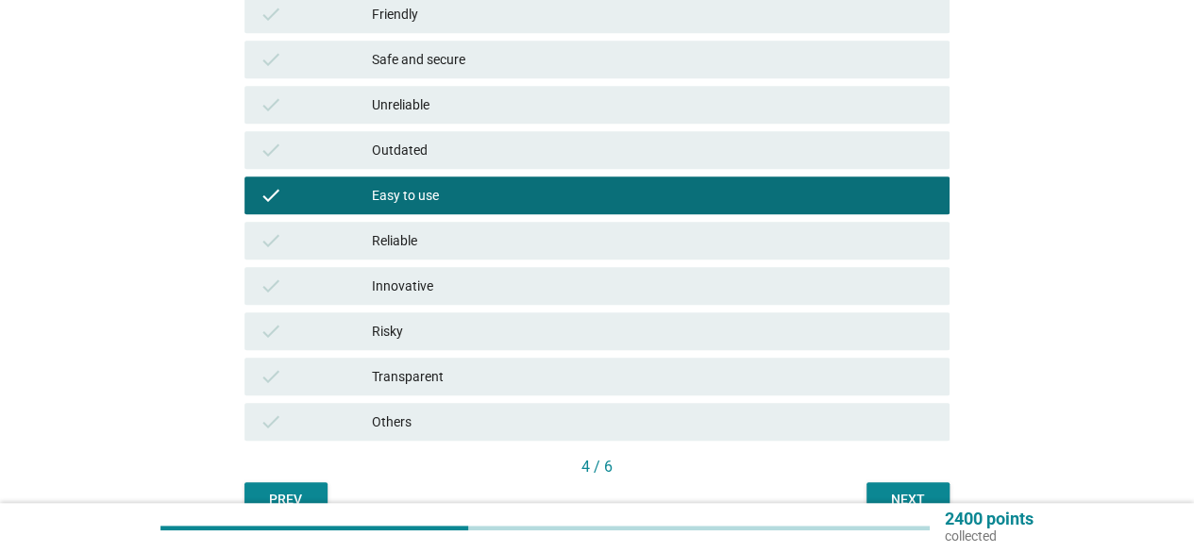
click at [444, 63] on div "Safe and secure" at bounding box center [653, 59] width 563 height 23
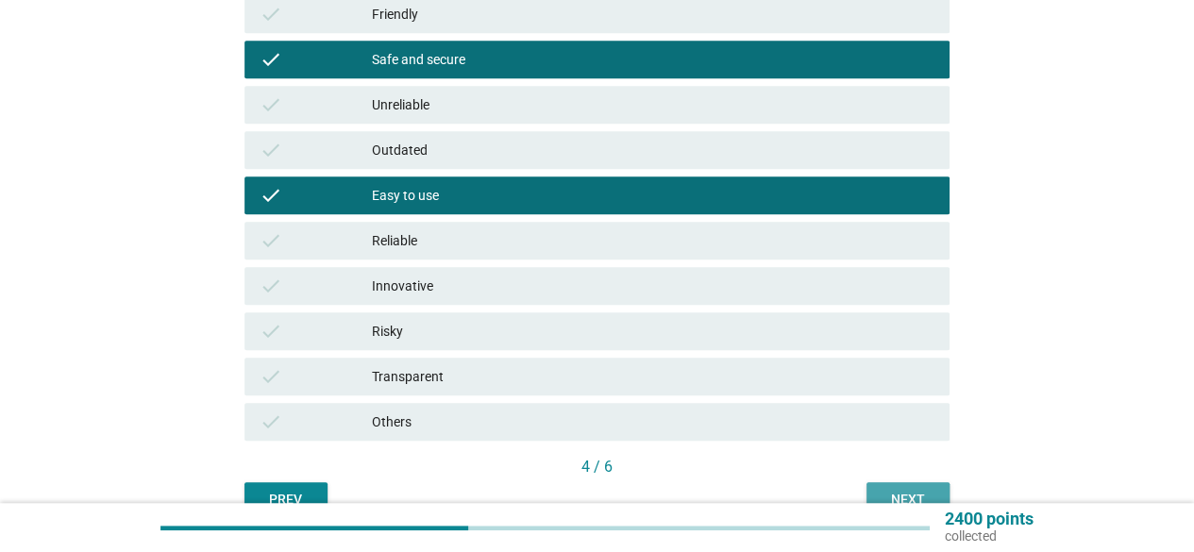
click at [919, 490] on div "Next" at bounding box center [908, 500] width 53 height 20
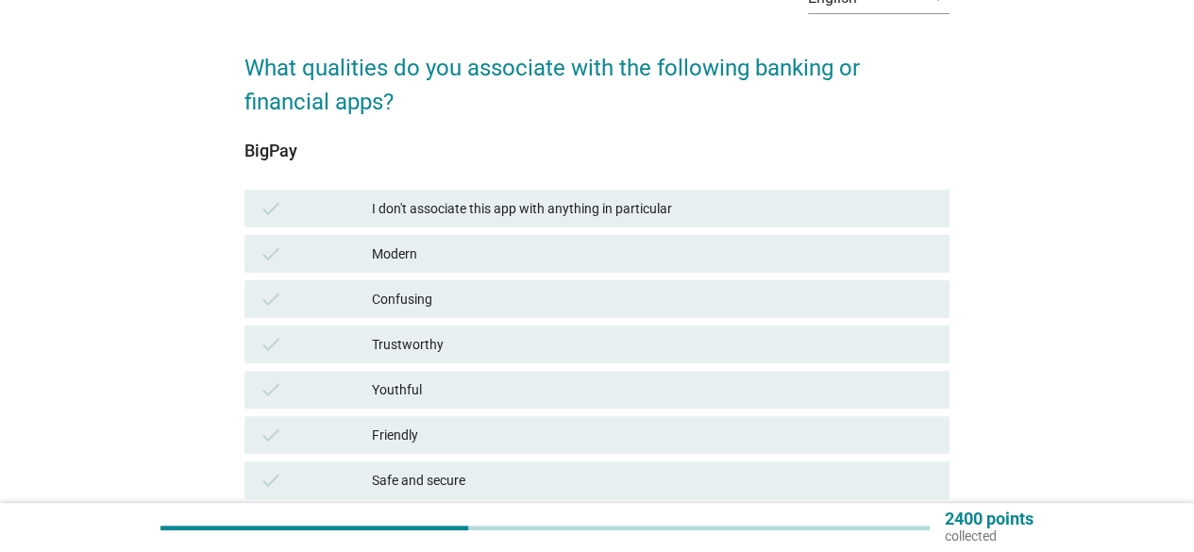
click at [649, 202] on div "I don't associate this app with anything in particular" at bounding box center [653, 208] width 563 height 23
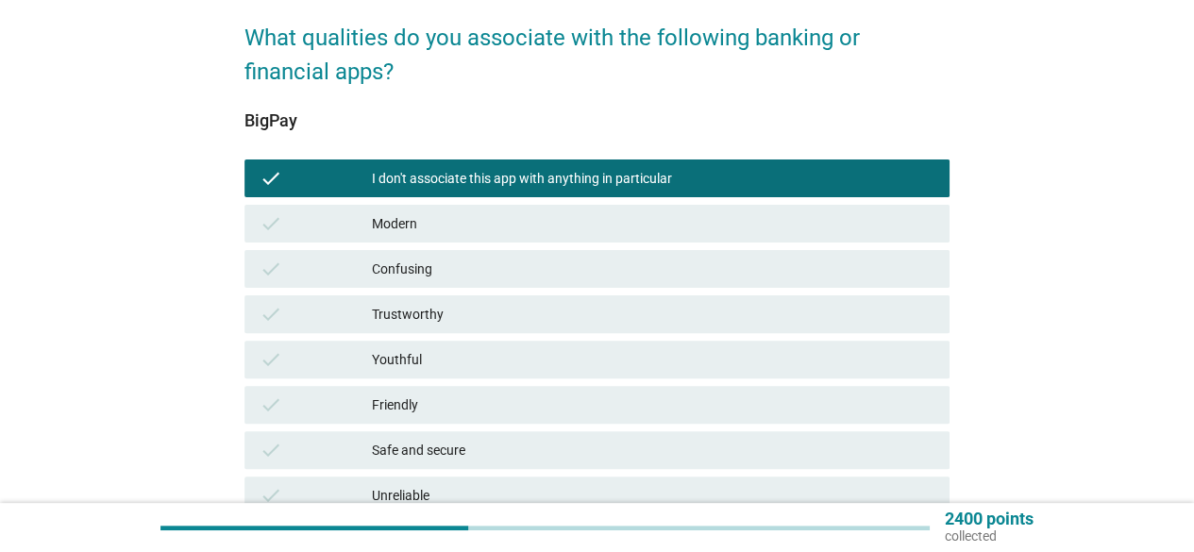
scroll to position [636, 0]
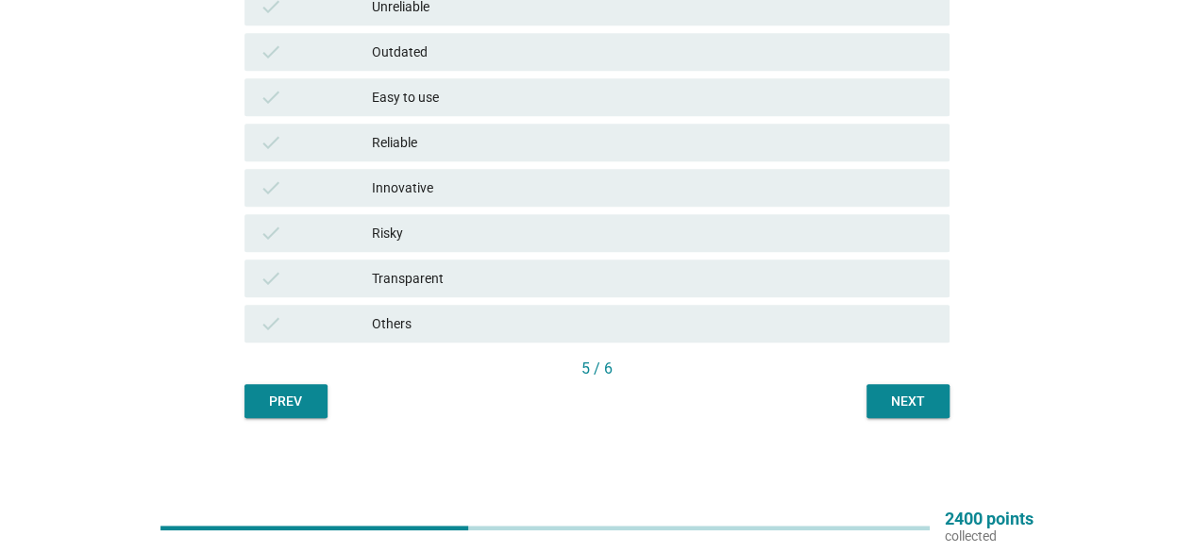
click at [882, 408] on div "Next" at bounding box center [908, 402] width 53 height 20
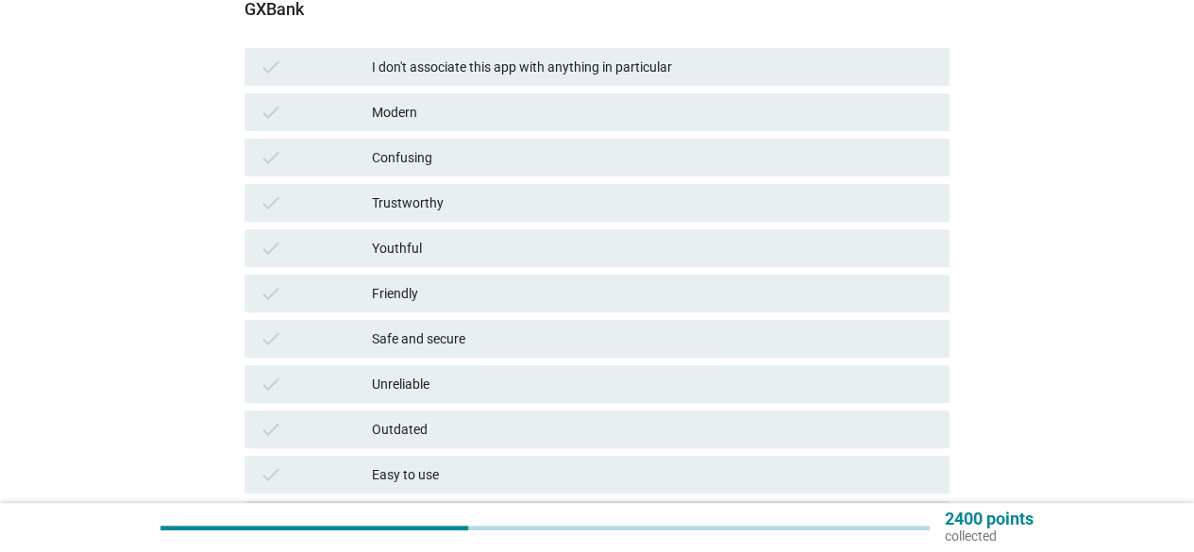
scroll to position [389, 0]
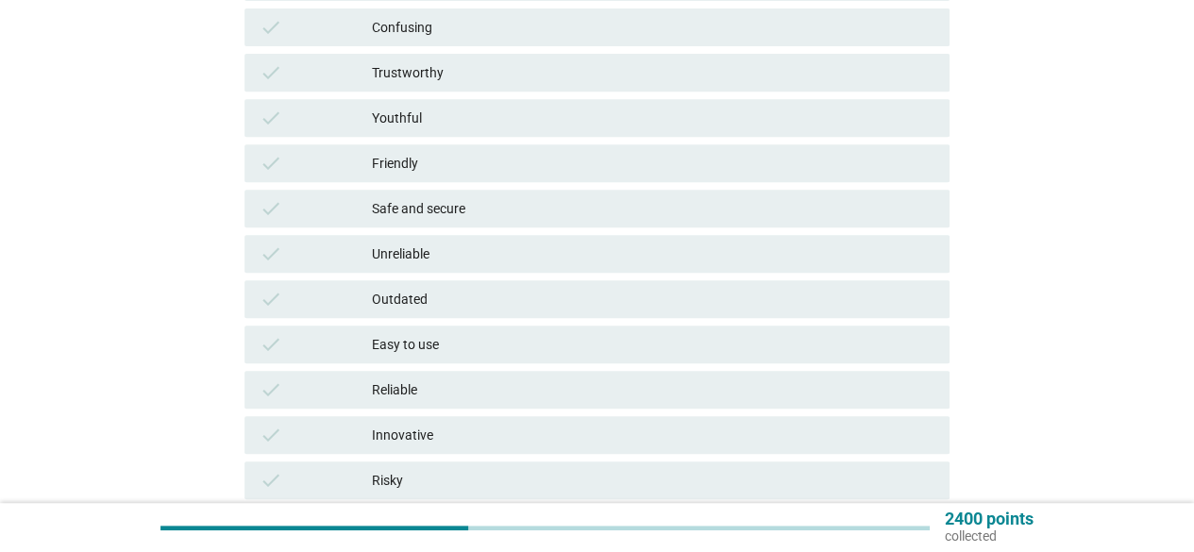
click at [570, 164] on div "Friendly" at bounding box center [653, 163] width 563 height 23
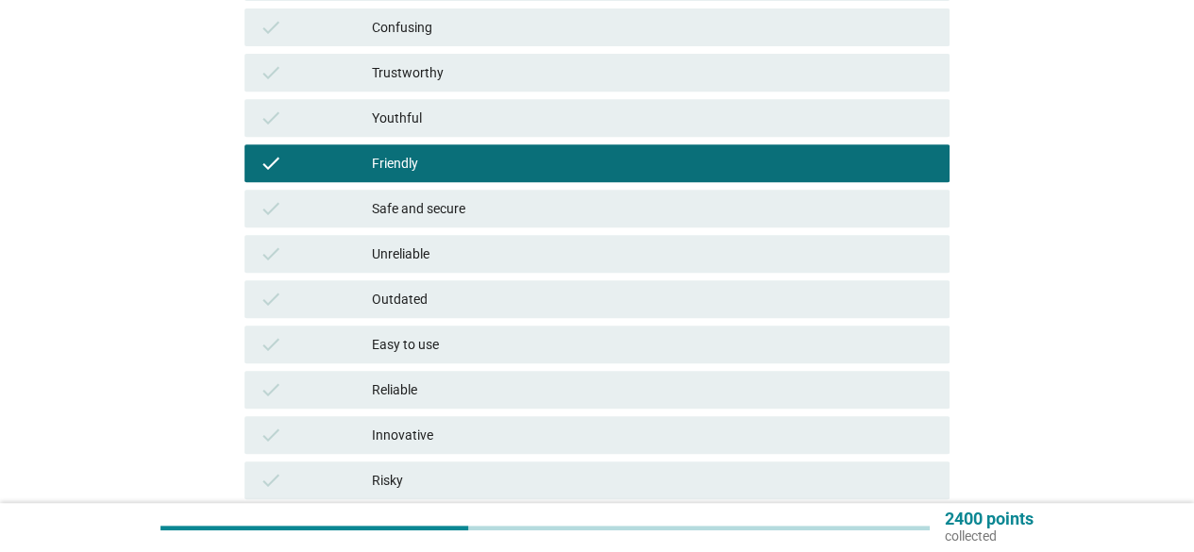
click at [440, 352] on div "Easy to use" at bounding box center [653, 344] width 563 height 23
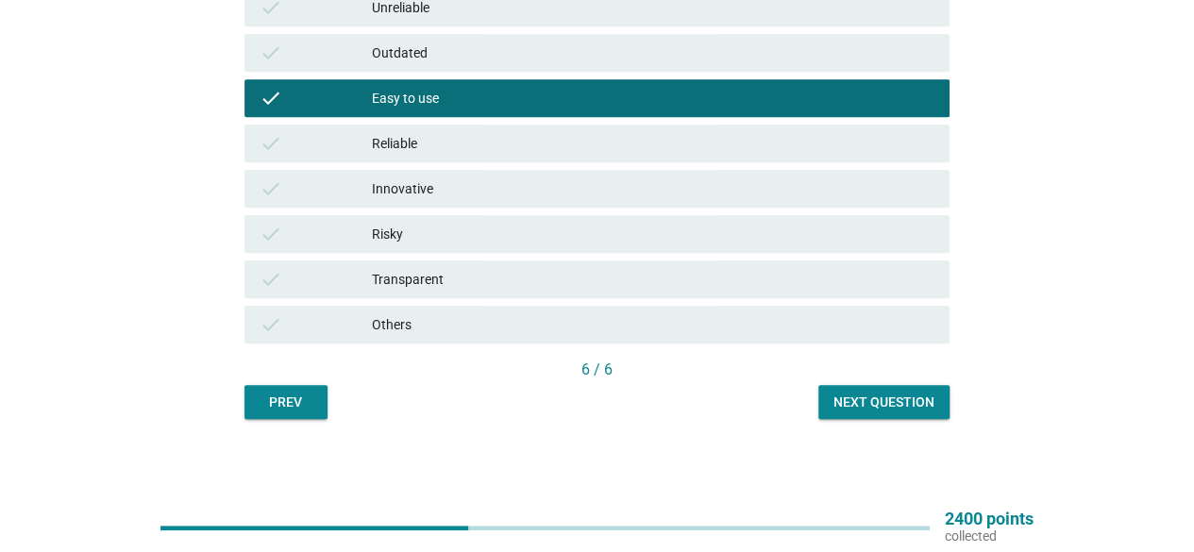
scroll to position [636, 0]
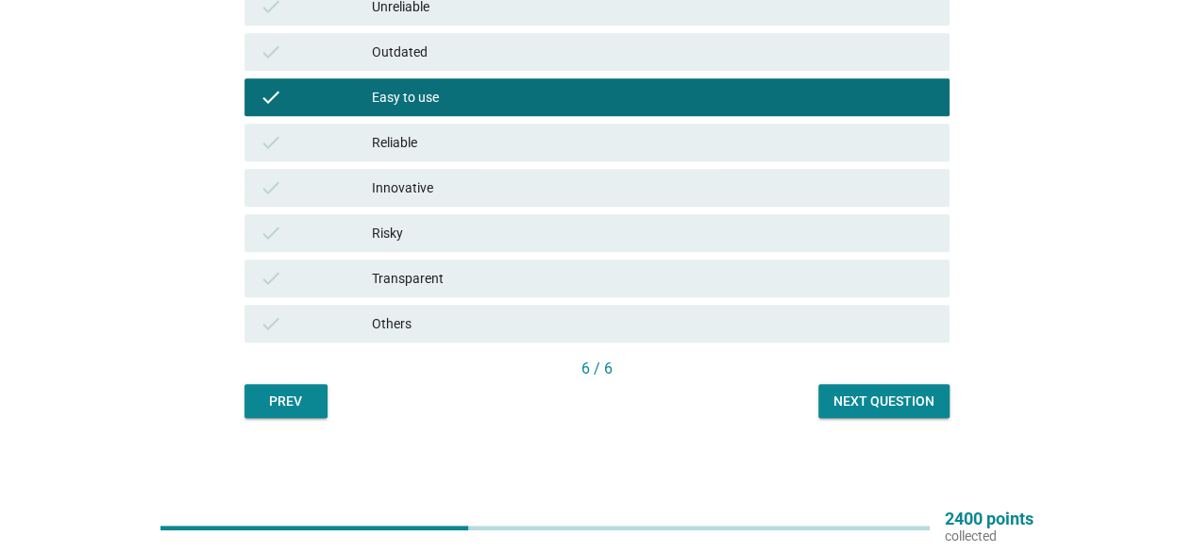
click at [878, 403] on div "Next question" at bounding box center [884, 402] width 101 height 20
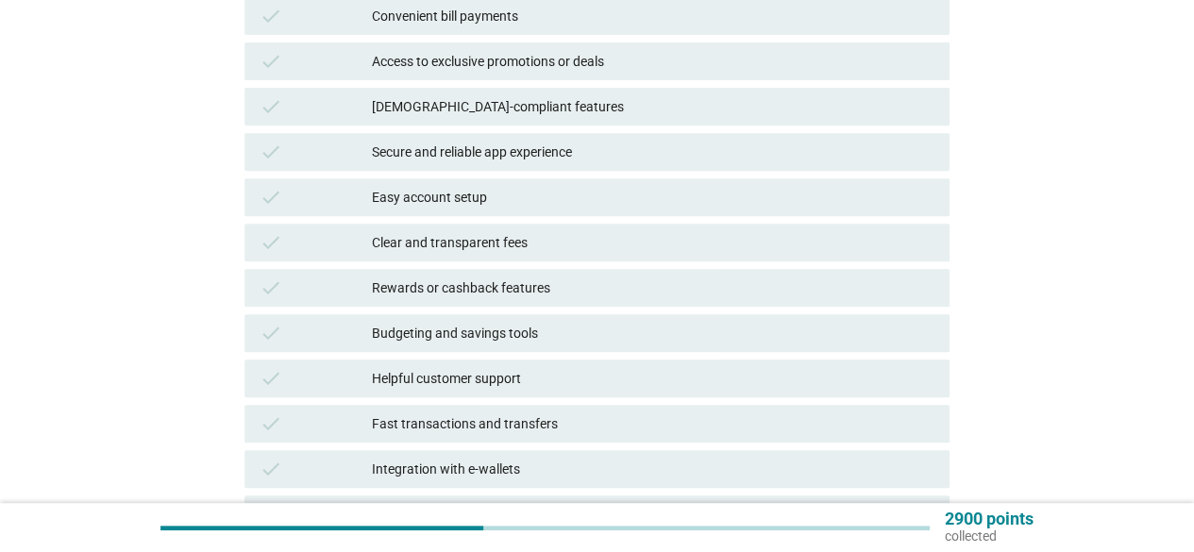
scroll to position [357, 0]
click at [622, 51] on div "Access to exclusive promotions or deals" at bounding box center [653, 59] width 563 height 23
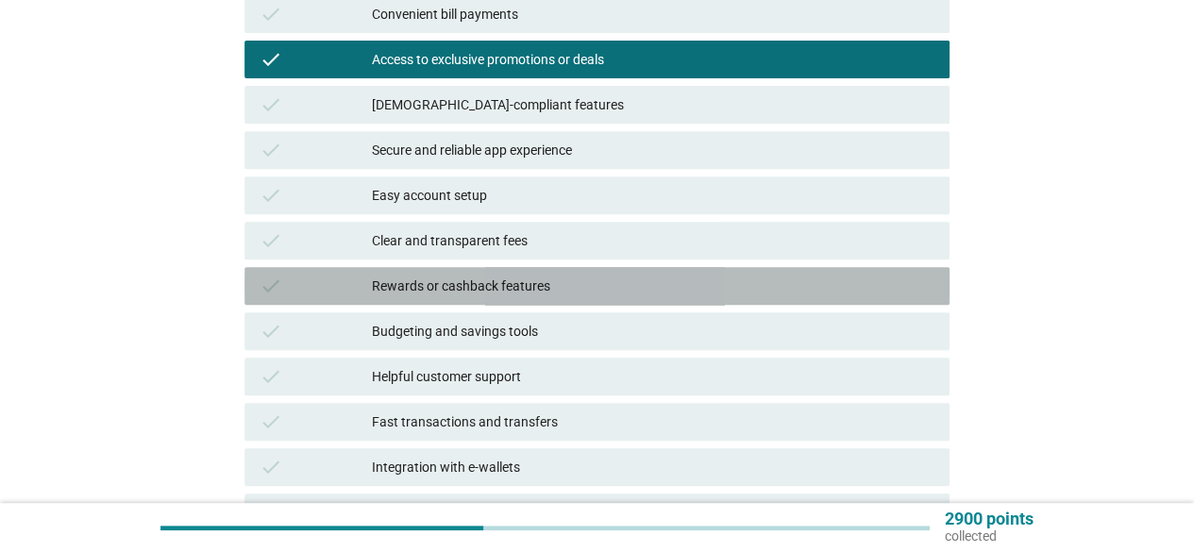
click at [622, 288] on div "Rewards or cashback features" at bounding box center [653, 286] width 563 height 23
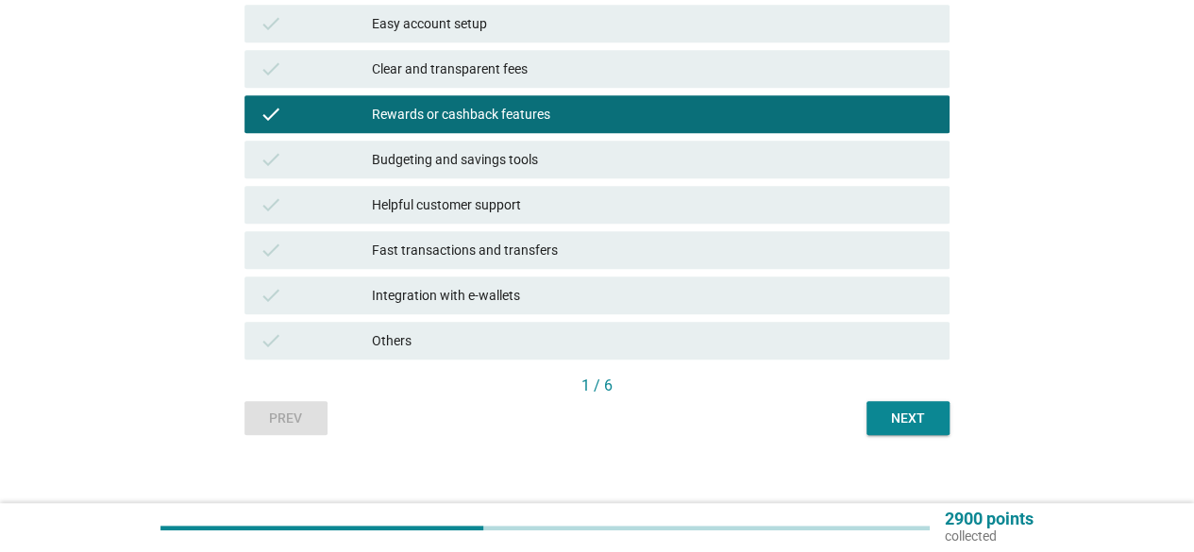
scroll to position [546, 0]
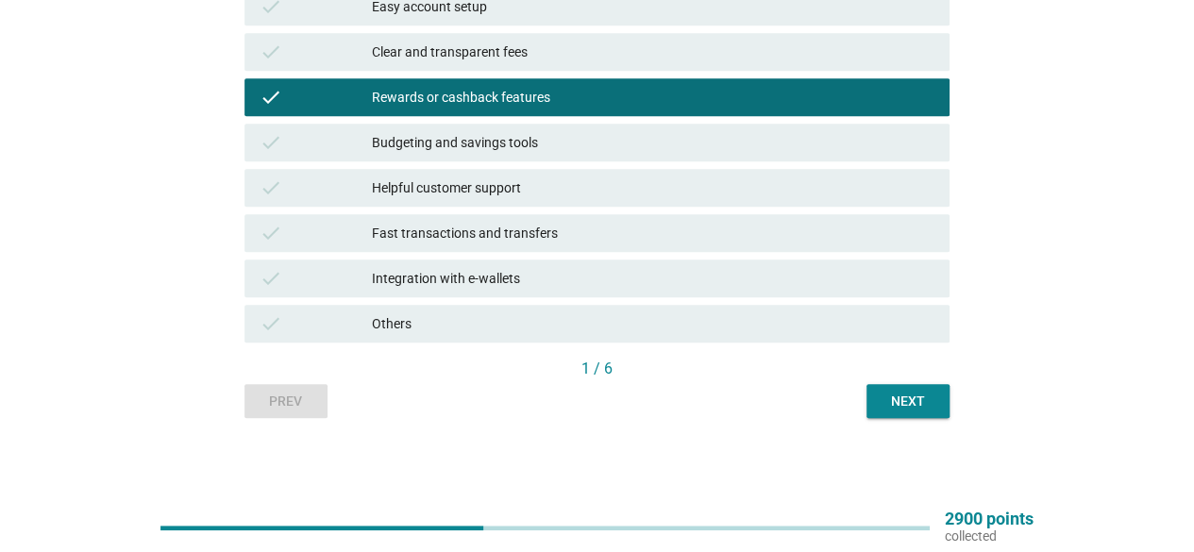
click at [910, 396] on div "Next" at bounding box center [908, 402] width 53 height 20
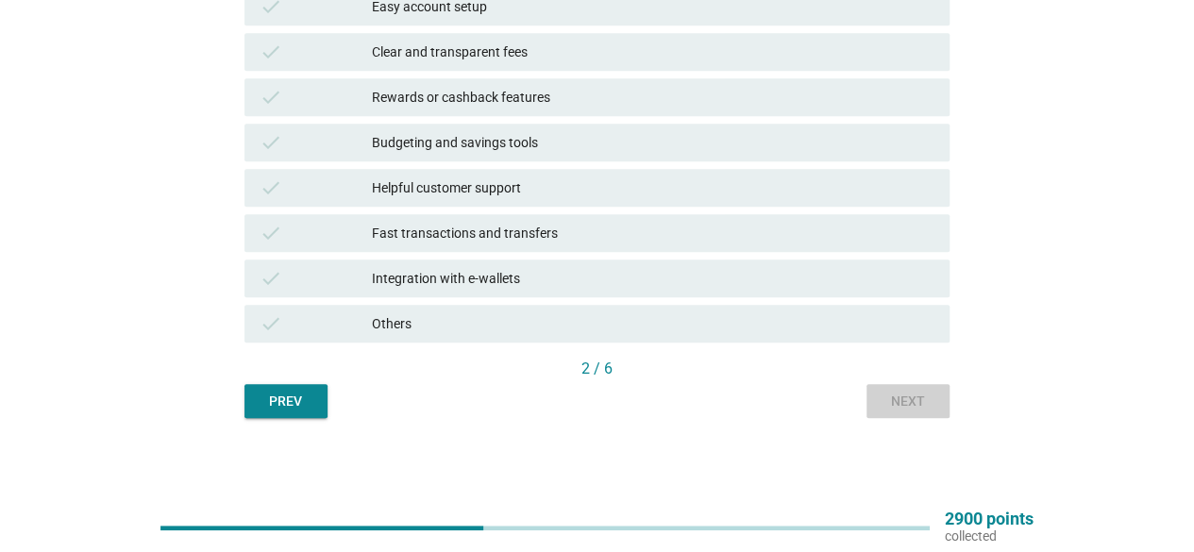
scroll to position [0, 0]
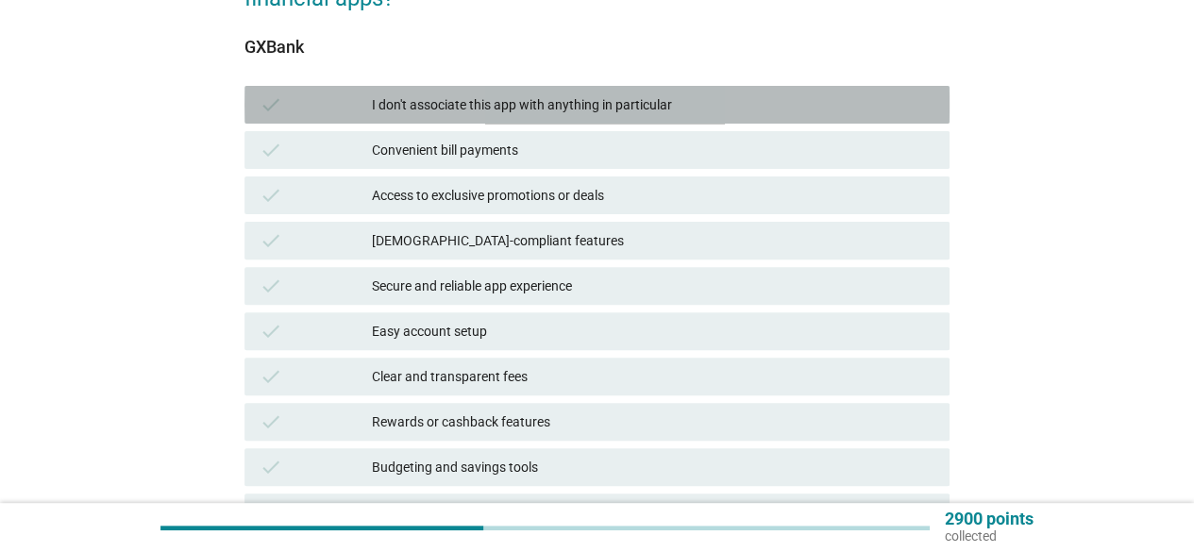
click at [738, 116] on div "check I don't associate this app with anything in particular" at bounding box center [597, 105] width 705 height 38
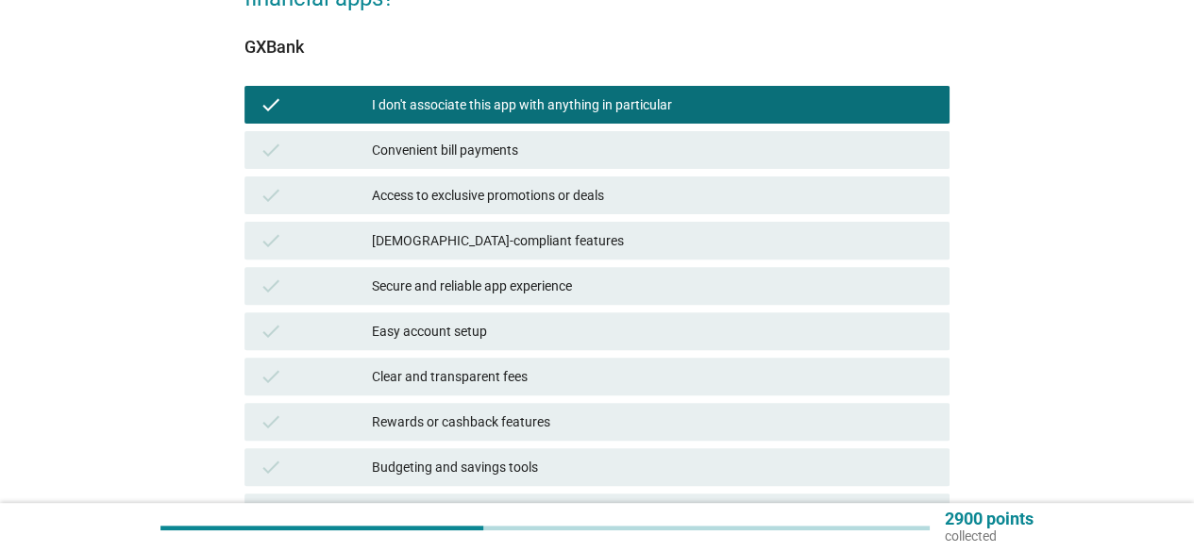
scroll to position [546, 0]
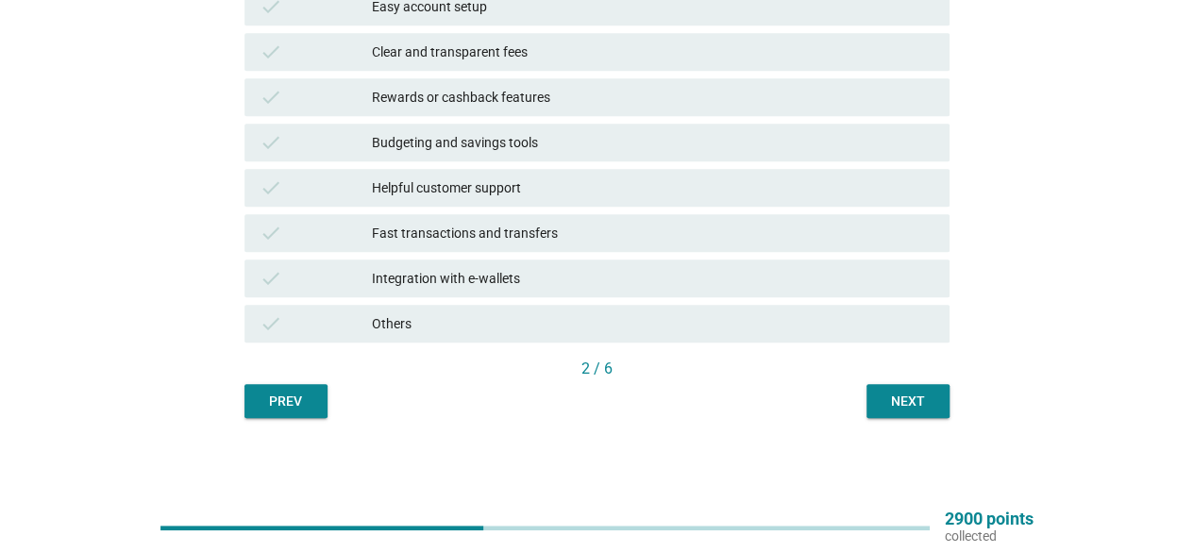
click at [902, 405] on div "Next" at bounding box center [908, 402] width 53 height 20
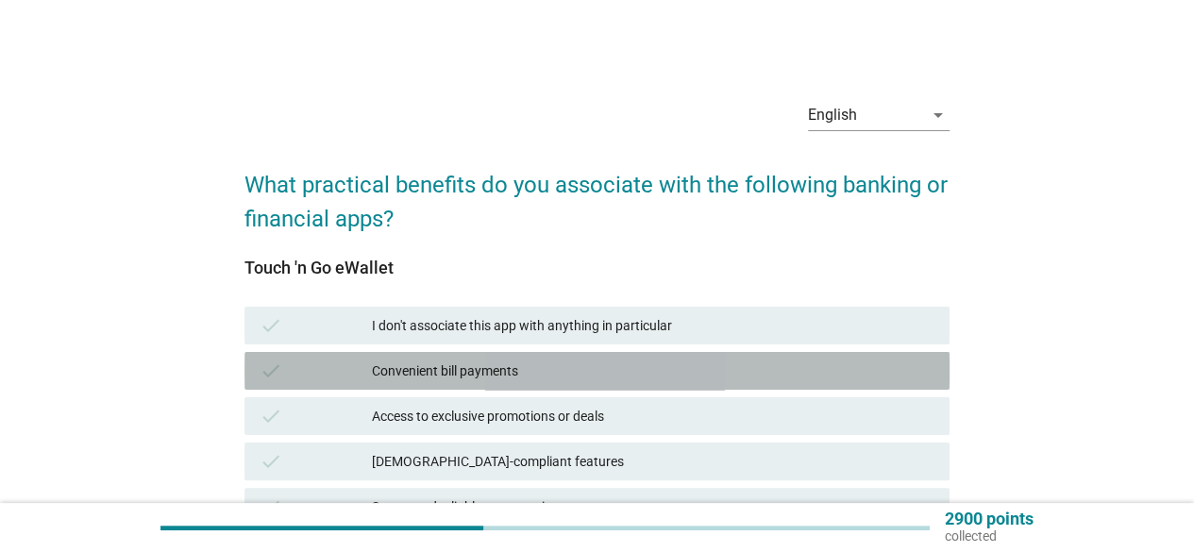
click at [789, 386] on div "check Convenient bill payments" at bounding box center [597, 371] width 705 height 38
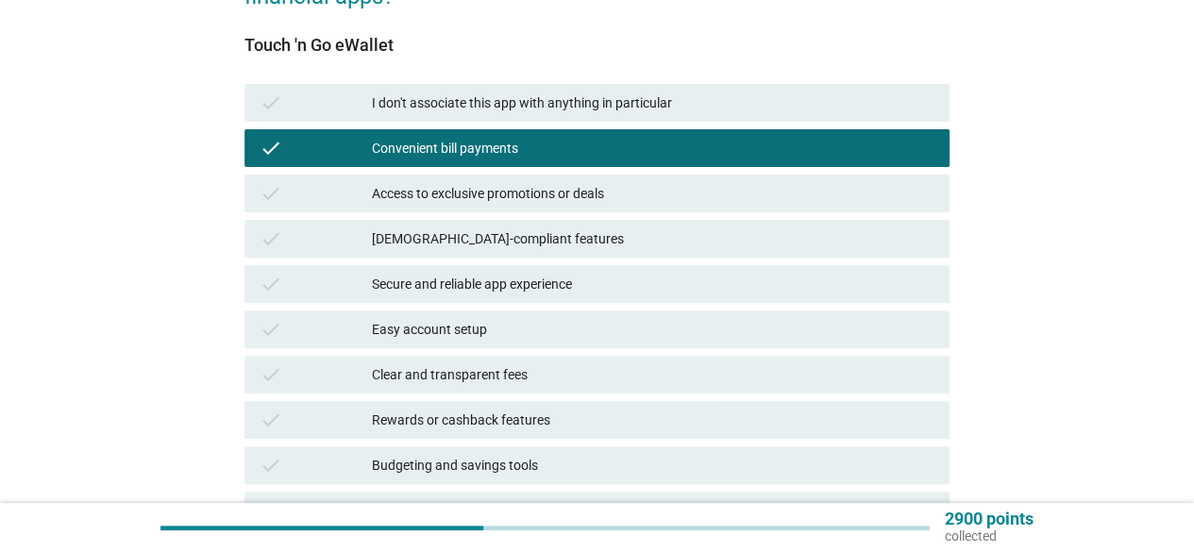
scroll to position [253, 0]
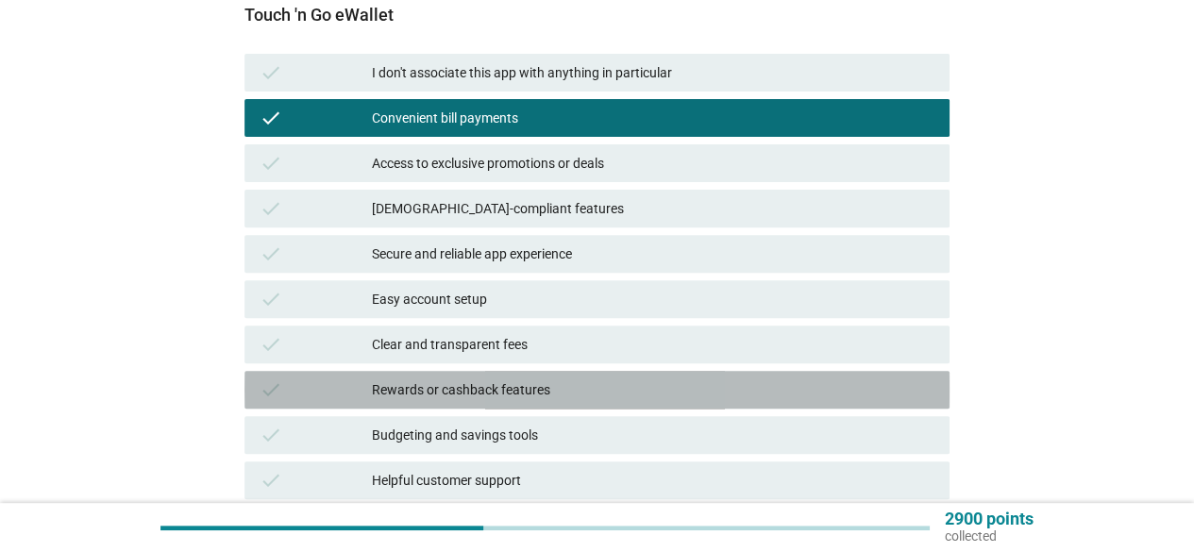
click at [541, 398] on div "Rewards or cashback features" at bounding box center [653, 390] width 563 height 23
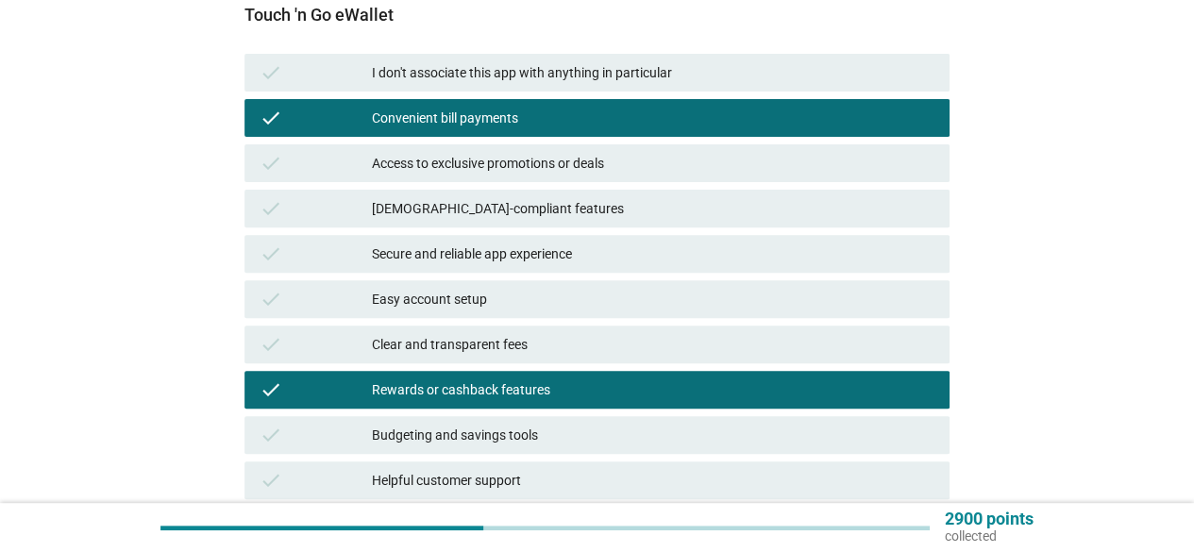
click at [665, 260] on div "Secure and reliable app experience" at bounding box center [653, 254] width 563 height 23
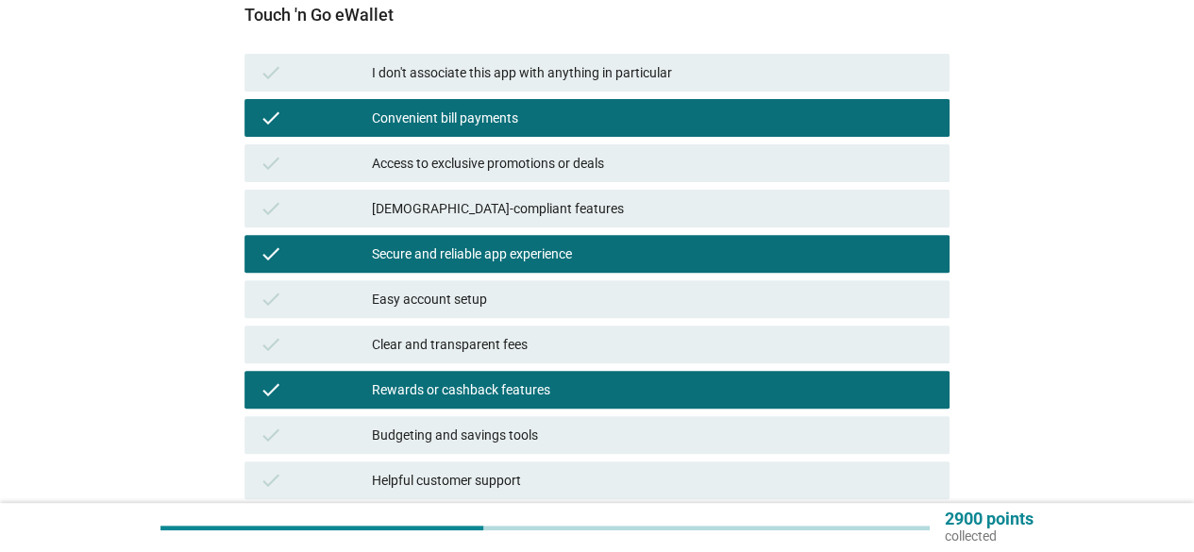
scroll to position [546, 0]
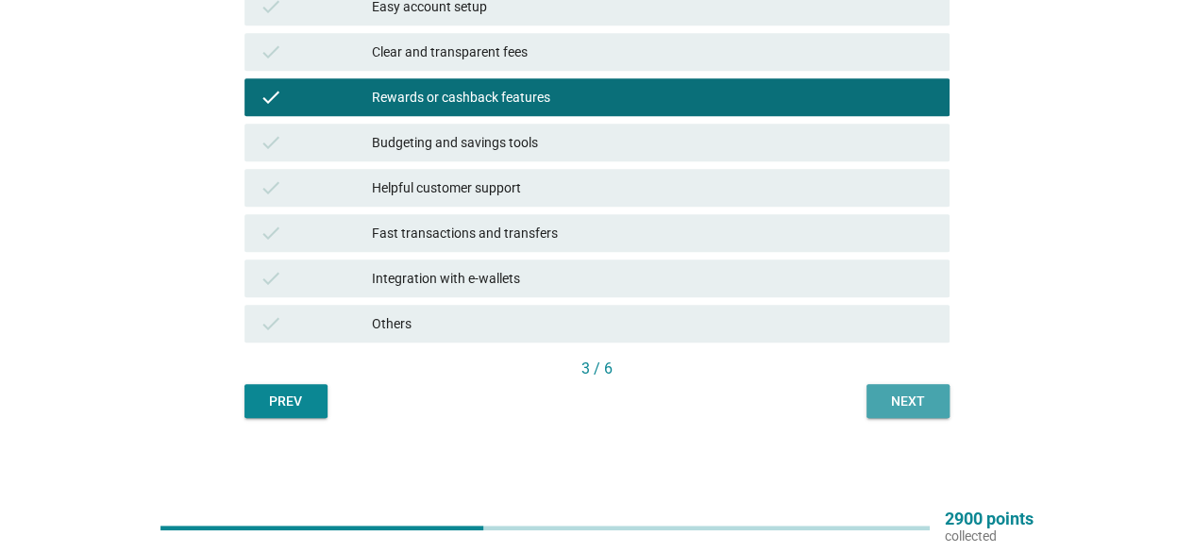
click at [933, 409] on div "Next" at bounding box center [908, 402] width 53 height 20
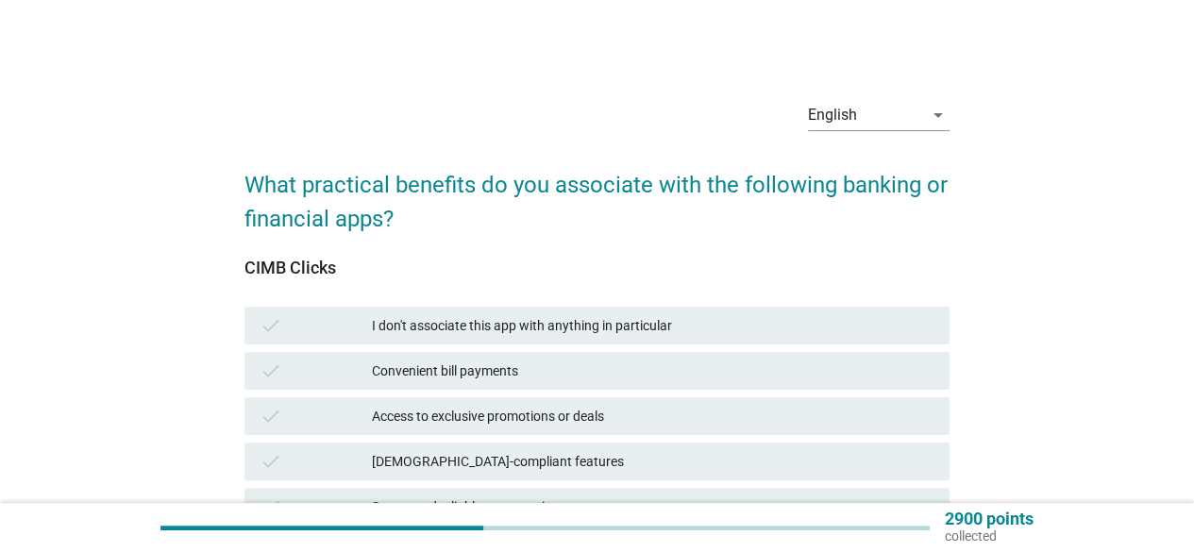
click at [872, 312] on div "check I don't associate this app with anything in particular" at bounding box center [597, 326] width 705 height 38
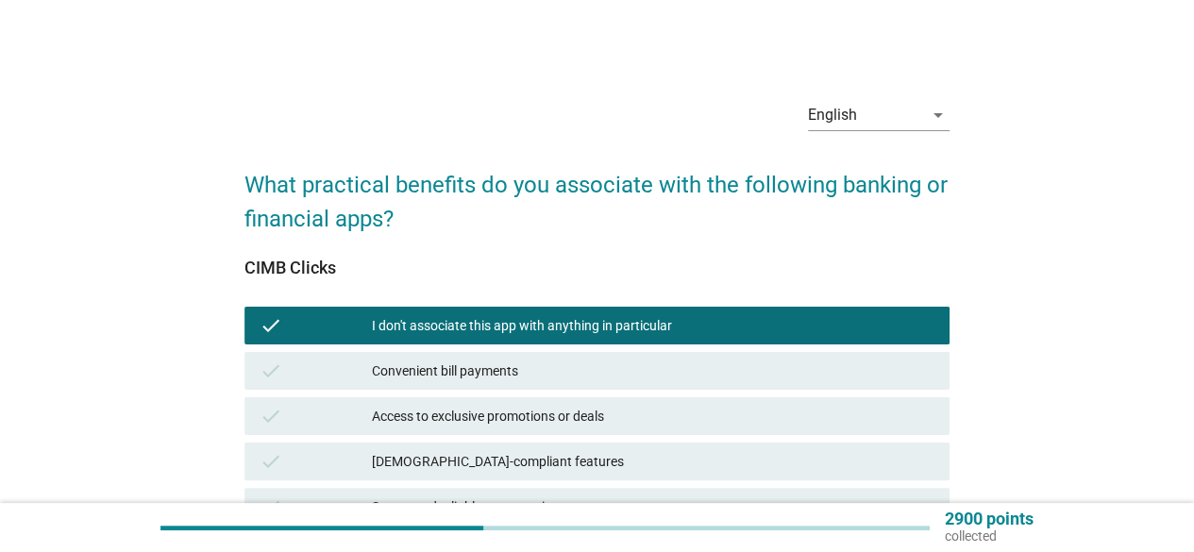
scroll to position [546, 0]
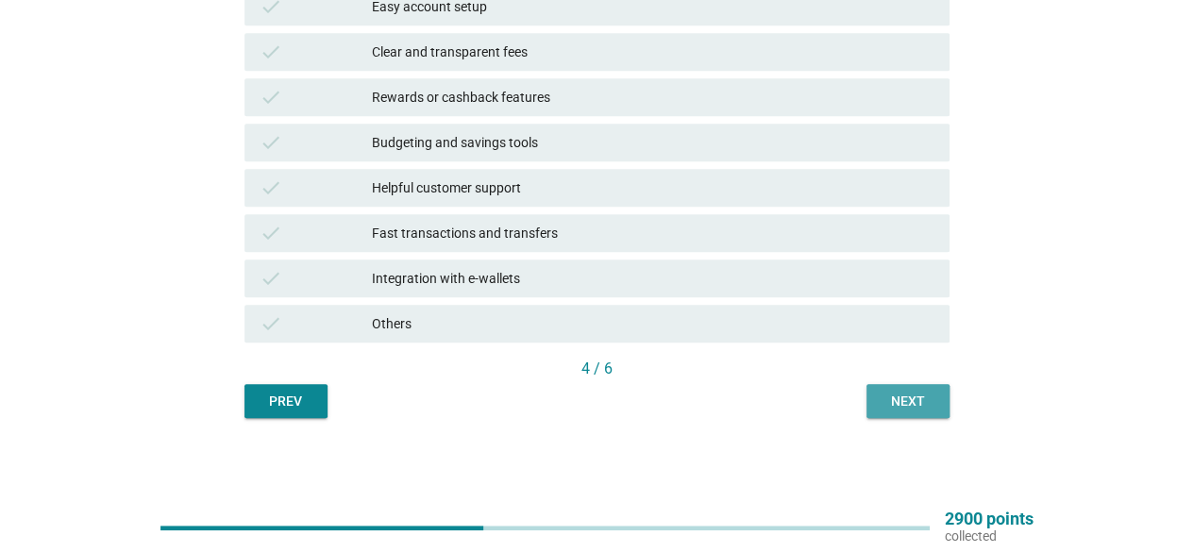
click at [894, 400] on div "Next" at bounding box center [908, 402] width 53 height 20
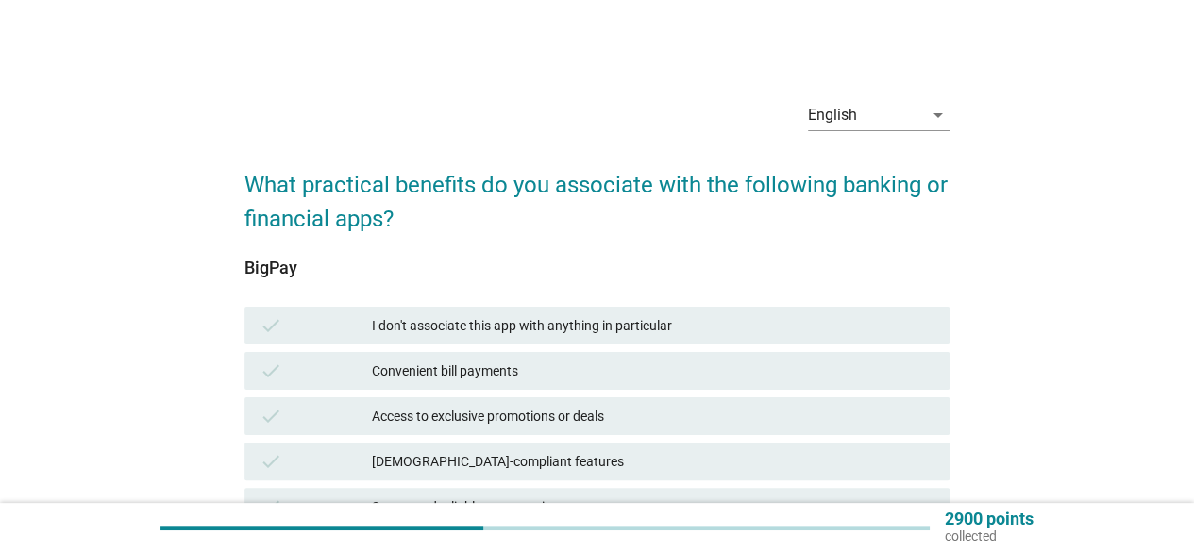
click at [850, 316] on div "I don't associate this app with anything in particular" at bounding box center [653, 325] width 563 height 23
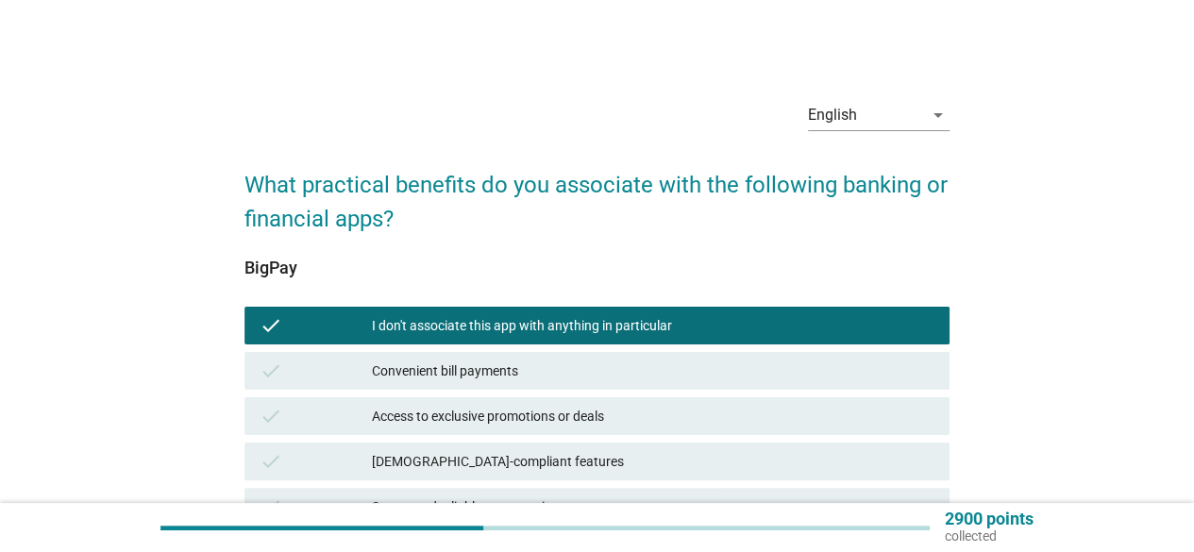
scroll to position [546, 0]
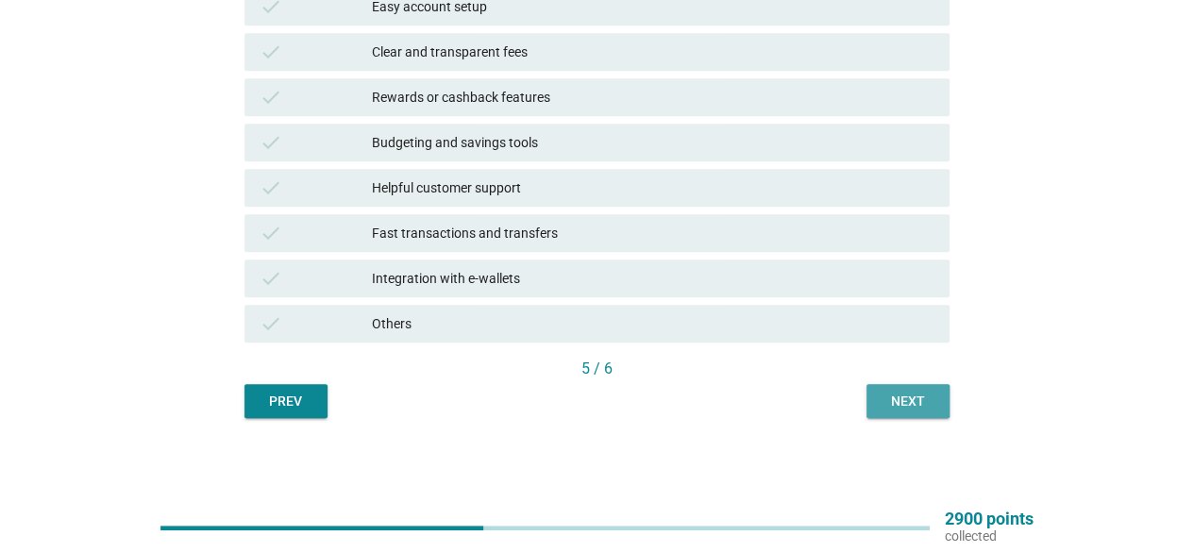
click at [891, 415] on button "Next" at bounding box center [908, 401] width 83 height 34
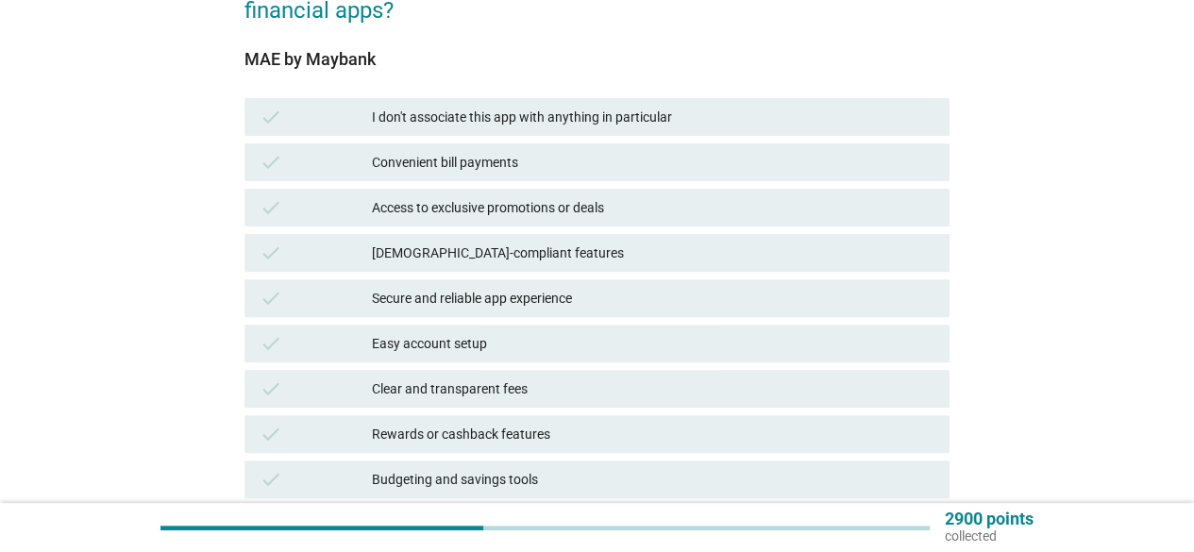
scroll to position [226, 0]
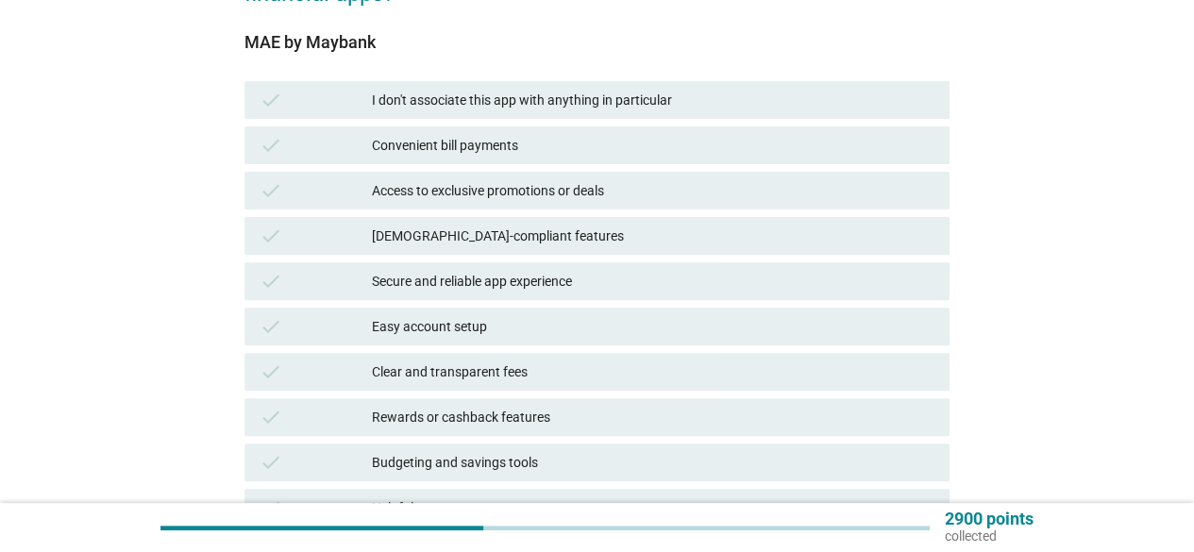
click at [493, 143] on div "Convenient bill payments" at bounding box center [653, 145] width 563 height 23
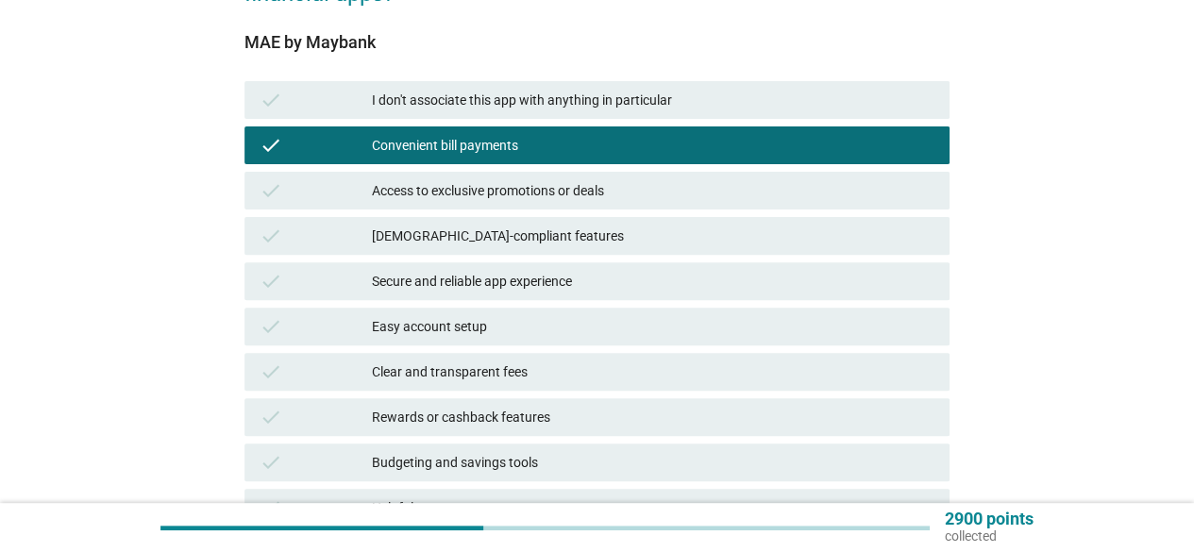
click at [539, 291] on div "Secure and reliable app experience" at bounding box center [653, 281] width 563 height 23
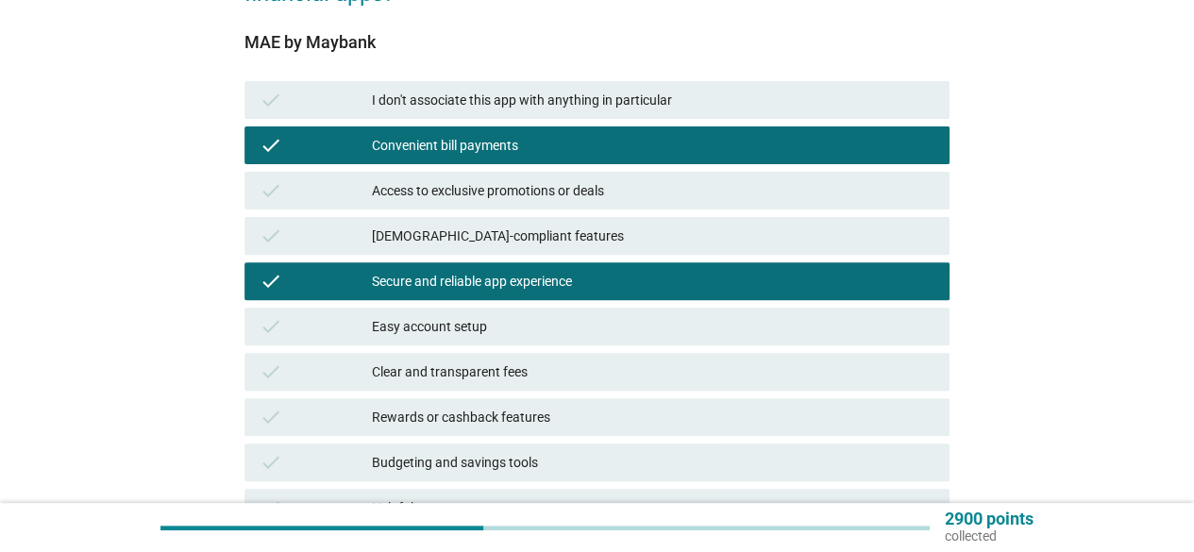
scroll to position [546, 0]
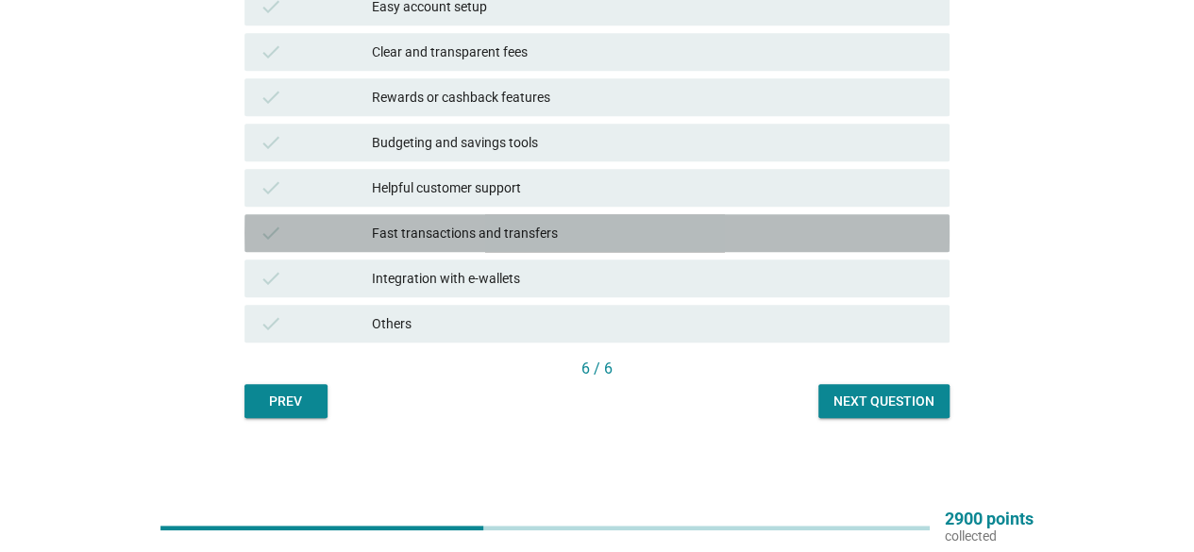
click at [605, 241] on div "Fast transactions and transfers" at bounding box center [653, 233] width 563 height 23
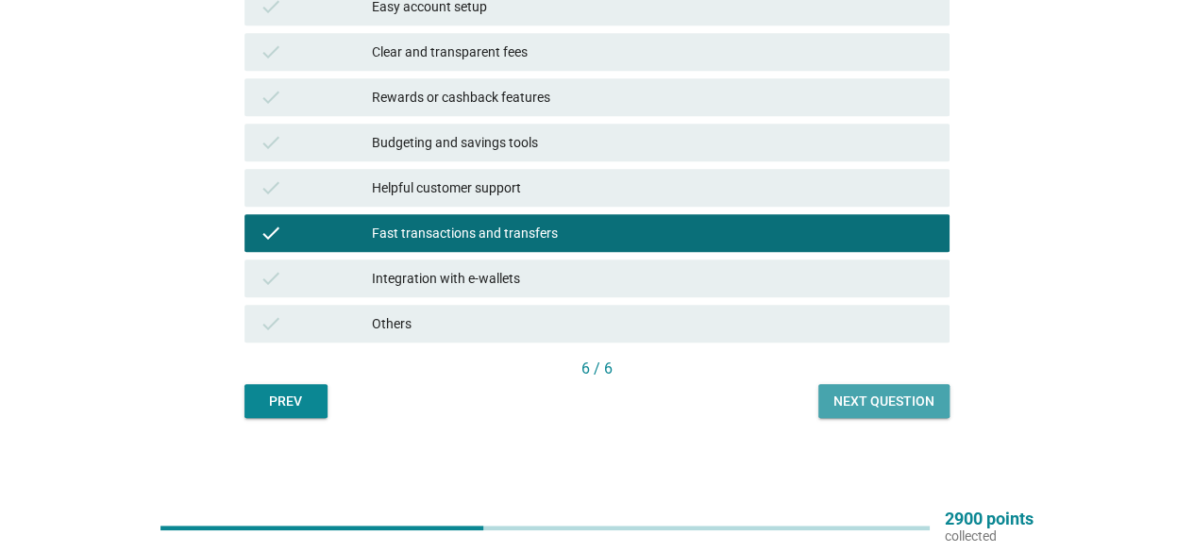
click at [884, 400] on div "Next question" at bounding box center [884, 402] width 101 height 20
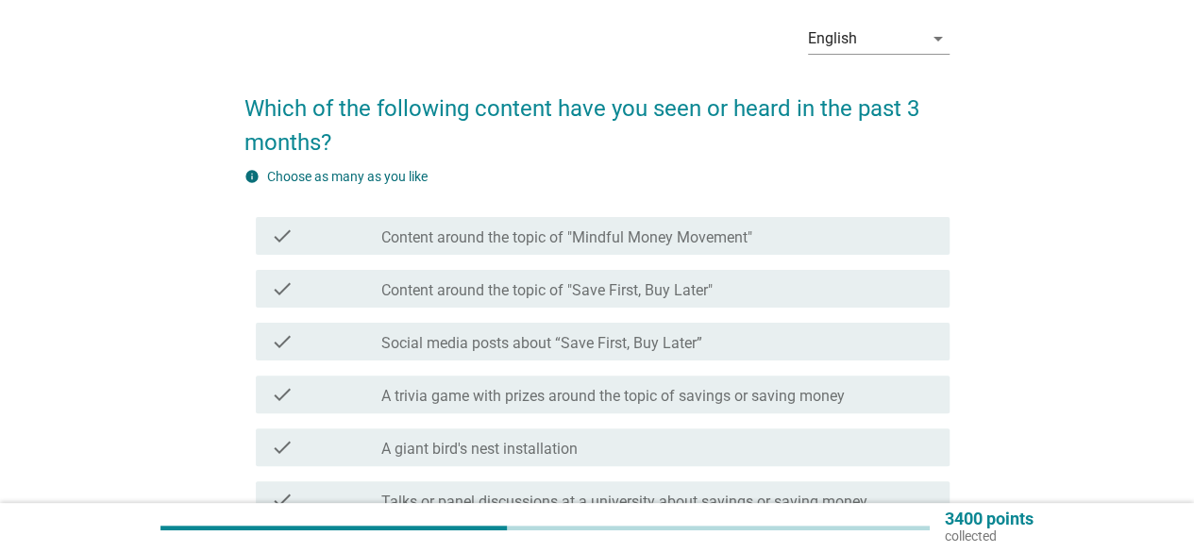
scroll to position [171, 0]
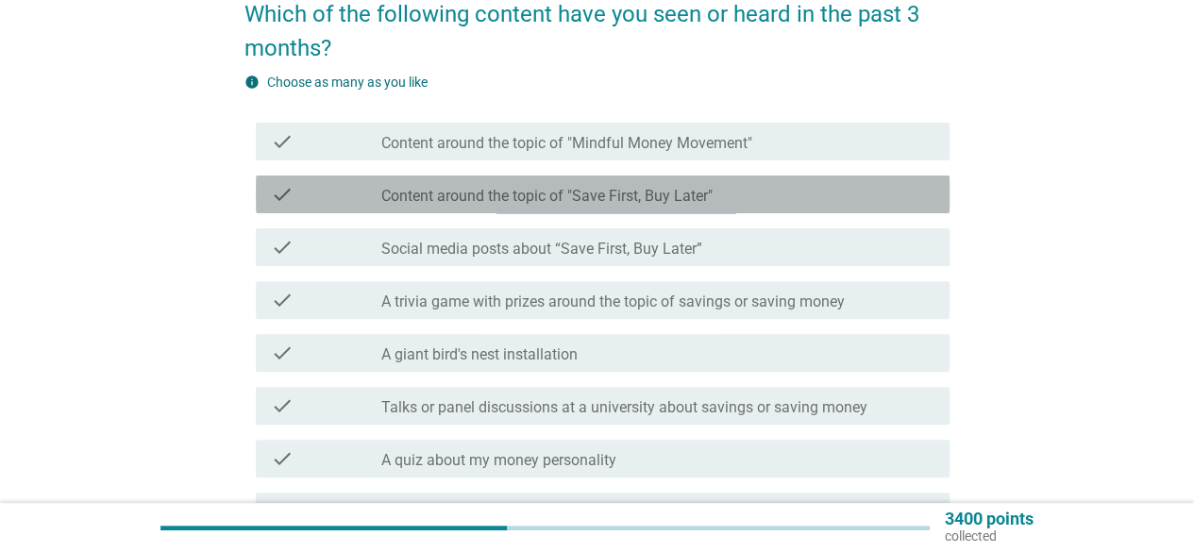
click at [759, 199] on div "check_box_outline_blank Content around the topic of "Save First, Buy Later"" at bounding box center [657, 194] width 553 height 23
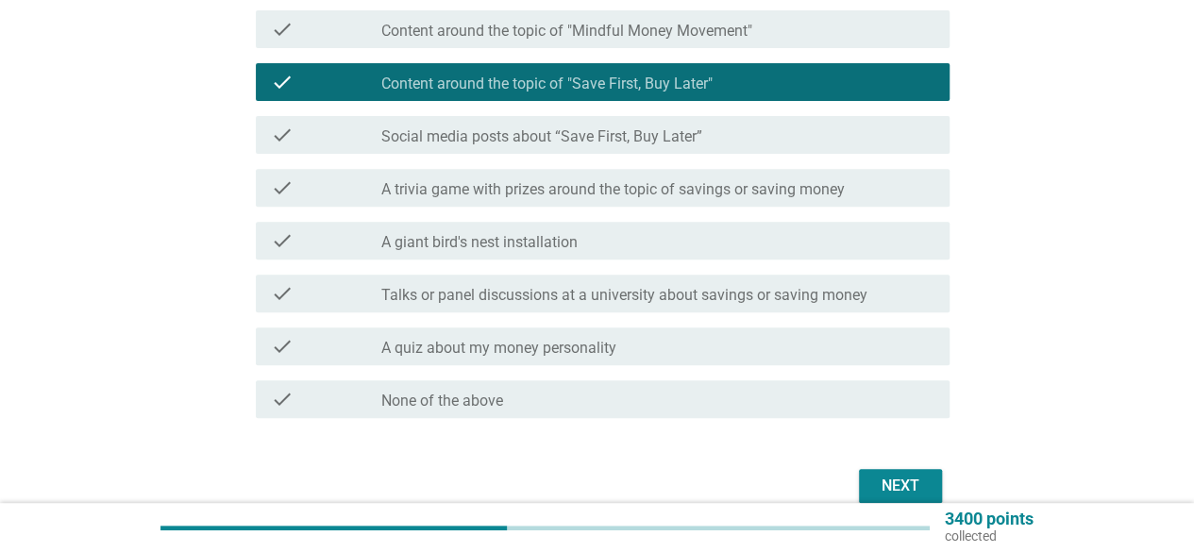
scroll to position [293, 0]
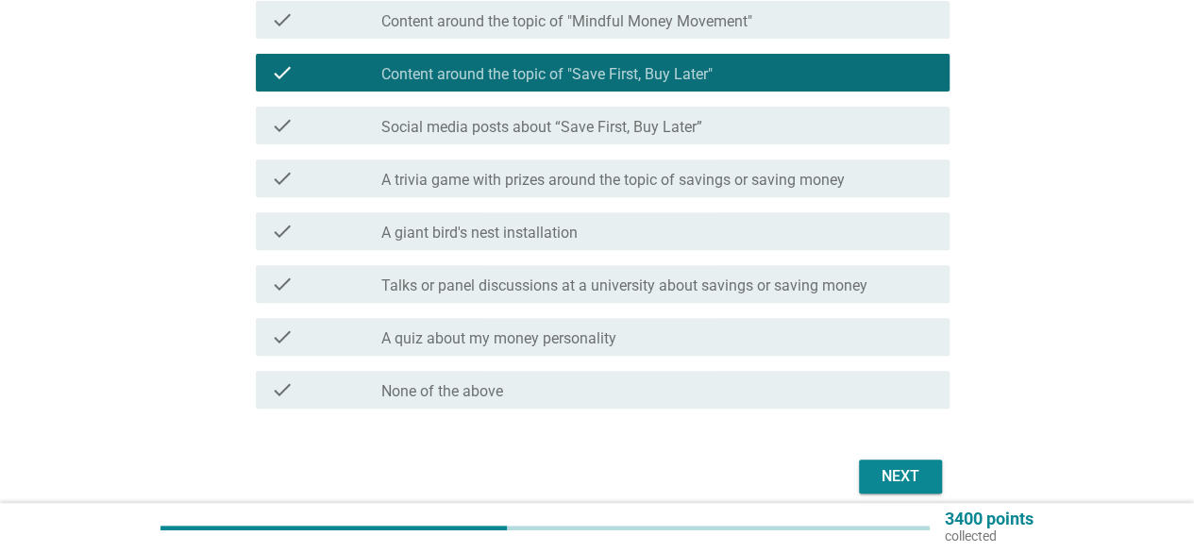
click at [880, 469] on div "Next" at bounding box center [900, 476] width 53 height 23
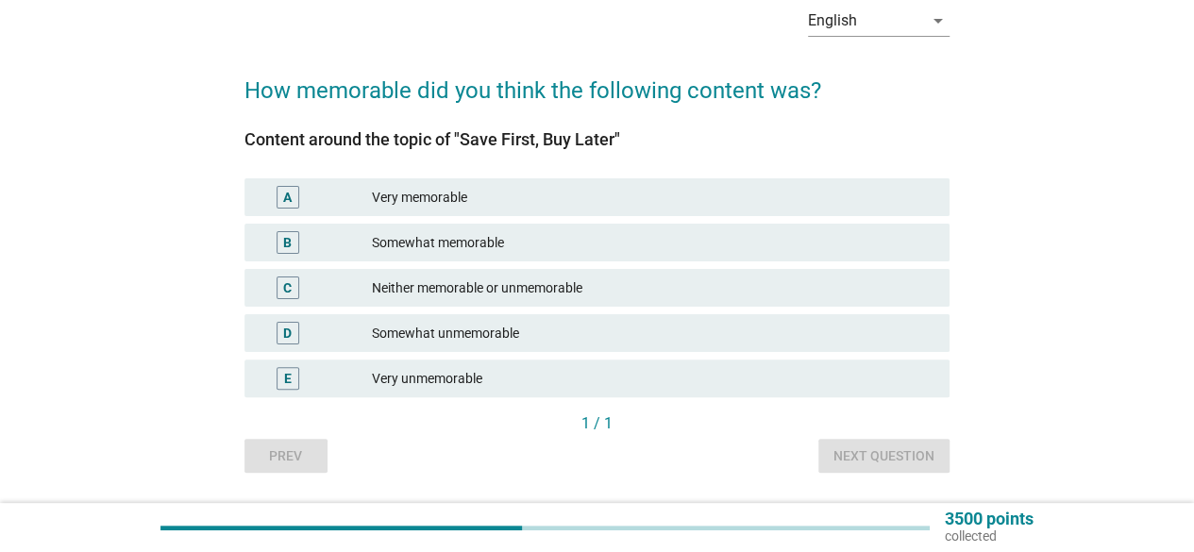
scroll to position [138, 0]
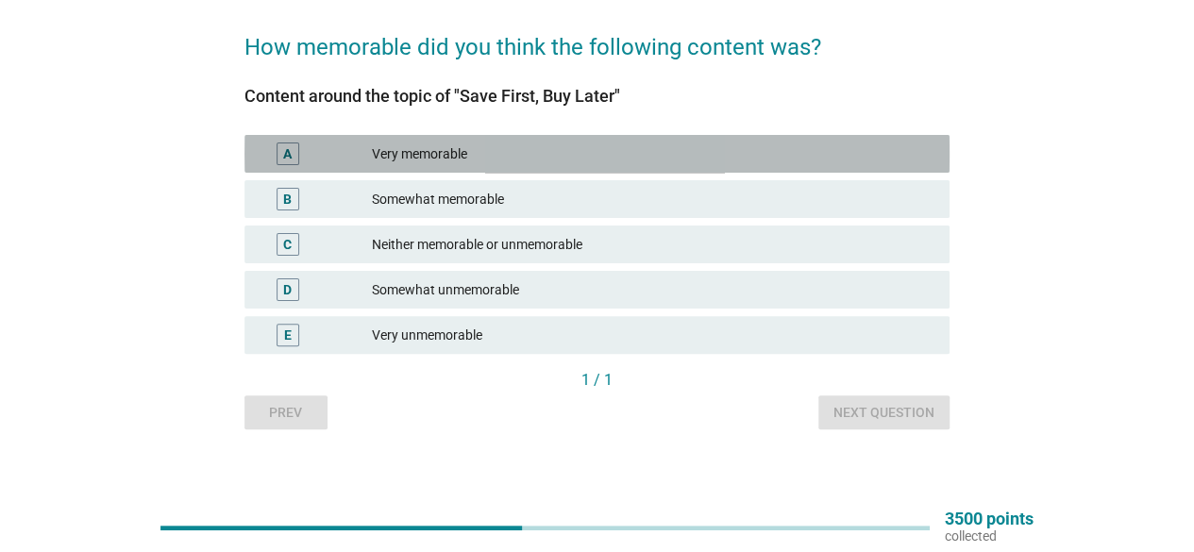
click at [625, 158] on div "Very memorable" at bounding box center [653, 154] width 563 height 23
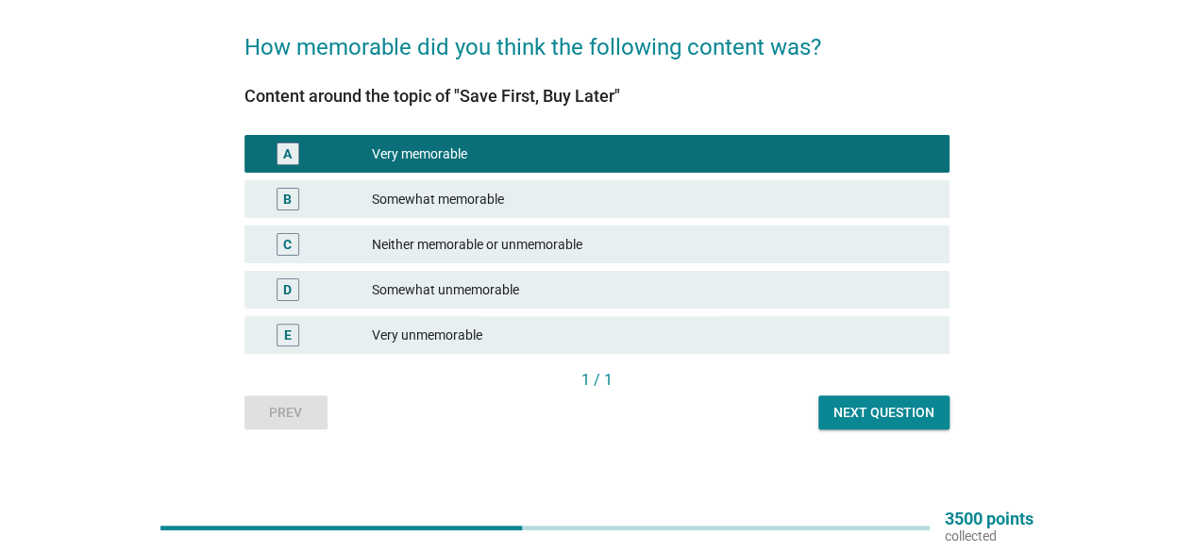
click at [904, 413] on div "Next question" at bounding box center [884, 413] width 101 height 20
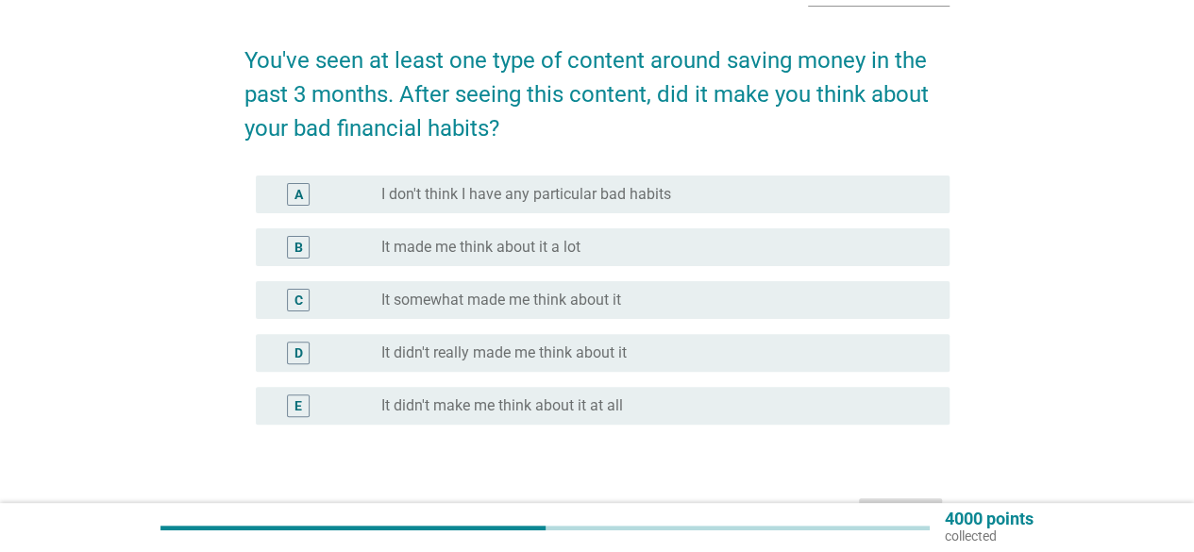
scroll to position [132, 0]
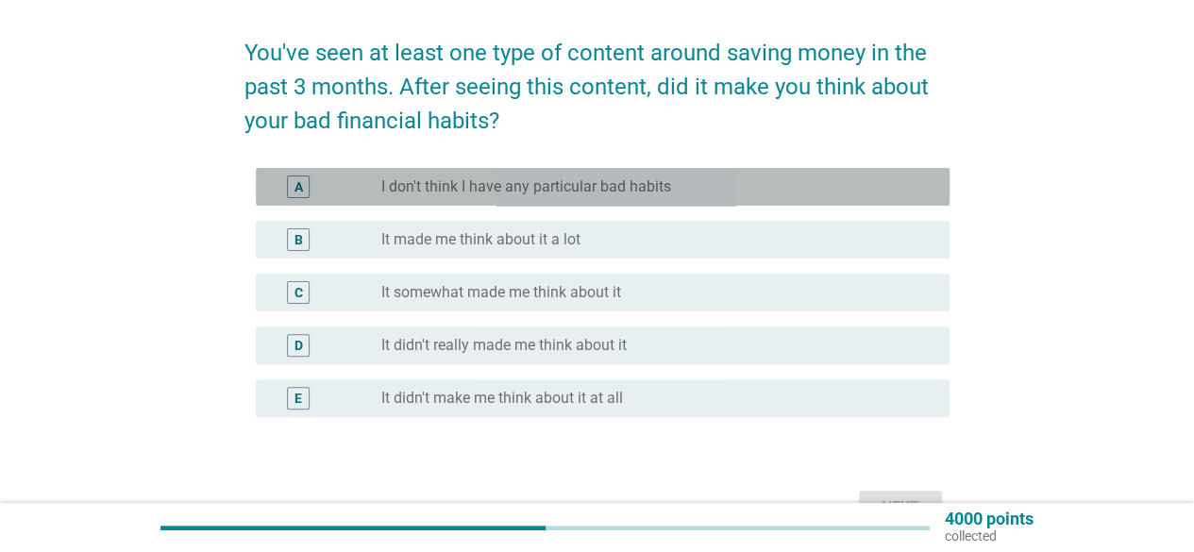
click at [708, 173] on div "A radio_button_unchecked I don't think I have any particular bad habits" at bounding box center [603, 187] width 694 height 38
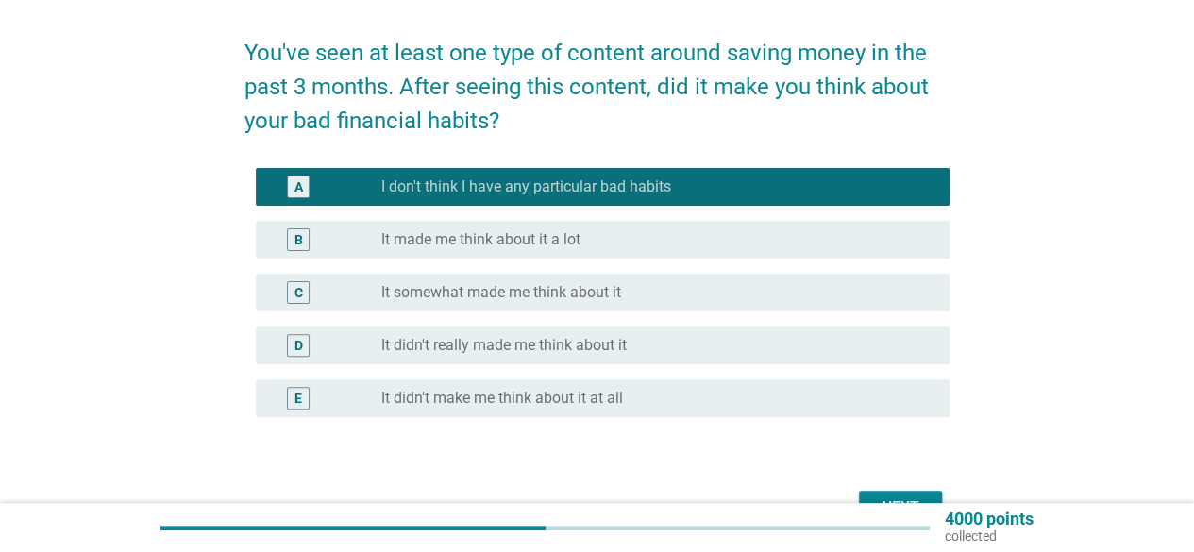
scroll to position [244, 0]
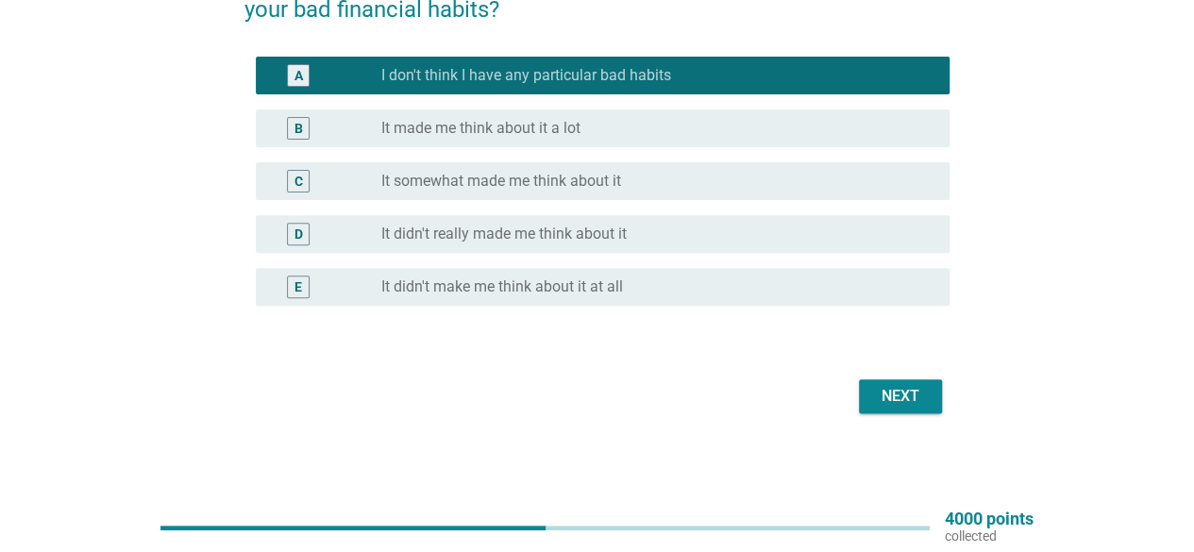
click at [921, 395] on div "Next" at bounding box center [900, 396] width 53 height 23
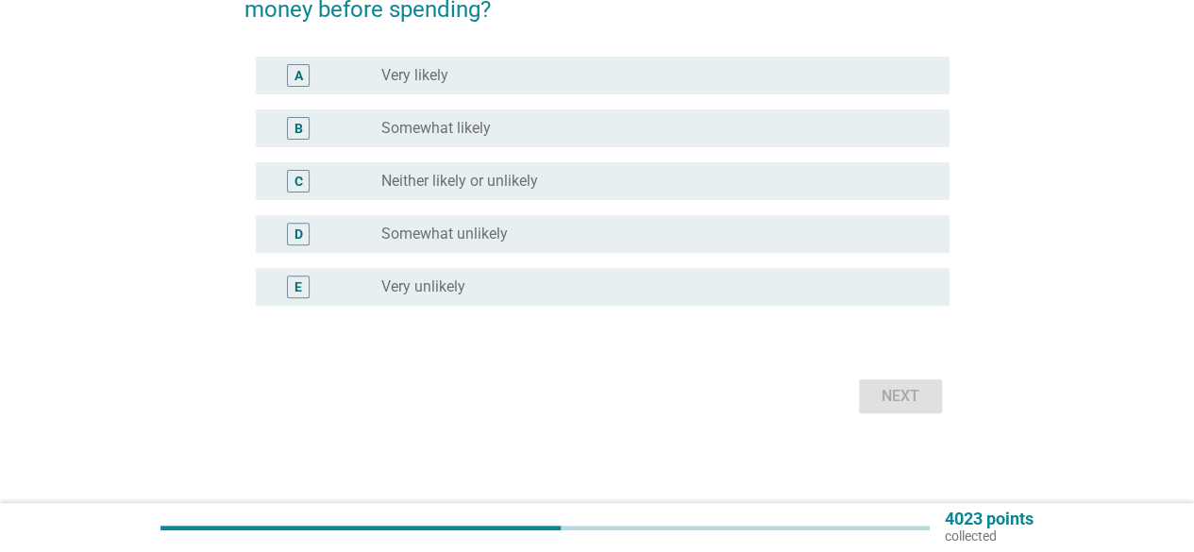
scroll to position [0, 0]
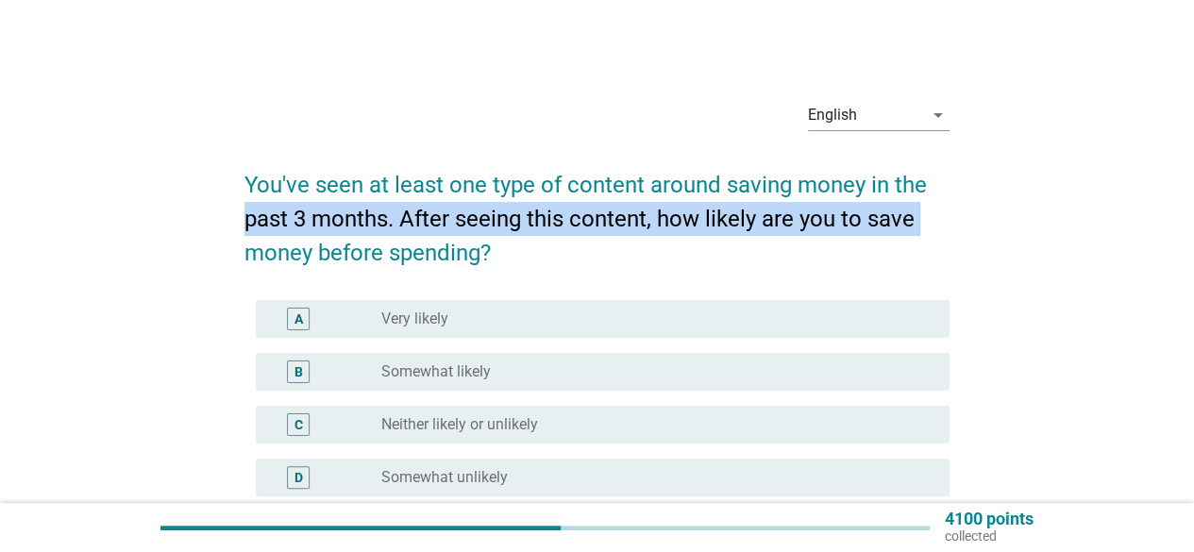
drag, startPoint x: 1184, startPoint y: 190, endPoint x: 1188, endPoint y: 231, distance: 41.7
click at [1188, 231] on div "English arrow_drop_down You've seen at least one type of content around saving …" at bounding box center [597, 374] width 1194 height 748
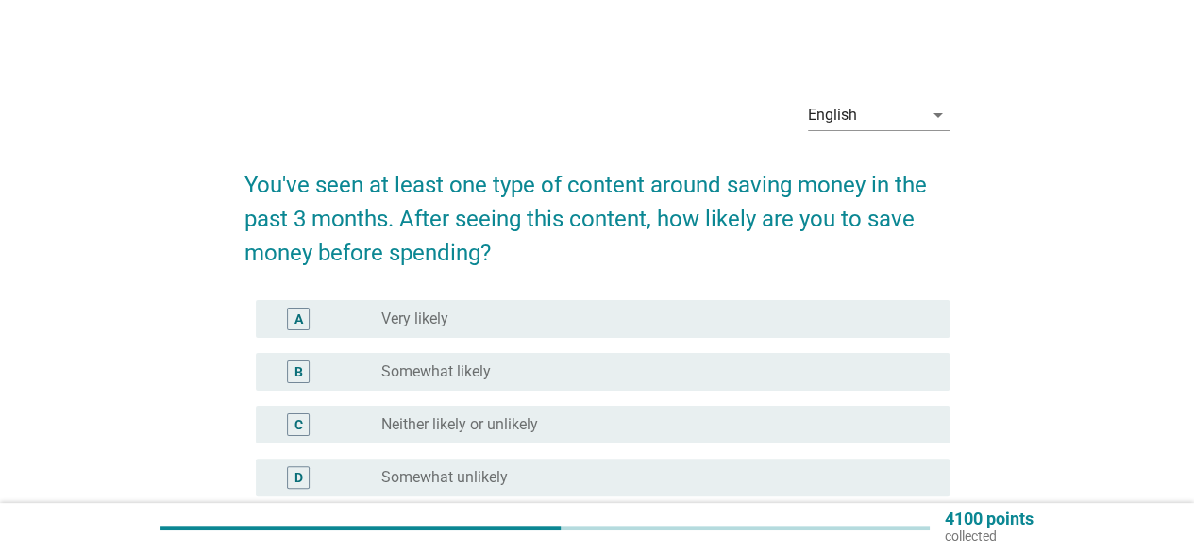
click at [1105, 284] on div "English arrow_drop_down You've seen at least one type of content around saving …" at bounding box center [597, 374] width 1104 height 608
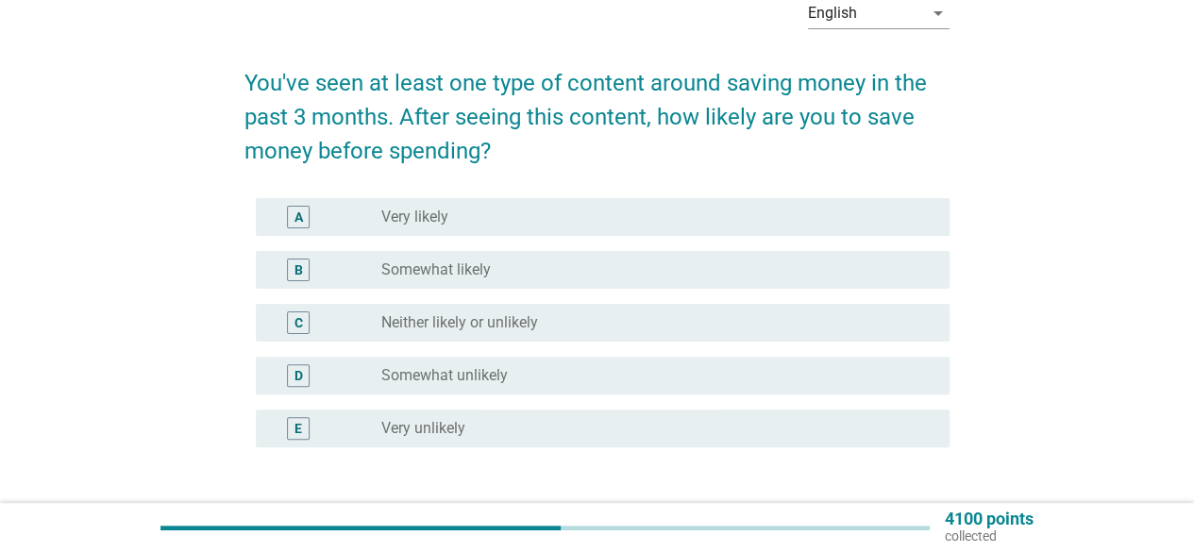
click at [685, 212] on div "radio_button_unchecked Very likely" at bounding box center [650, 217] width 538 height 19
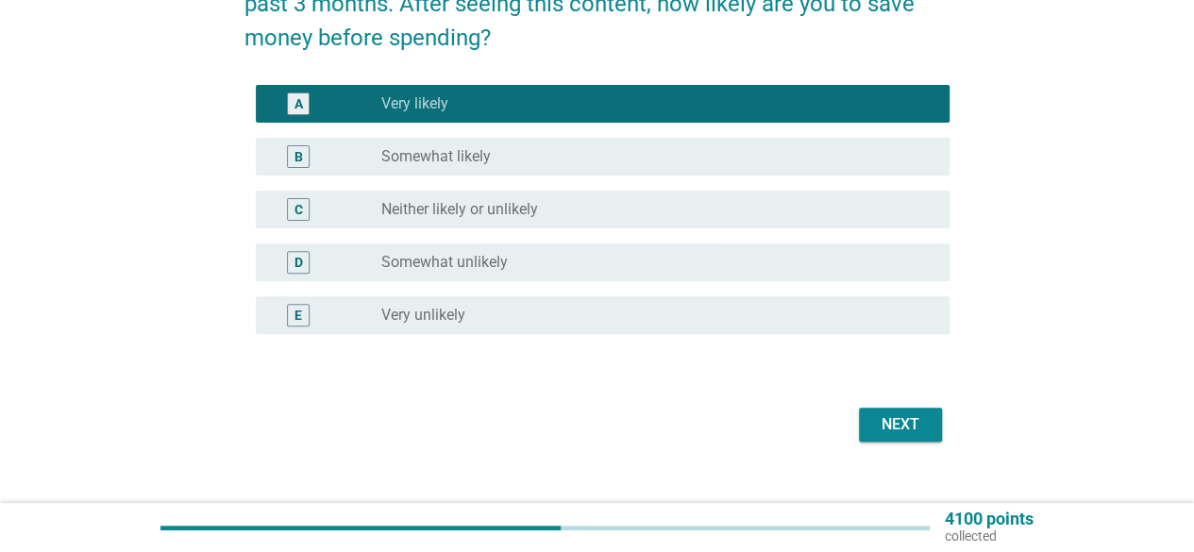
scroll to position [244, 0]
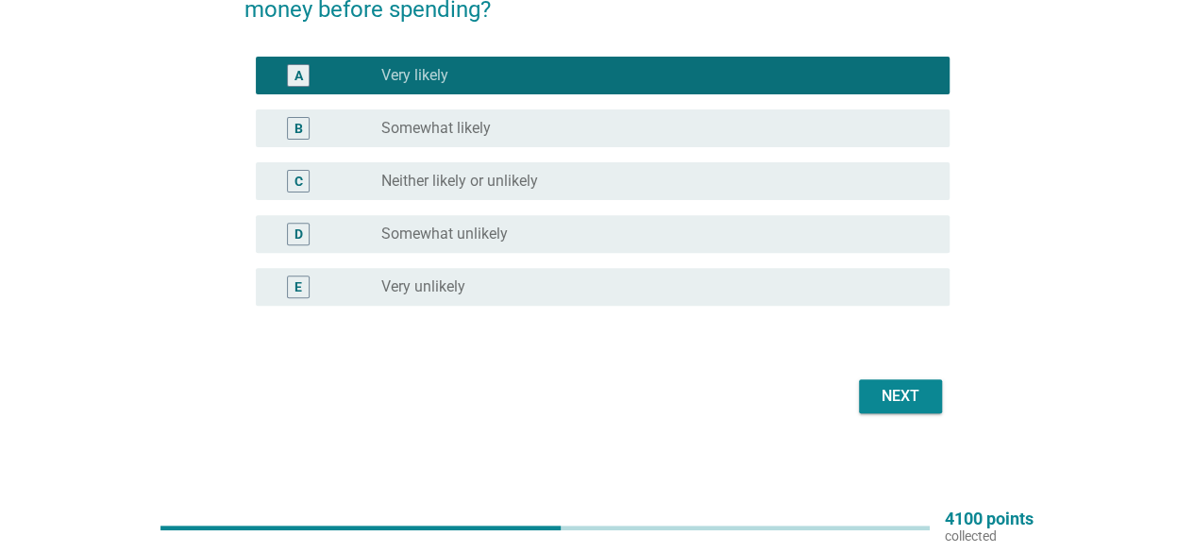
click at [928, 397] on button "Next" at bounding box center [900, 397] width 83 height 34
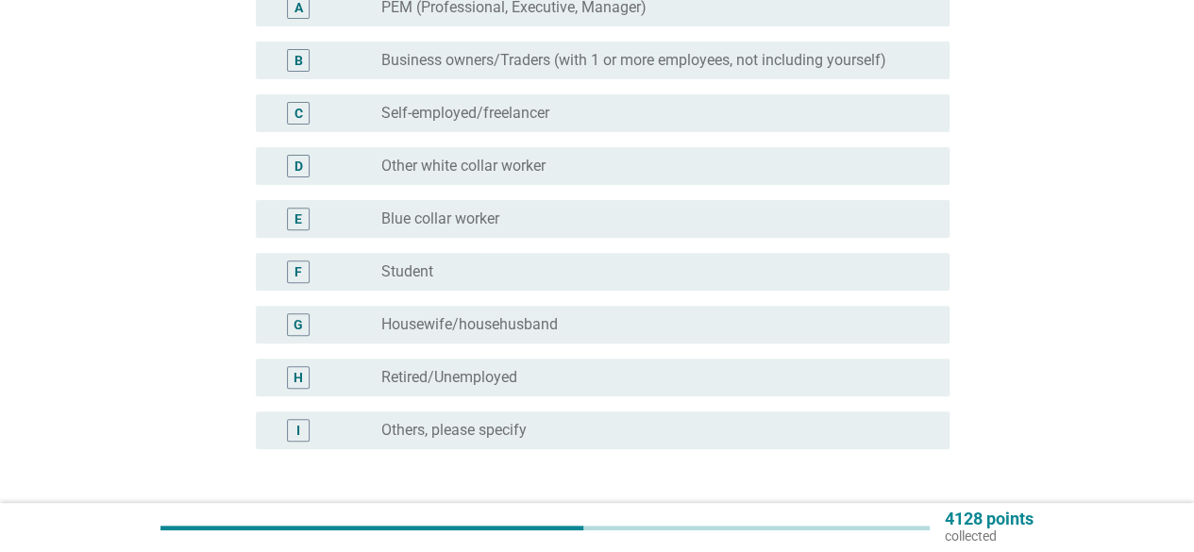
scroll to position [0, 0]
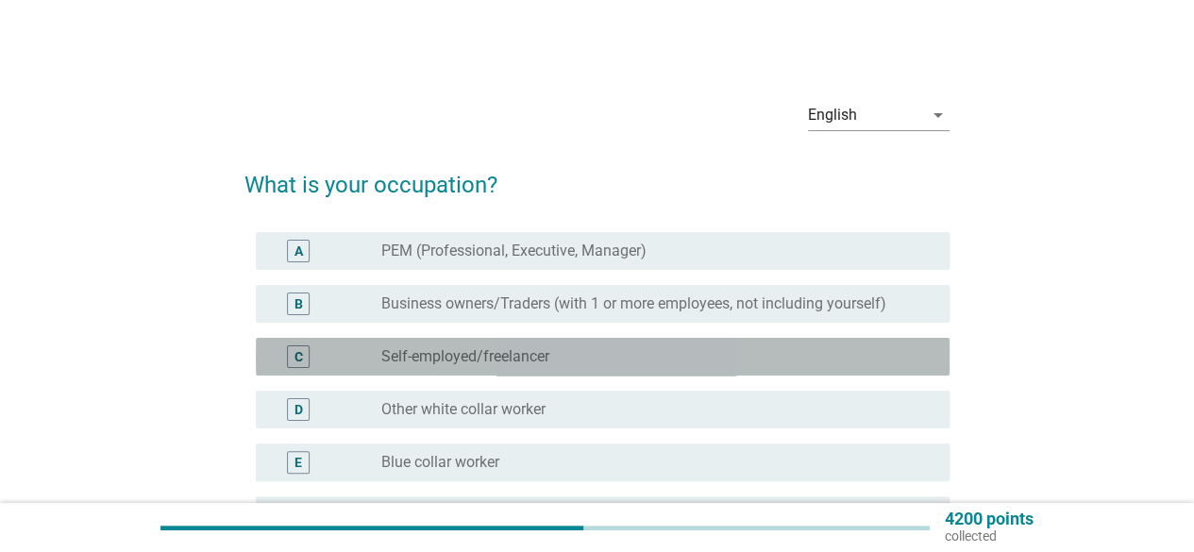
click at [700, 357] on div "radio_button_unchecked Self-employed/freelancer" at bounding box center [650, 356] width 538 height 19
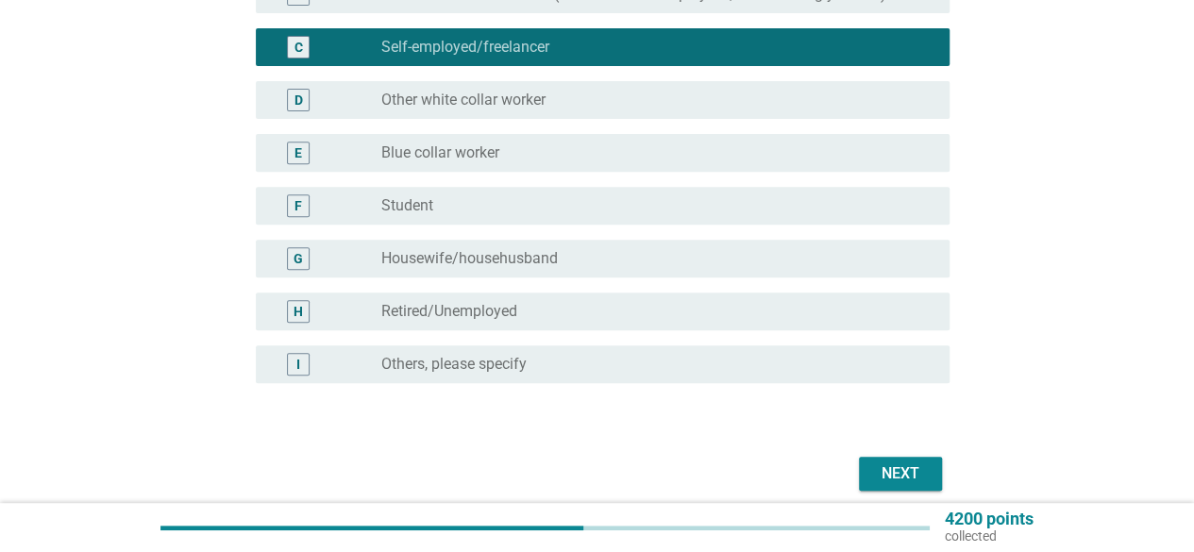
scroll to position [319, 0]
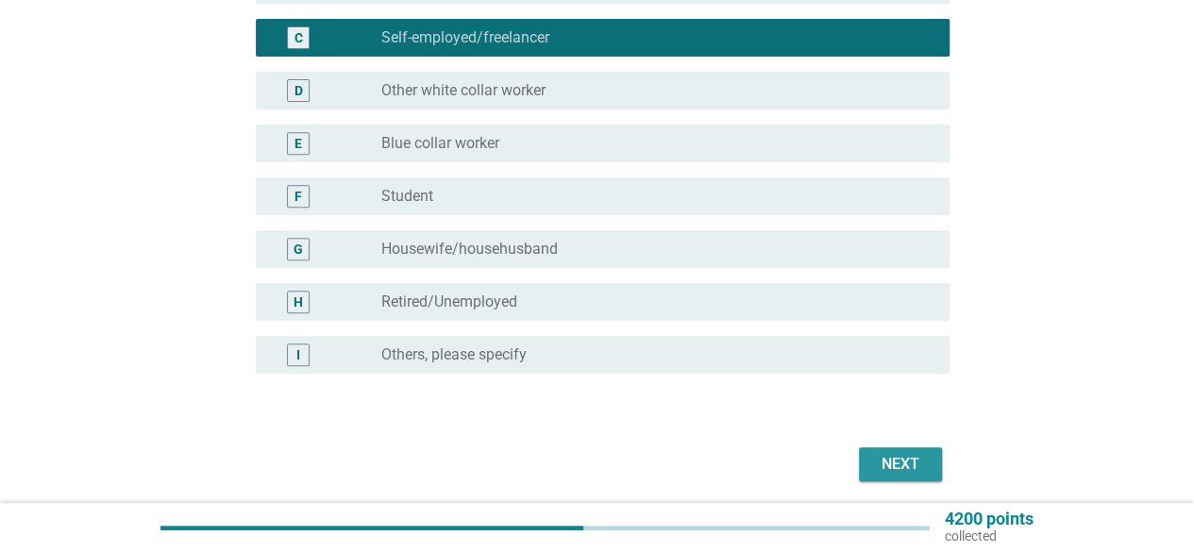
click at [899, 460] on div "Next" at bounding box center [900, 464] width 53 height 23
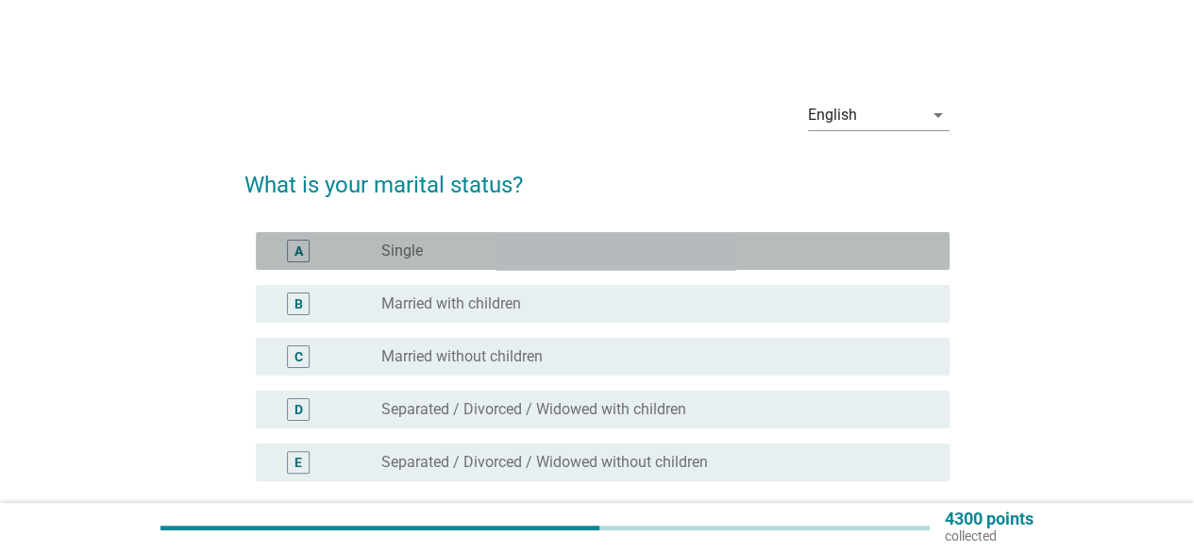
click at [618, 245] on div "radio_button_unchecked Single" at bounding box center [650, 251] width 538 height 19
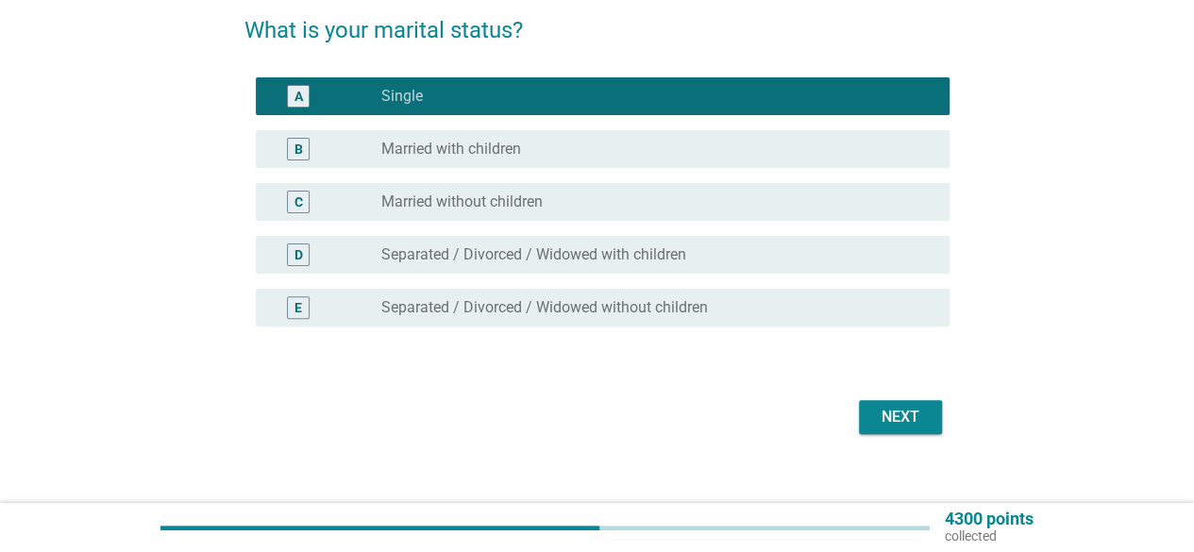
scroll to position [176, 0]
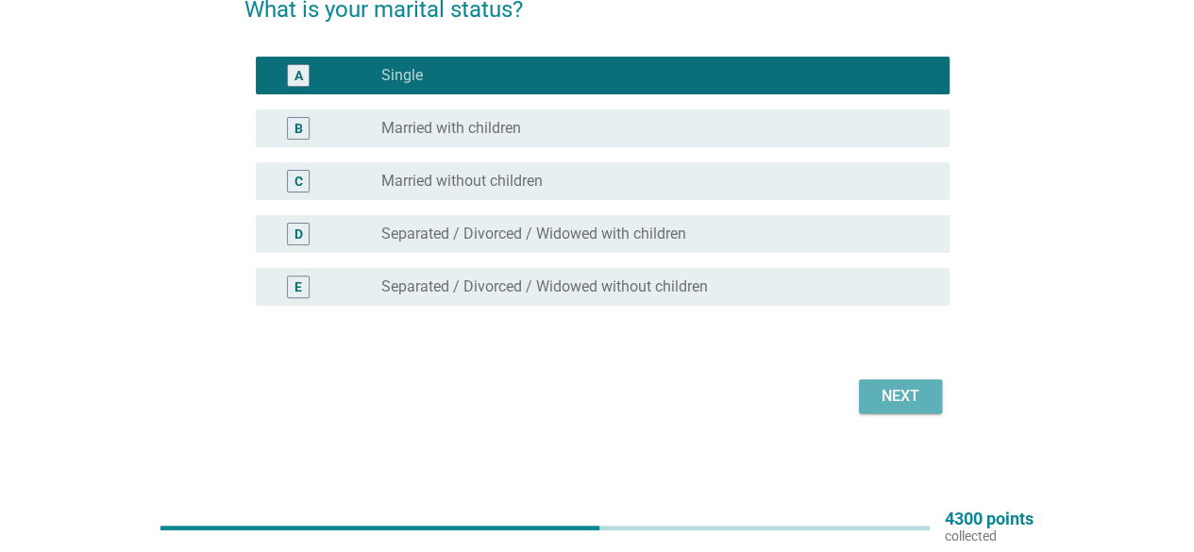
click at [908, 393] on div "Next" at bounding box center [900, 396] width 53 height 23
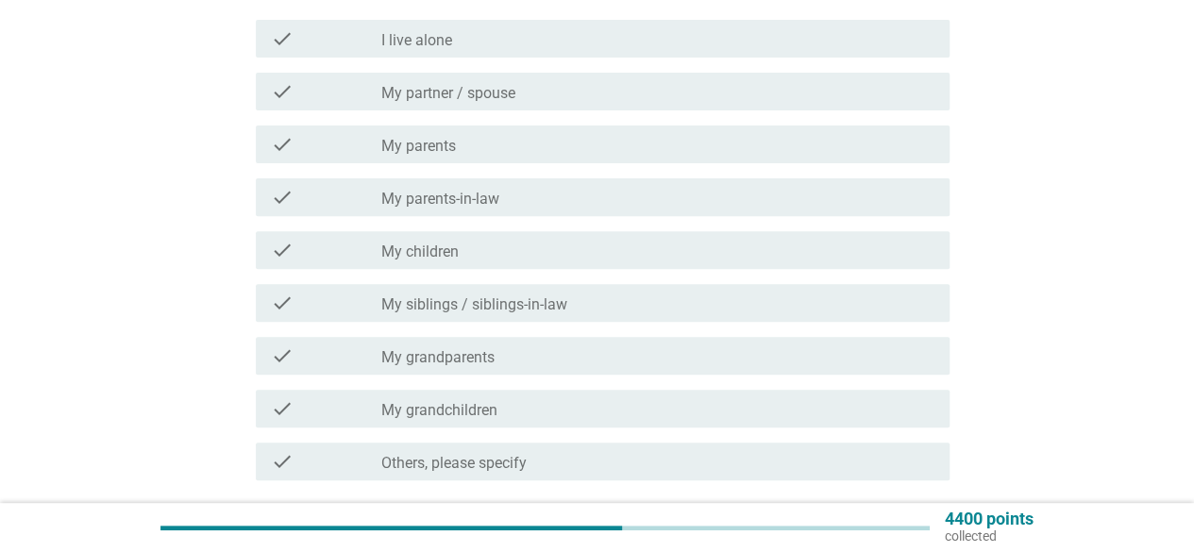
scroll to position [244, 0]
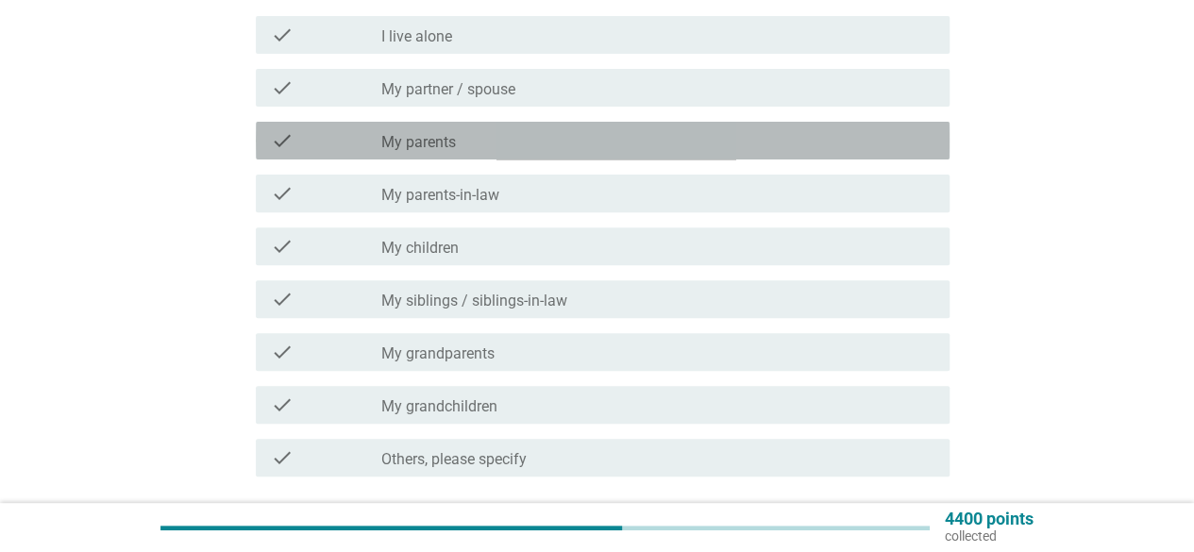
click at [601, 139] on div "check_box_outline_blank My parents" at bounding box center [657, 140] width 553 height 23
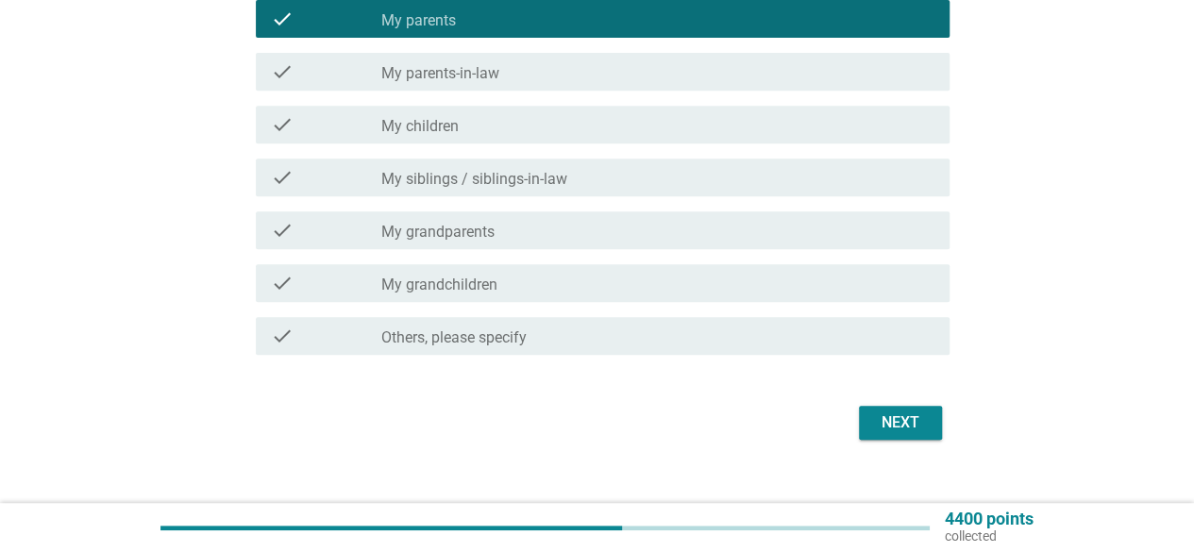
scroll to position [393, 0]
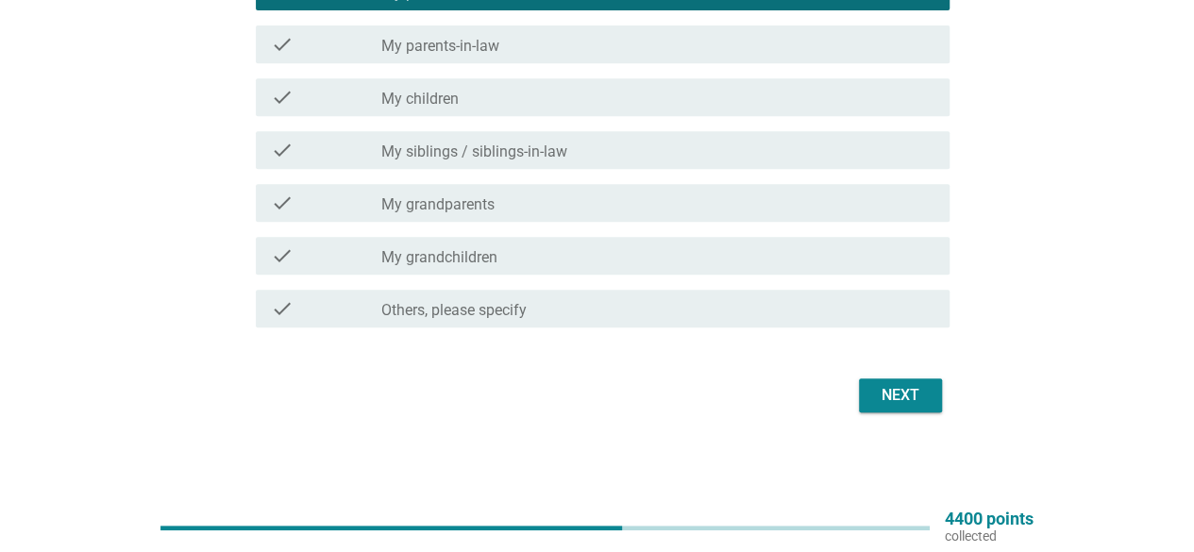
click at [912, 384] on div "Next" at bounding box center [900, 395] width 53 height 23
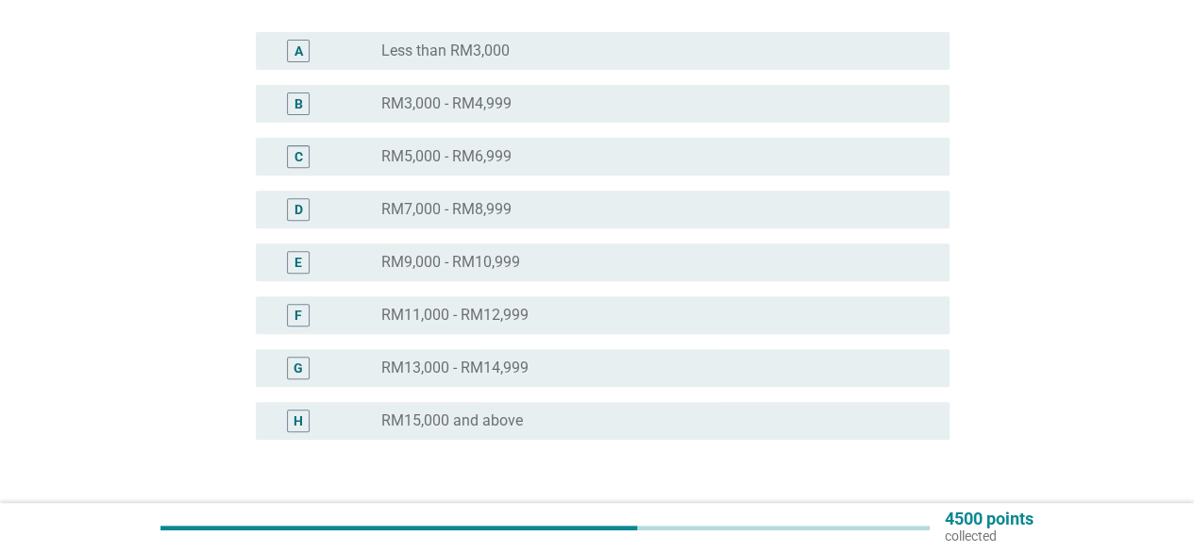
scroll to position [335, 0]
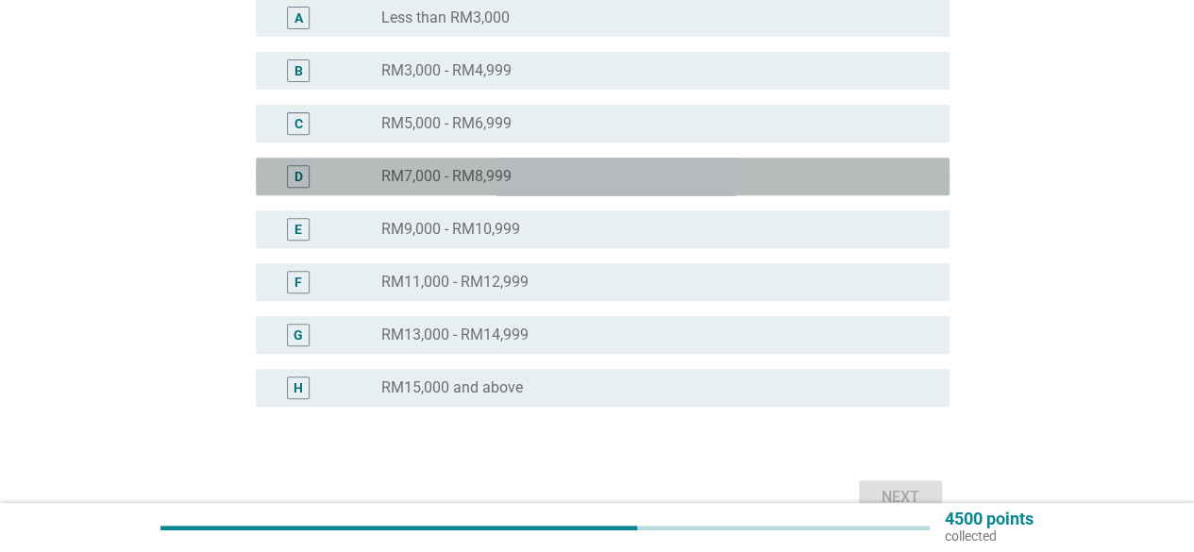
click at [425, 177] on label "RM7,000 - RM8,999" at bounding box center [446, 176] width 130 height 19
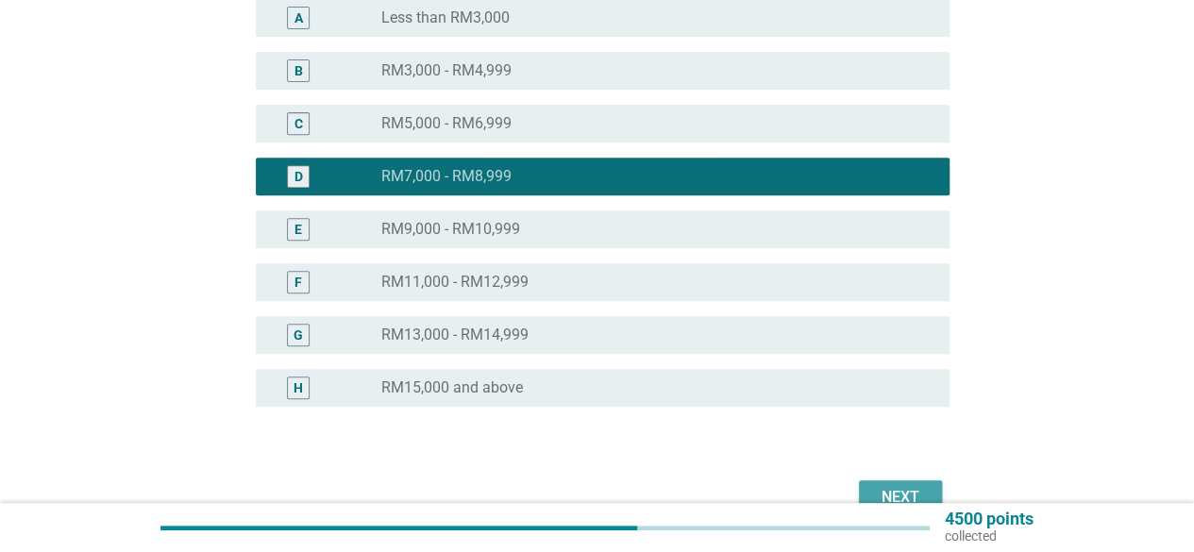
click at [912, 495] on div "Next" at bounding box center [900, 497] width 53 height 23
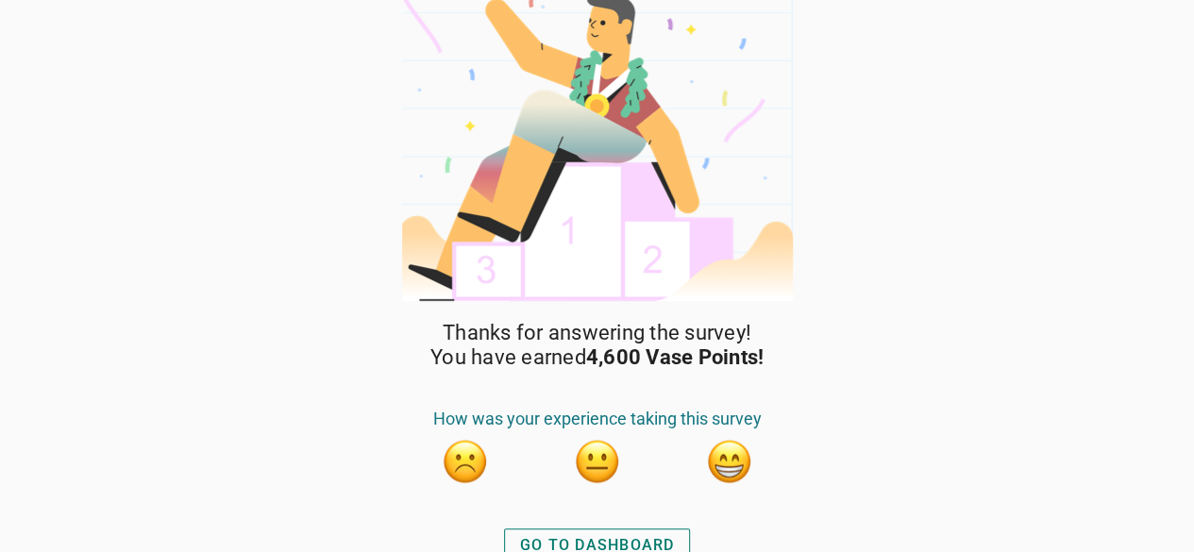
scroll to position [45, 0]
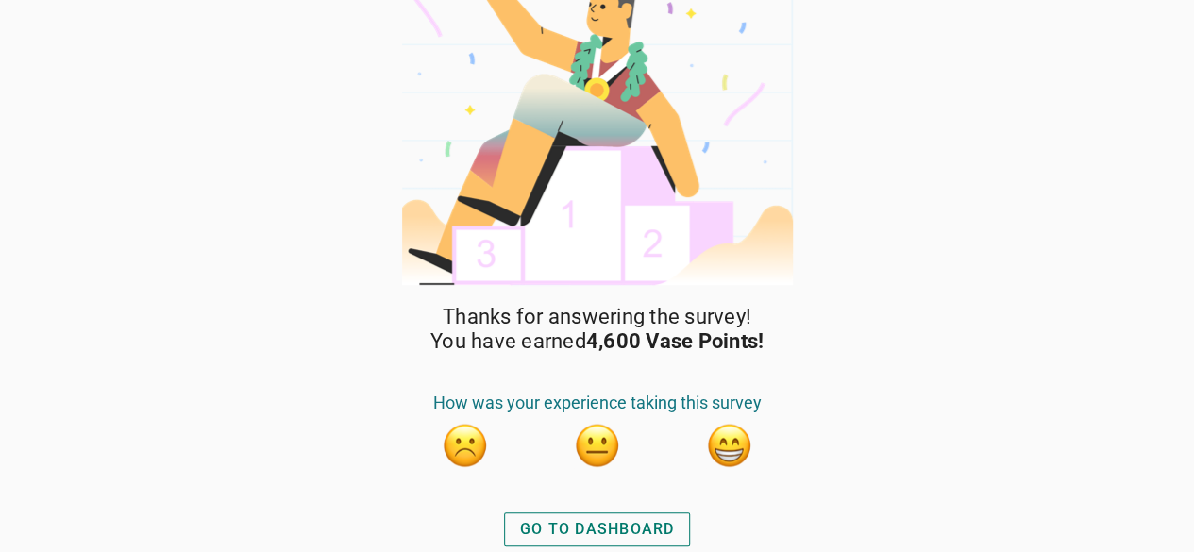
click at [604, 536] on div "GO TO DASHBOARD" at bounding box center [597, 529] width 155 height 23
